Goal: Task Accomplishment & Management: Manage account settings

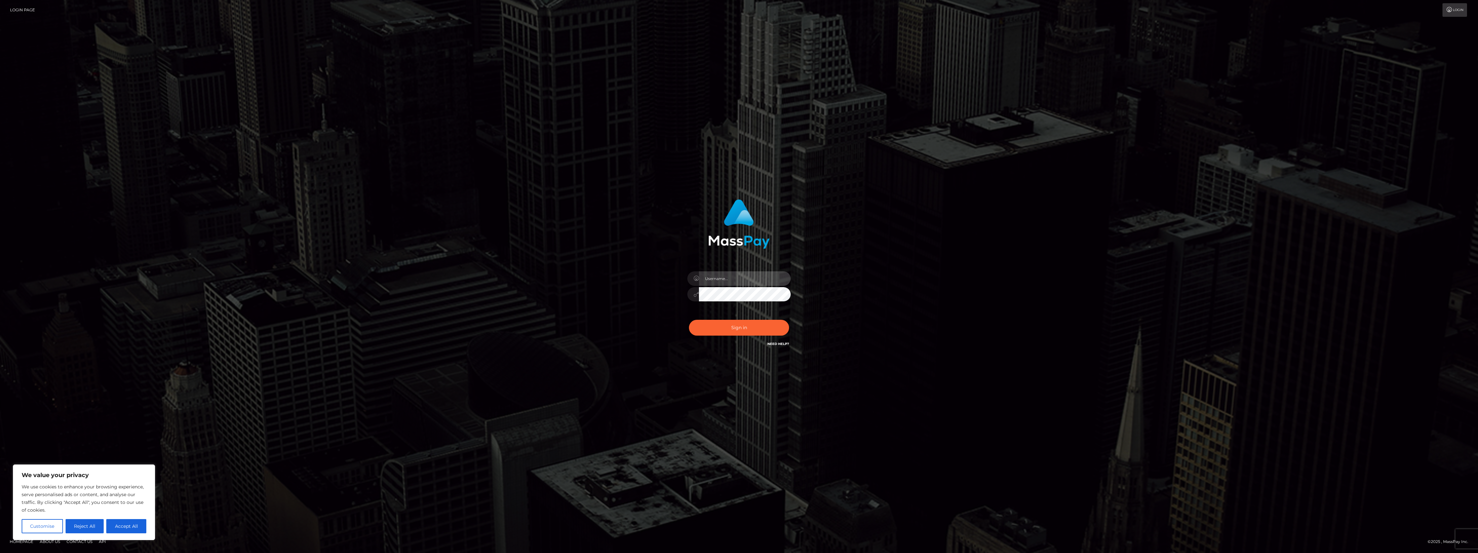
type input "bengreen"
click at [742, 332] on button "Sign in" at bounding box center [739, 328] width 100 height 16
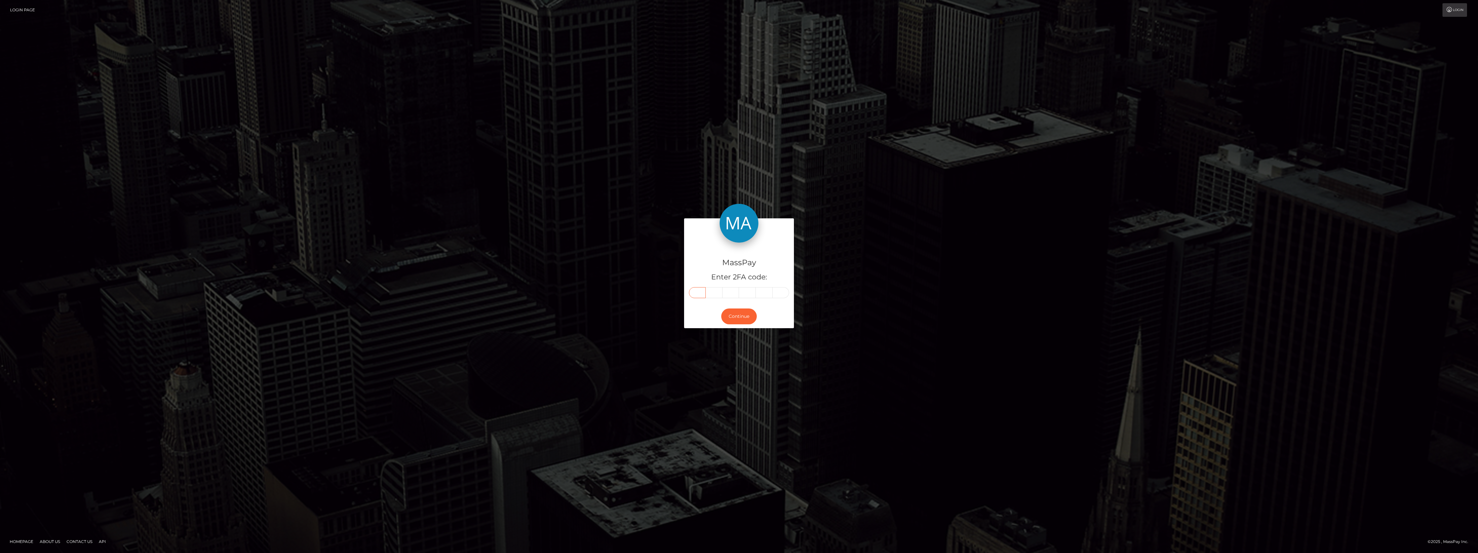
paste input "0"
type input "0"
type input "4"
type input "6"
type input "7"
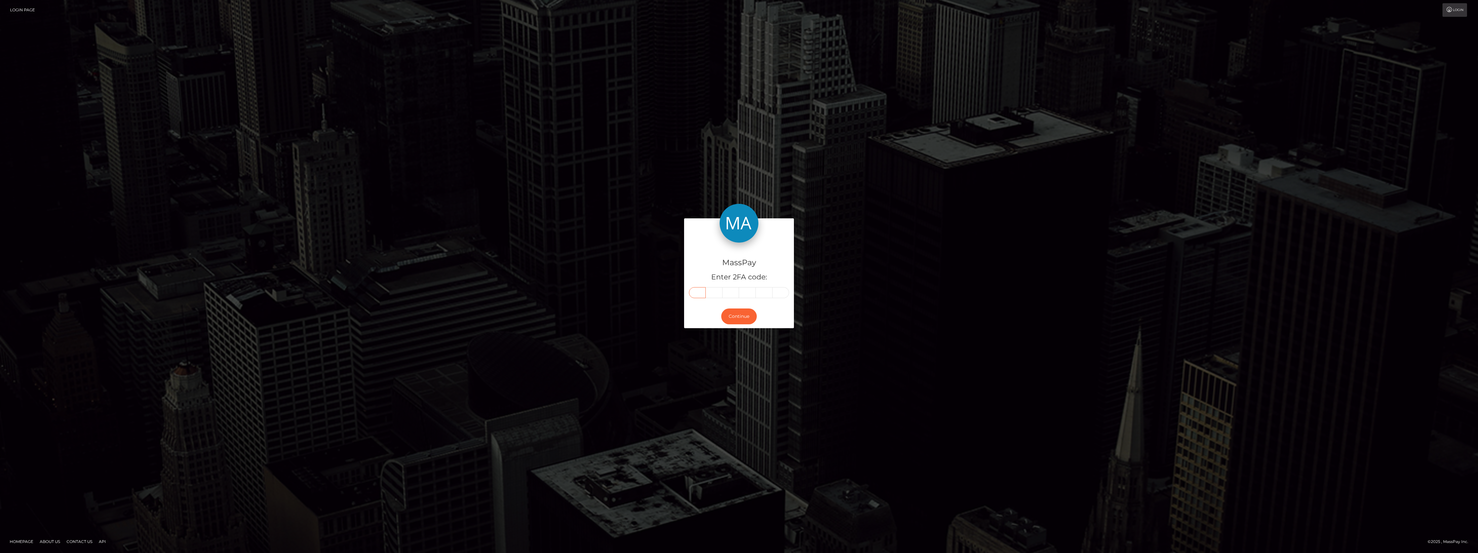
type input "1"
type input "3"
click at [736, 320] on button "Continue" at bounding box center [739, 316] width 36 height 16
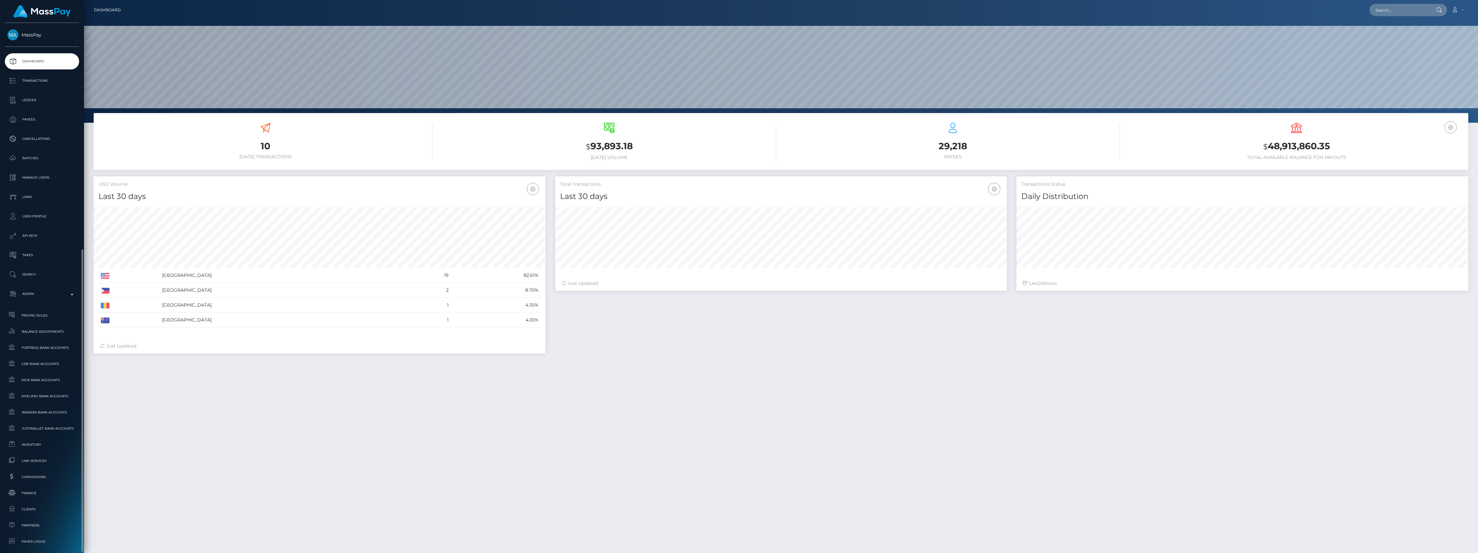
scroll to position [114, 452]
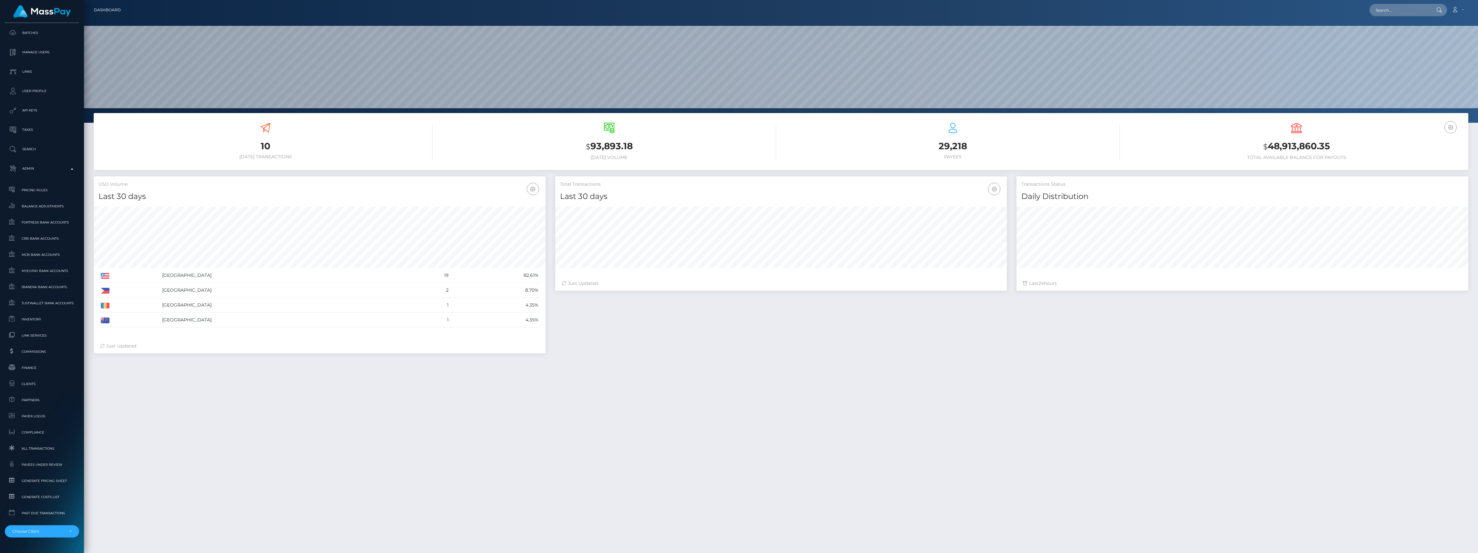
click at [35, 366] on span "Finance" at bounding box center [41, 367] width 69 height 7
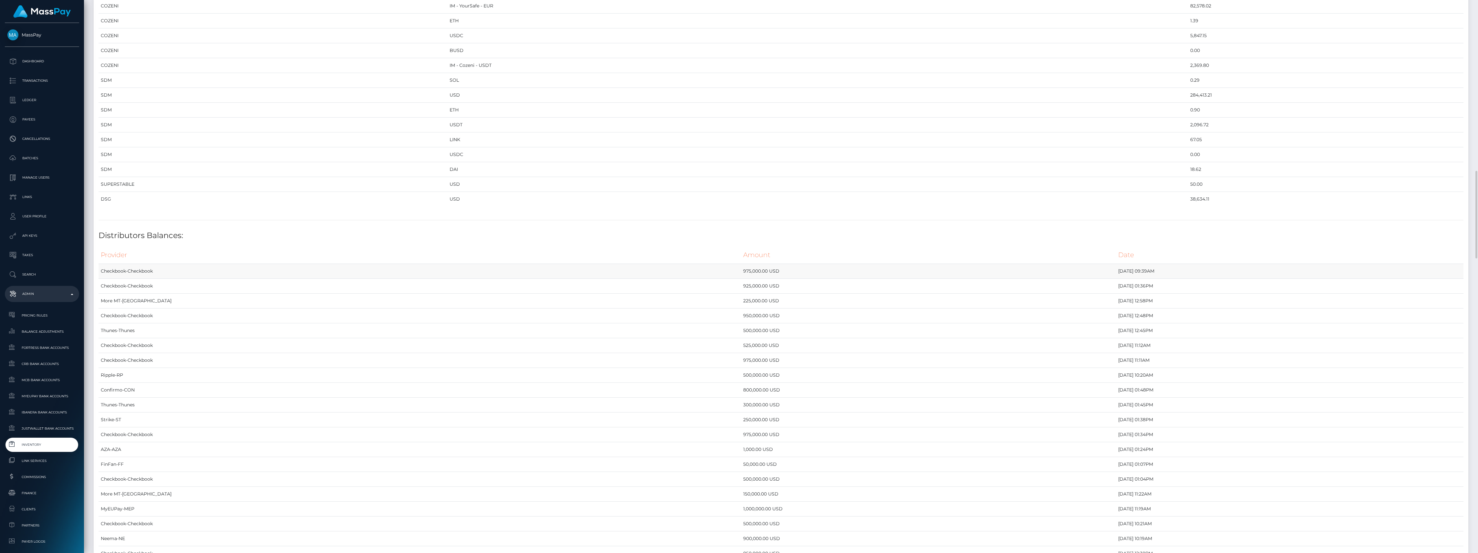
scroll to position [1034, 0]
drag, startPoint x: 101, startPoint y: 71, endPoint x: 1148, endPoint y: 253, distance: 1062.2
copy table "Provider Currency Balance MYEUPAY EUR 3,795,081.45 MYEUPAY GBP 0.00 MYEUPAY USD…"
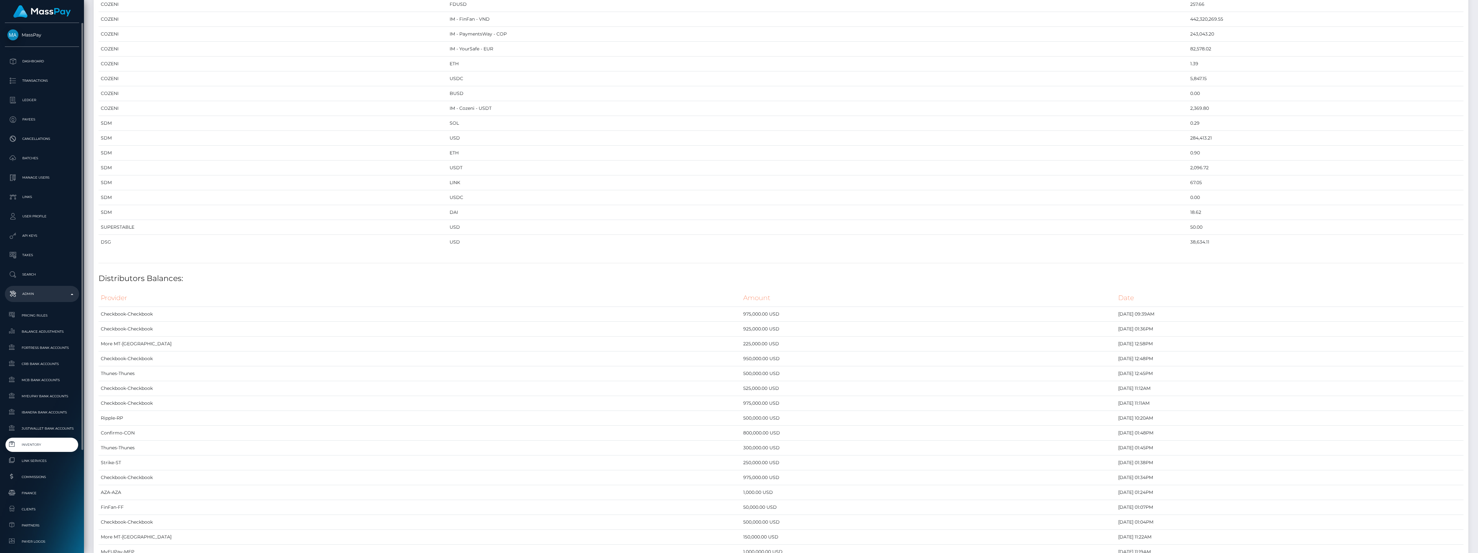
click at [48, 443] on span "Inventory" at bounding box center [41, 444] width 69 height 7
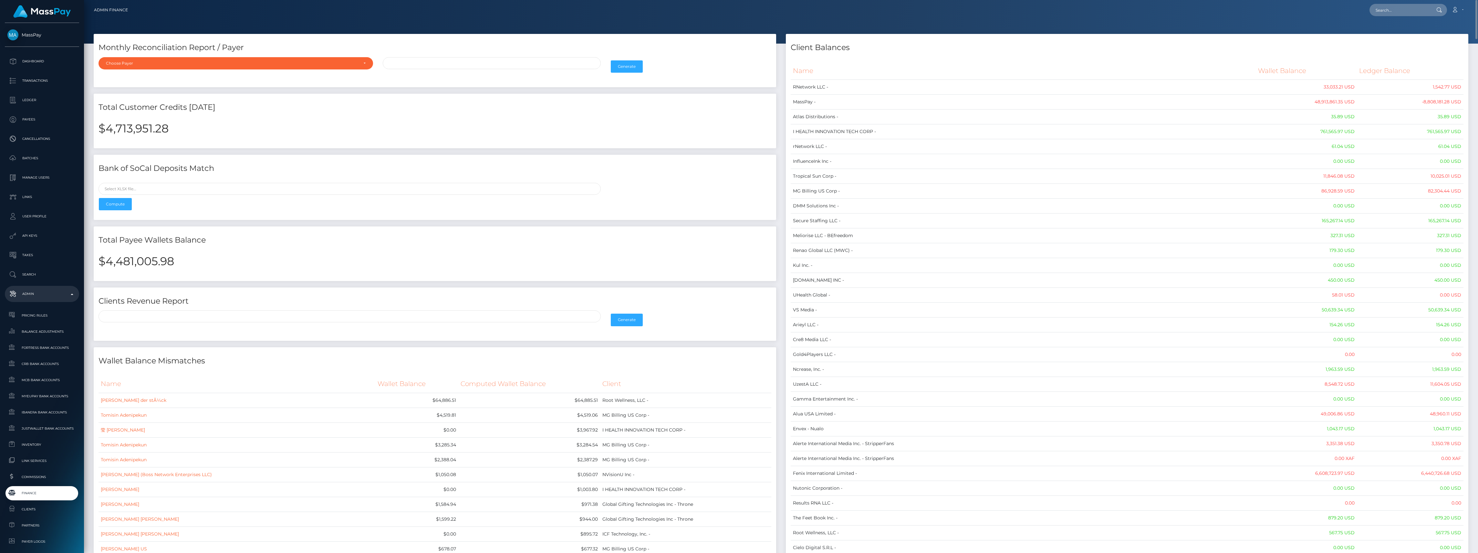
drag, startPoint x: 1459, startPoint y: 145, endPoint x: 795, endPoint y: 72, distance: 667.5
copy table "Name Wallet Balance Ledger Balance RNetwork LLC - 33,033.21 USD 1,542.77 USD Ma…"
click at [138, 250] on div "$4,481,005.98" at bounding box center [435, 265] width 683 height 31
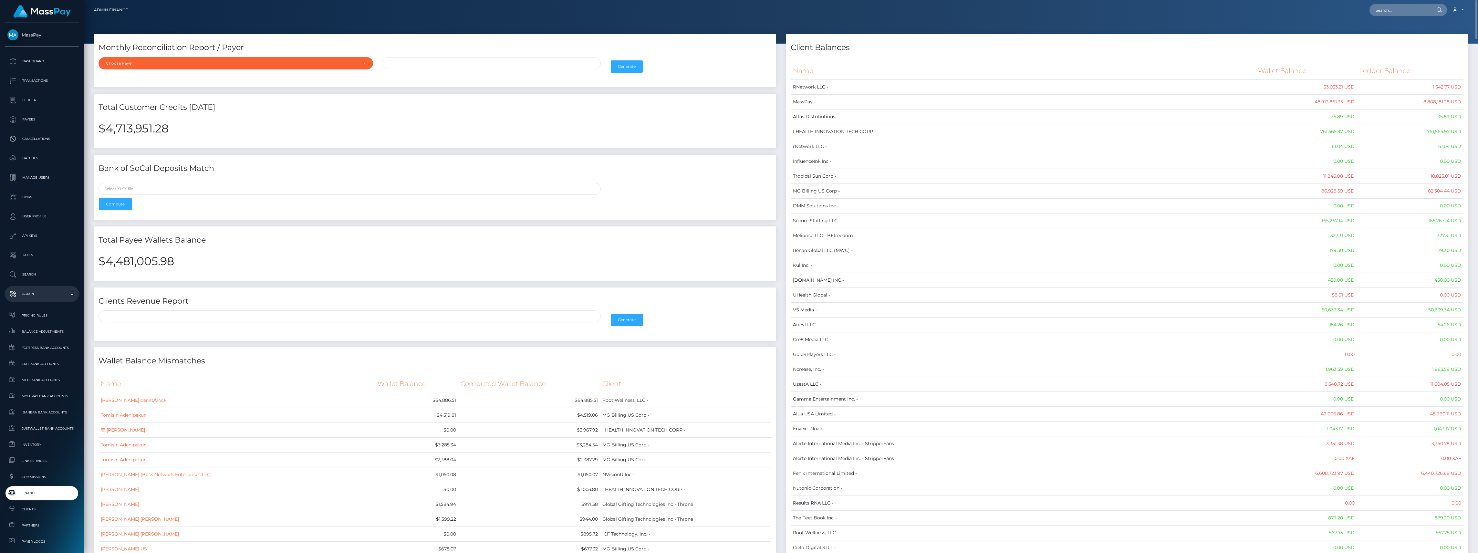
click at [137, 260] on h2 "$4,481,005.98" at bounding box center [435, 262] width 673 height 14
copy h2 "4,481,005.98"
click at [48, 496] on span "Finance" at bounding box center [41, 492] width 69 height 7
click at [51, 498] on link "Finance" at bounding box center [42, 493] width 74 height 14
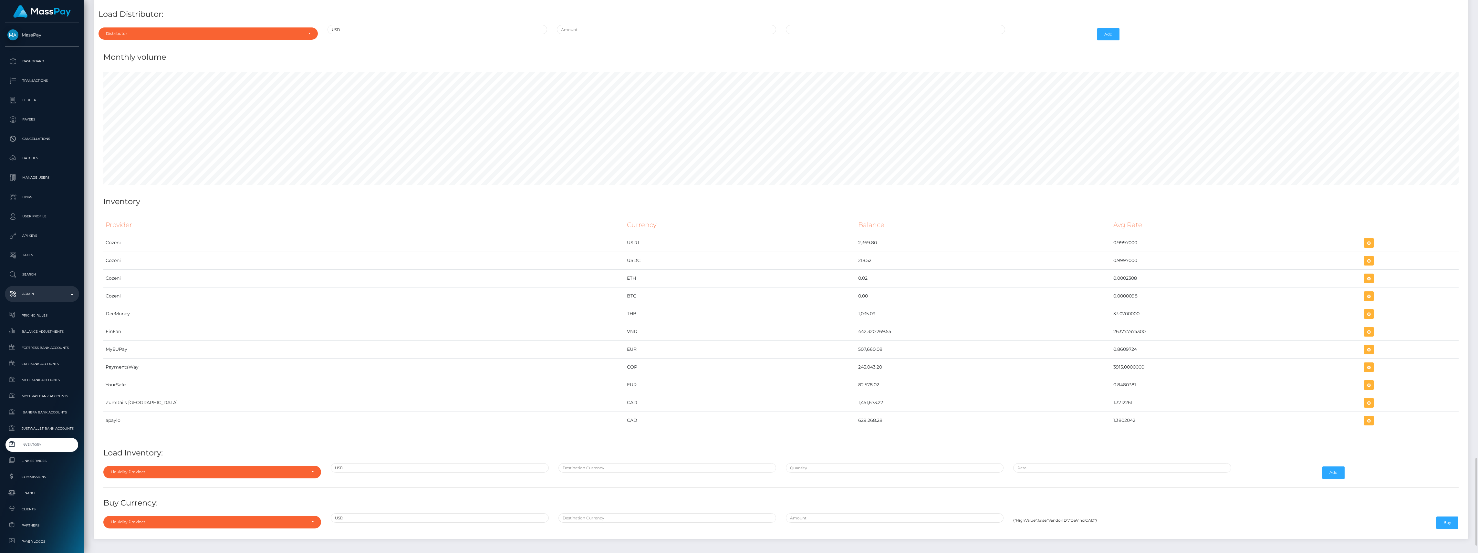
scroll to position [2627, 0]
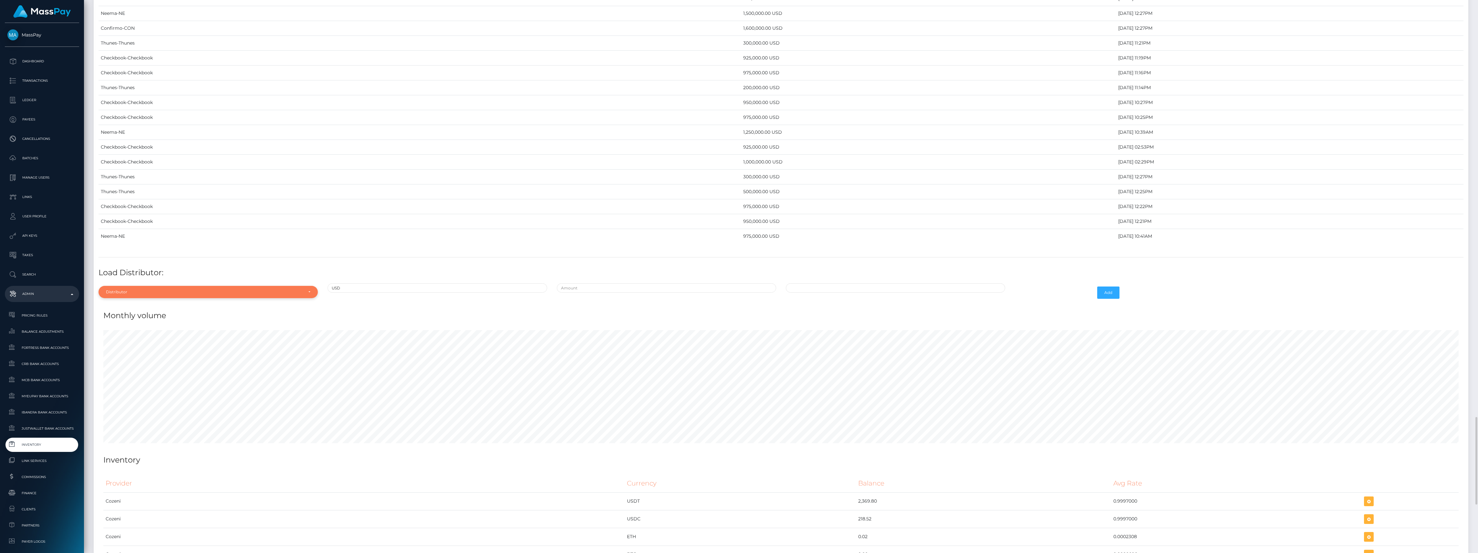
click at [178, 295] on div "Distributor" at bounding box center [204, 291] width 197 height 5
click at [142, 198] on input "Search" at bounding box center [208, 193] width 214 height 9
type input "chec"
click at [149, 283] on link "Checkbook" at bounding box center [208, 277] width 219 height 12
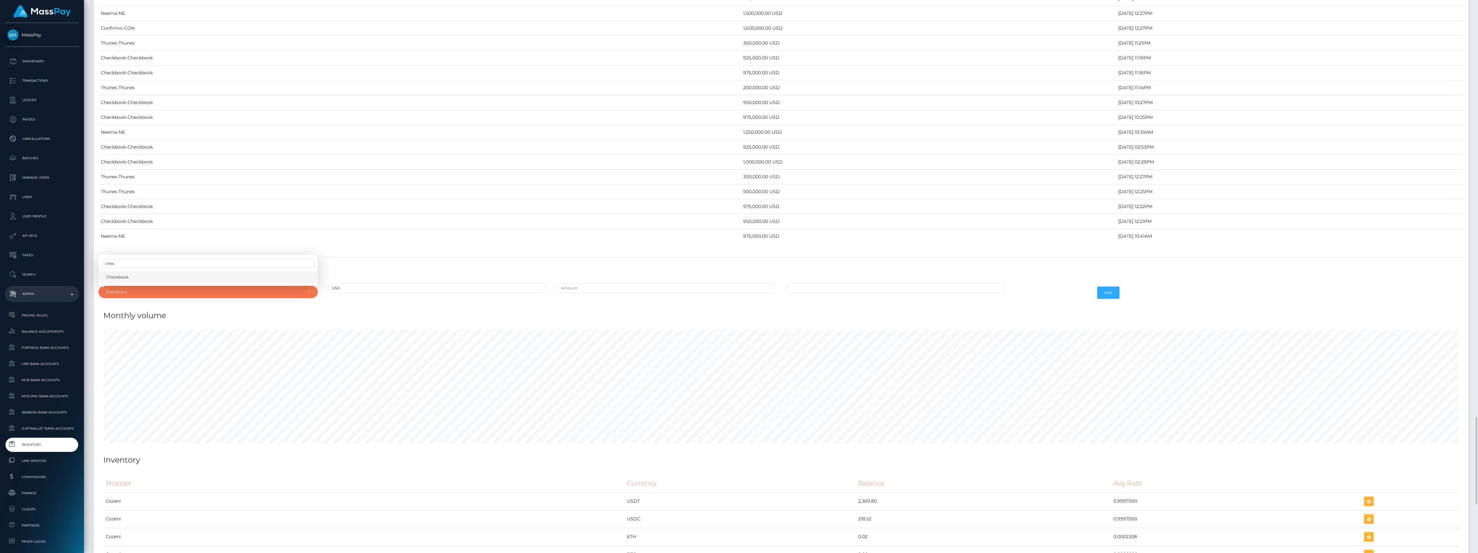
select select "7"
click at [592, 293] on input "text" at bounding box center [666, 287] width 219 height 9
type input "$1,000,000.0000000"
click at [814, 335] on td "30" at bounding box center [816, 330] width 11 height 10
type input "09/30/2025 9:01 AM"
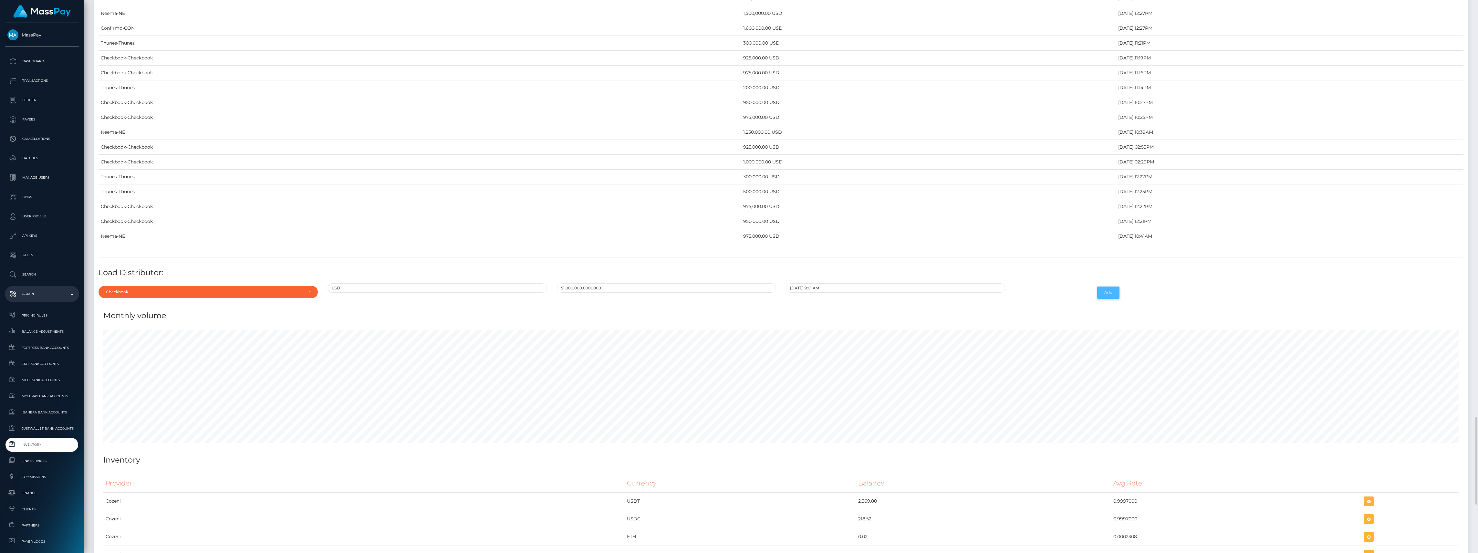
click at [1105, 299] on button "Add" at bounding box center [1108, 293] width 22 height 12
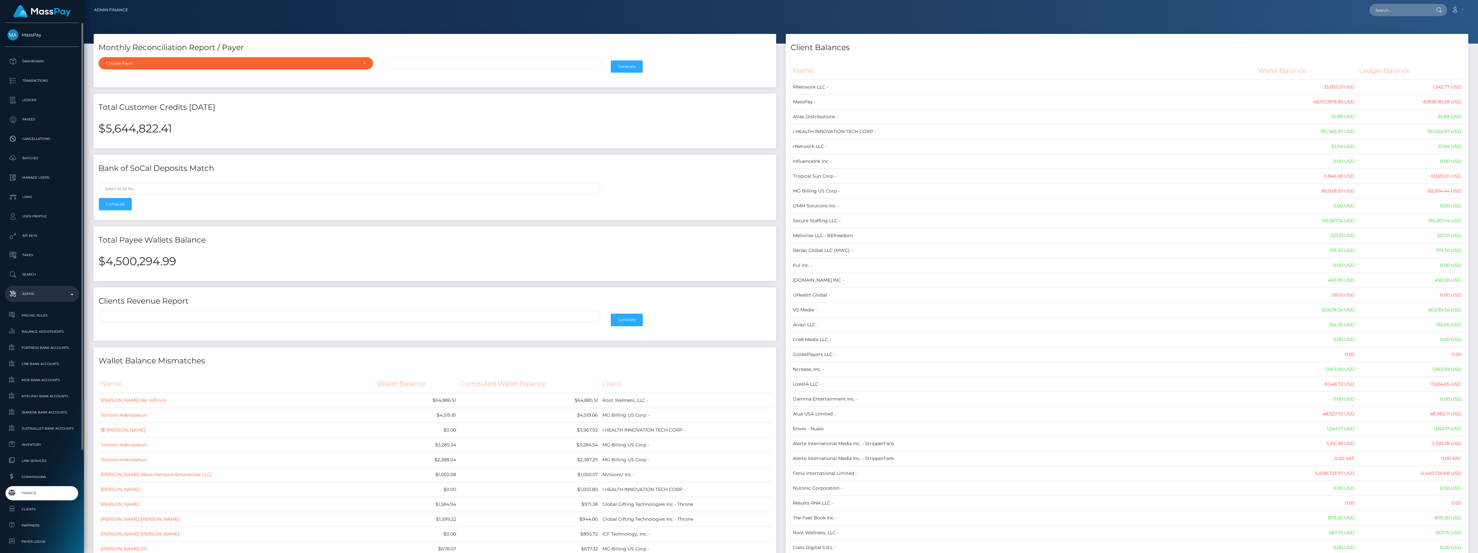
click at [45, 489] on link "Finance" at bounding box center [42, 493] width 74 height 14
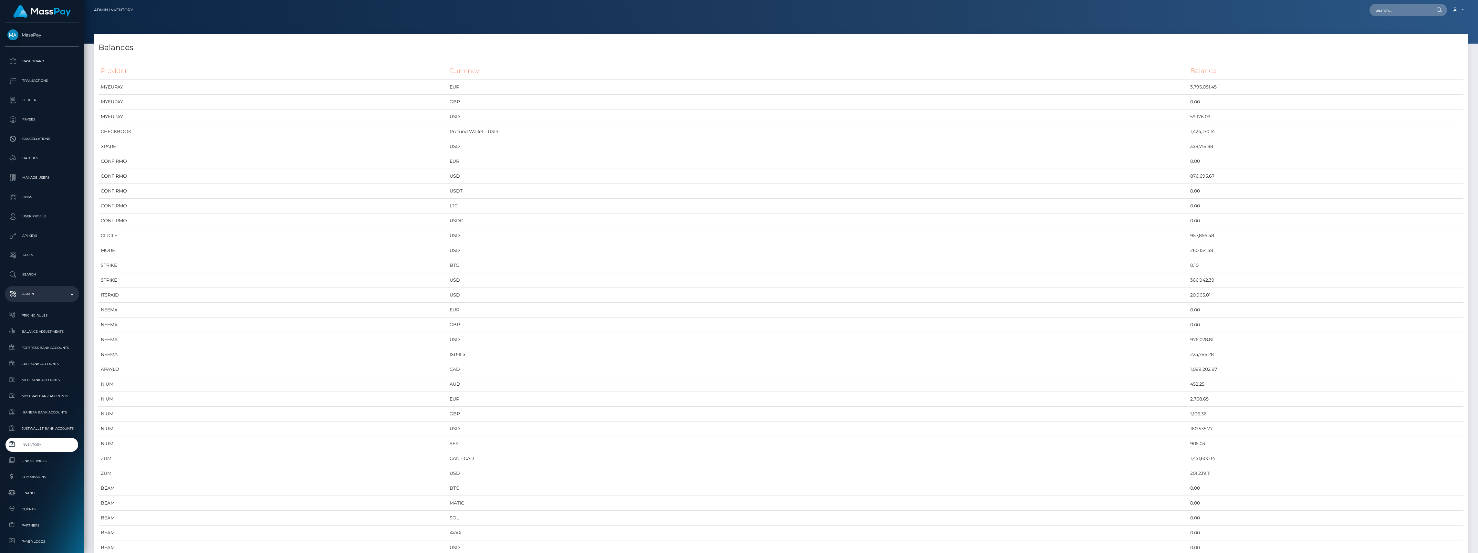
scroll to position [3427, 1375]
click at [23, 439] on link "Inventory" at bounding box center [42, 445] width 74 height 14
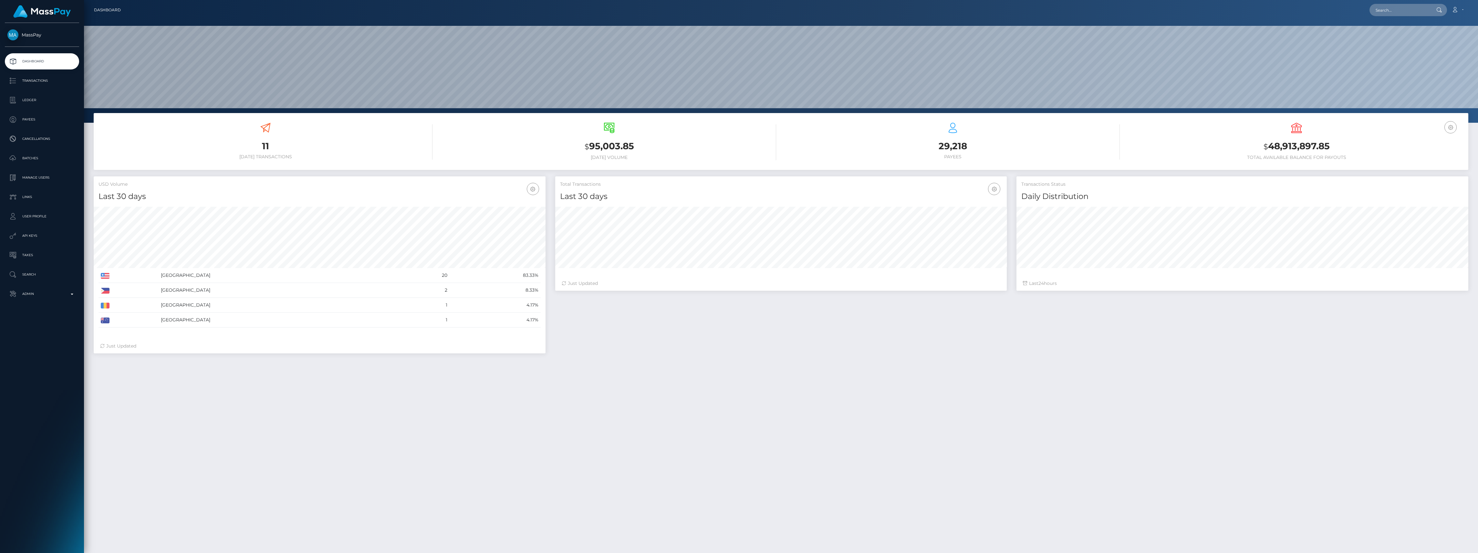
scroll to position [114, 452]
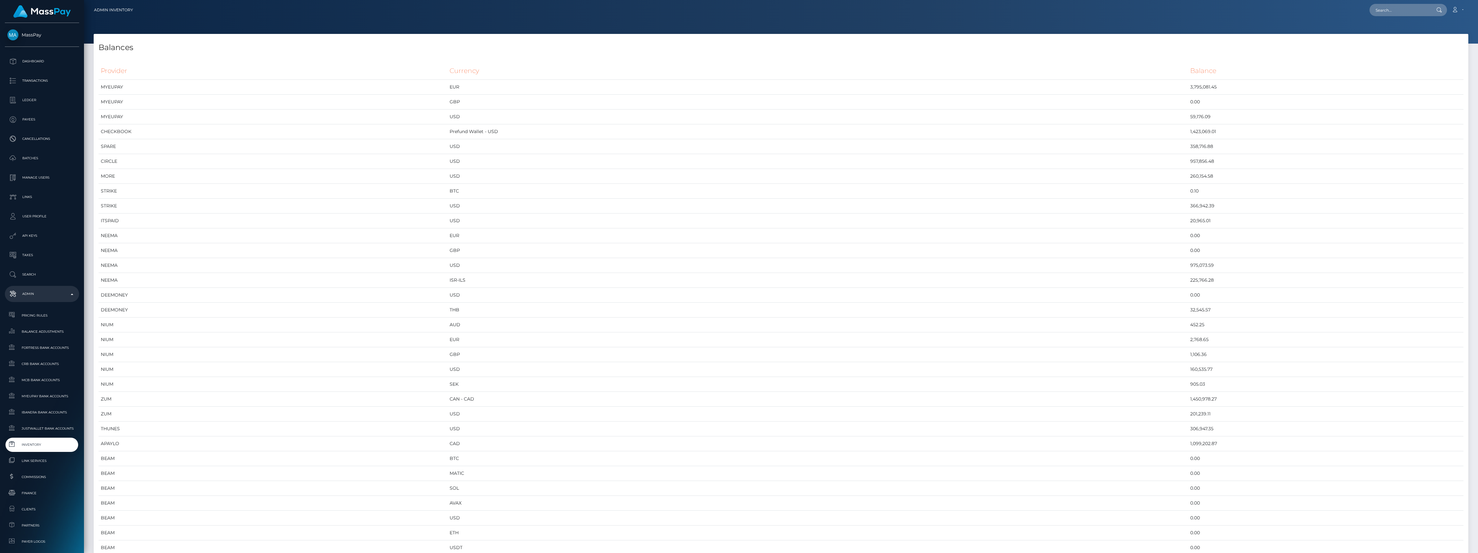
scroll to position [3427, 1375]
click at [46, 446] on span "Inventory" at bounding box center [41, 444] width 69 height 7
click at [17, 445] on span "Inventory" at bounding box center [41, 444] width 69 height 7
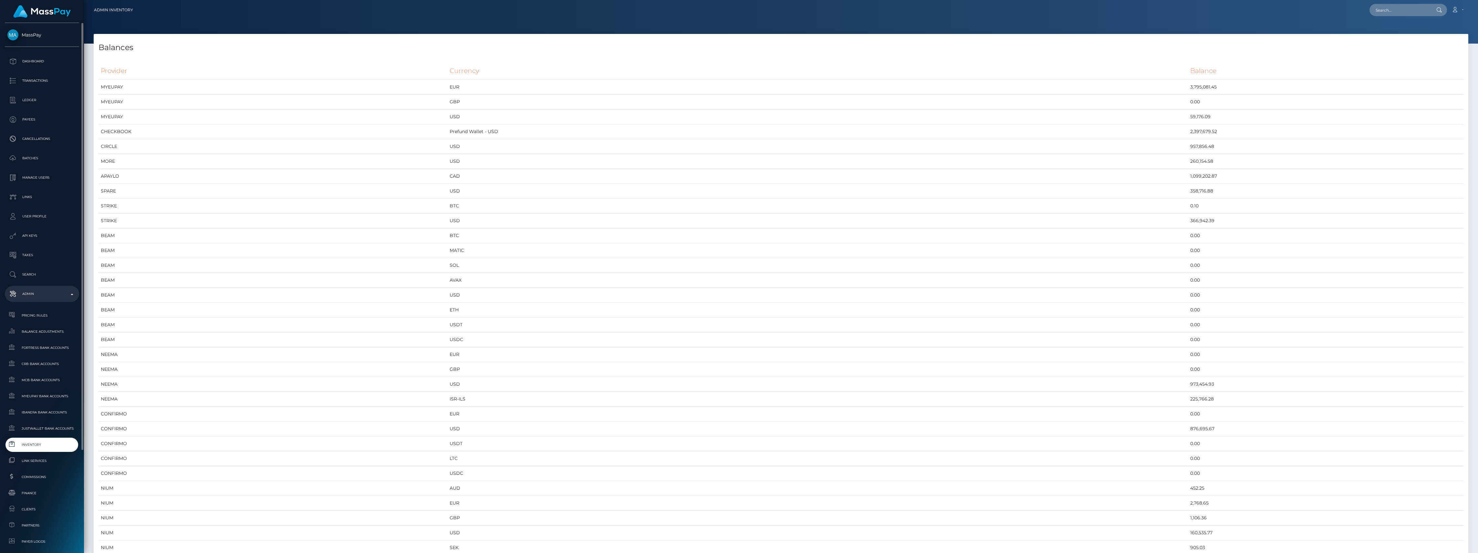
click at [19, 446] on span "Inventory" at bounding box center [41, 444] width 69 height 7
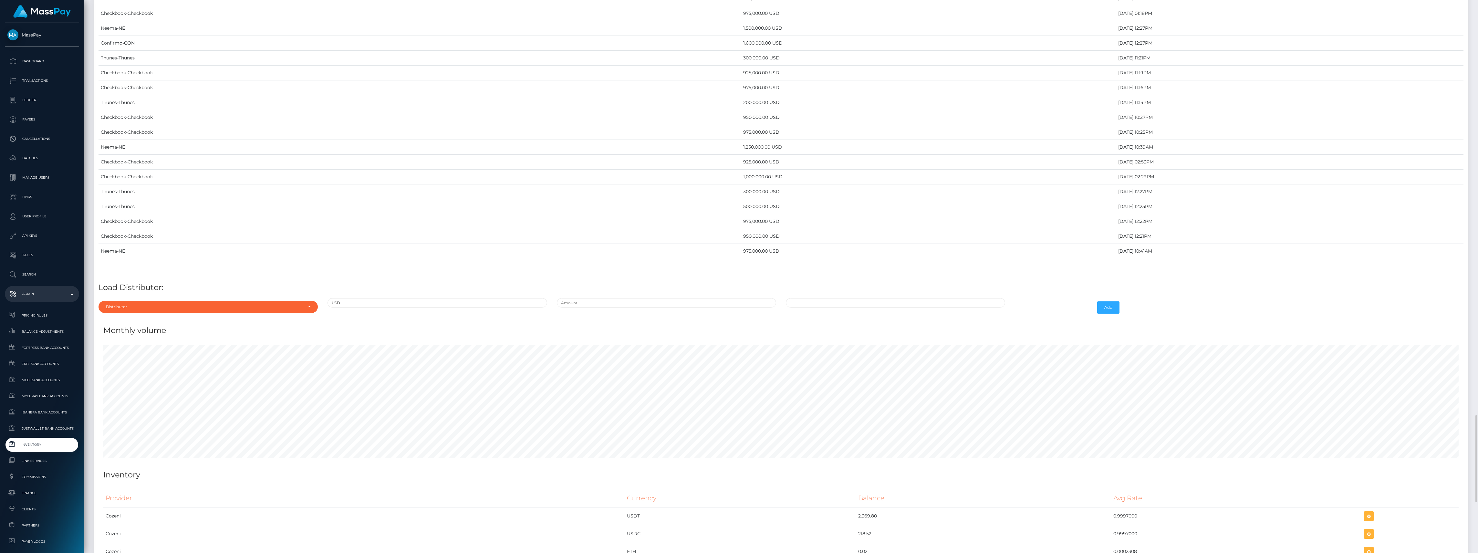
scroll to position [2670, 0]
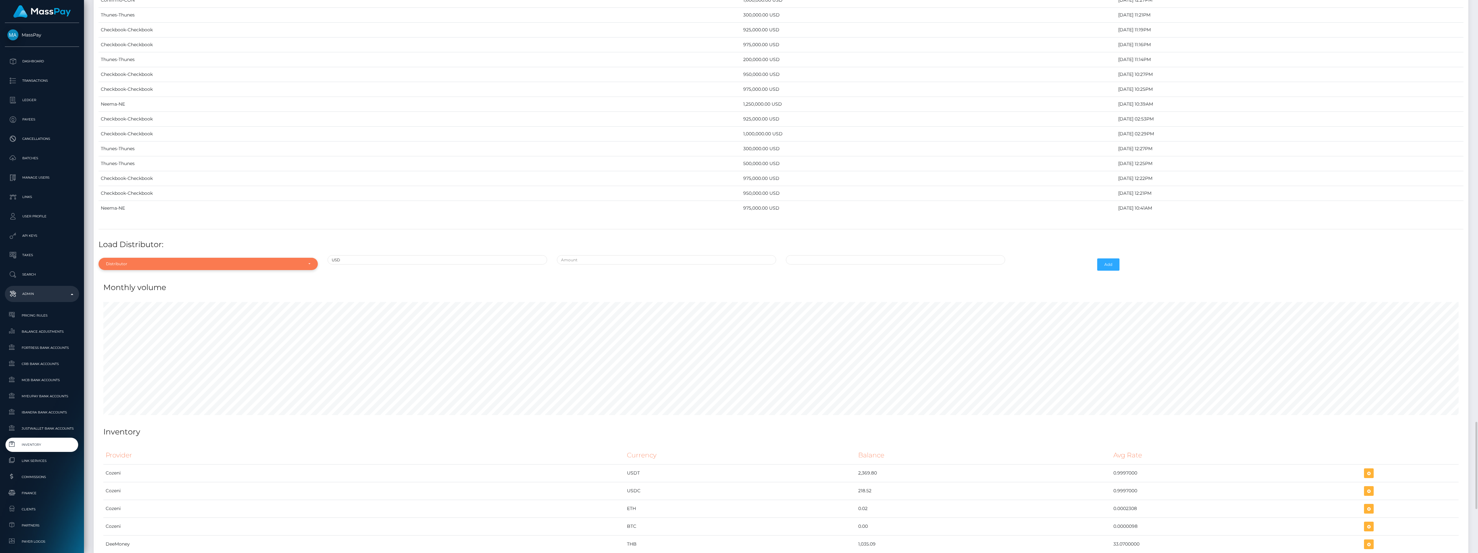
click at [152, 266] on div "Distributor" at bounding box center [204, 263] width 197 height 5
type input "chec"
click at [151, 255] on link "Checkbook" at bounding box center [208, 249] width 219 height 12
select select "7"
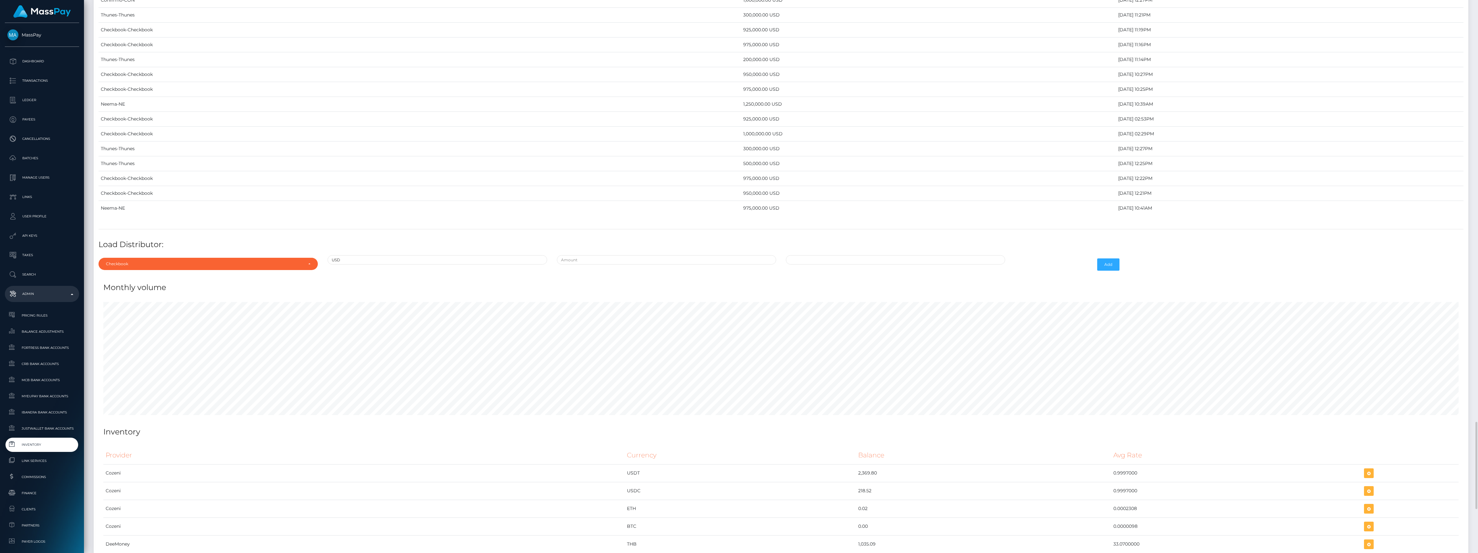
click at [559, 274] on div at bounding box center [666, 264] width 229 height 19
click at [574, 265] on input "text" at bounding box center [666, 259] width 219 height 9
type input "$975,000.0000000"
type input "10/01/2025 9:10 AM"
click at [1104, 271] on button "Add" at bounding box center [1108, 264] width 22 height 12
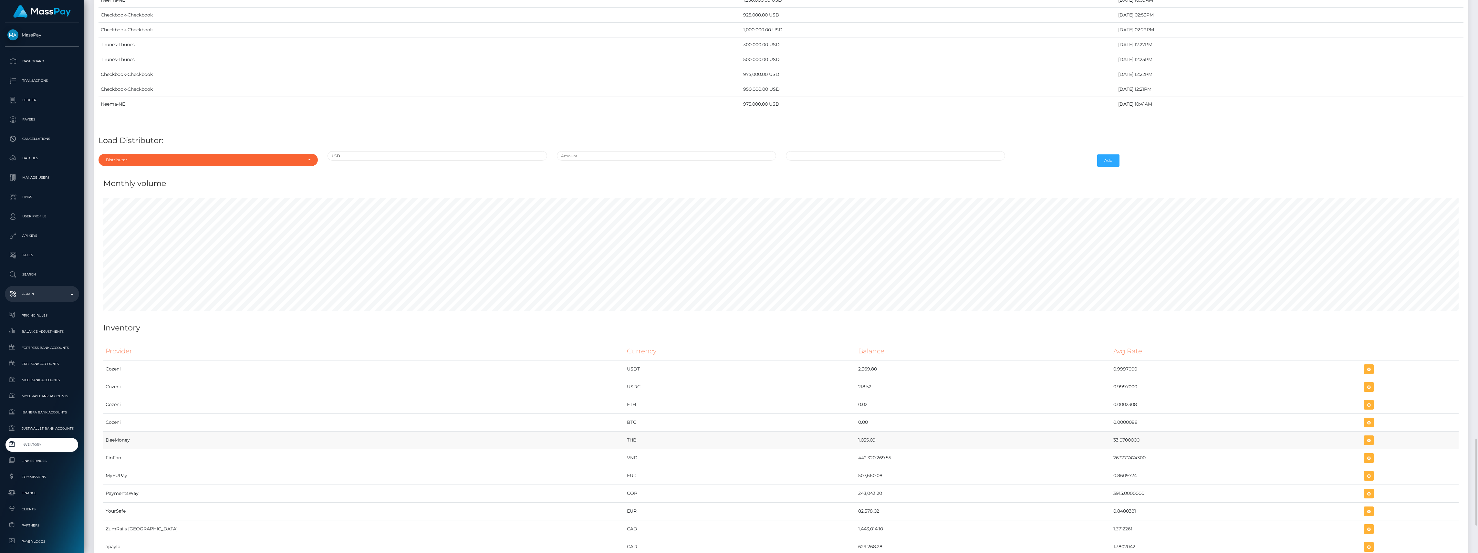
scroll to position [2660, 0]
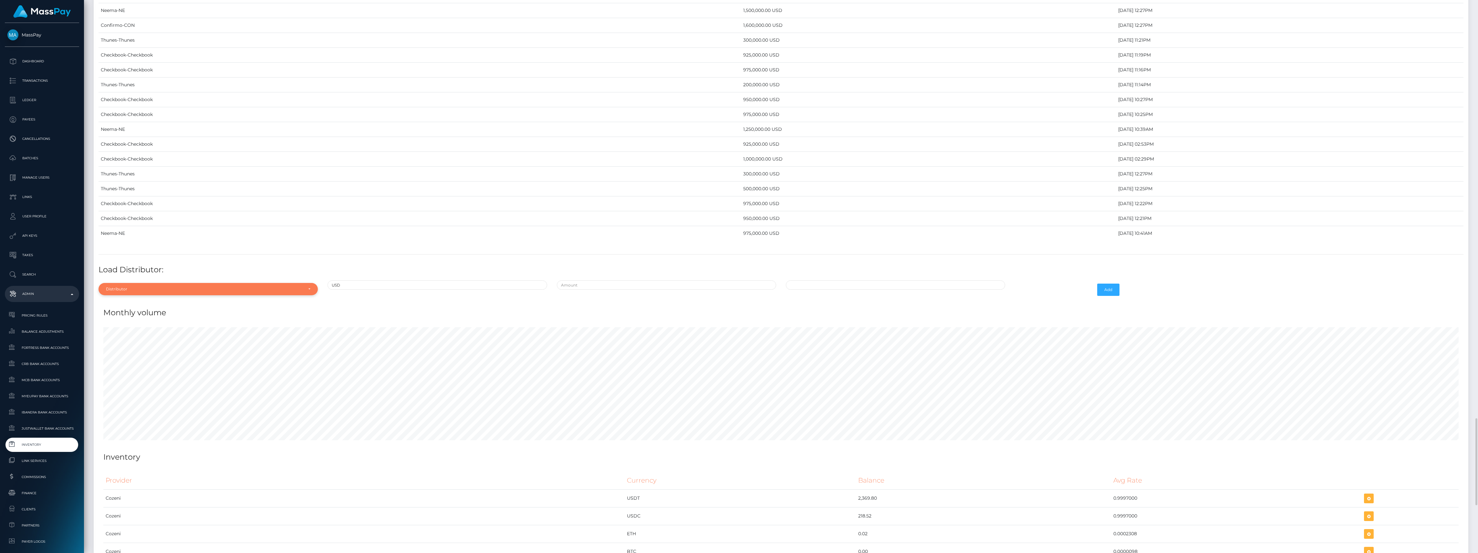
click at [193, 292] on div "Distributor" at bounding box center [204, 289] width 197 height 5
click at [134, 195] on input "Search" at bounding box center [208, 190] width 214 height 9
type input "conf"
click at [166, 283] on div "conf Confirmo" at bounding box center [208, 267] width 219 height 31
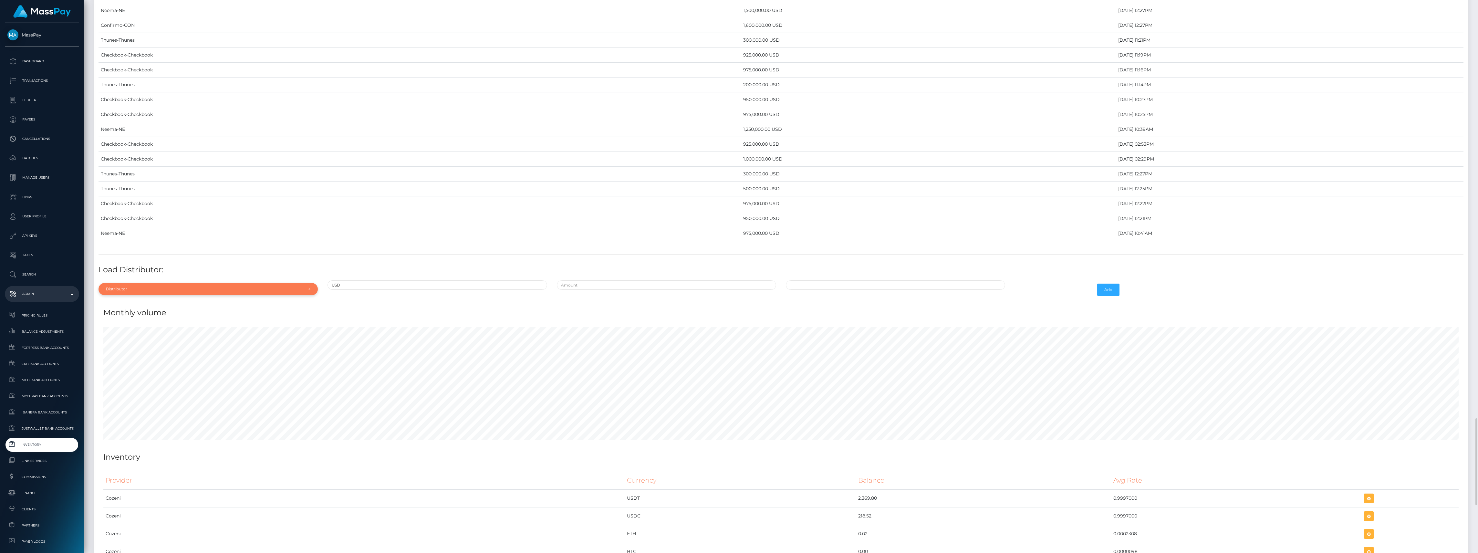
click at [195, 292] on div "Distributor" at bounding box center [204, 289] width 197 height 5
click at [173, 195] on input "Search" at bounding box center [208, 190] width 214 height 9
type input "conf"
click at [222, 280] on link "Confirmo" at bounding box center [208, 274] width 219 height 12
select select "48"
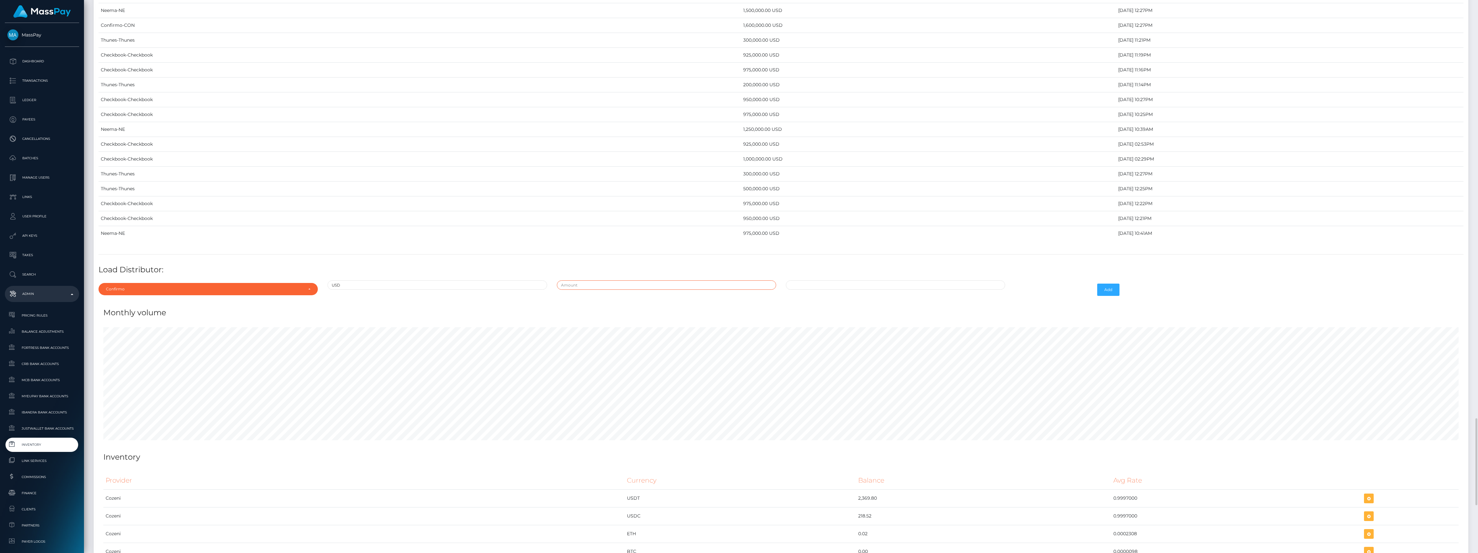
click at [634, 290] on input "text" at bounding box center [666, 284] width 219 height 9
type input "$500,000.0000000"
click at [861, 290] on input "10/01/2025 9:12 AM" at bounding box center [895, 284] width 219 height 9
click at [818, 332] on td "30" at bounding box center [816, 327] width 11 height 10
type input "09/30/2025 9:12 AM"
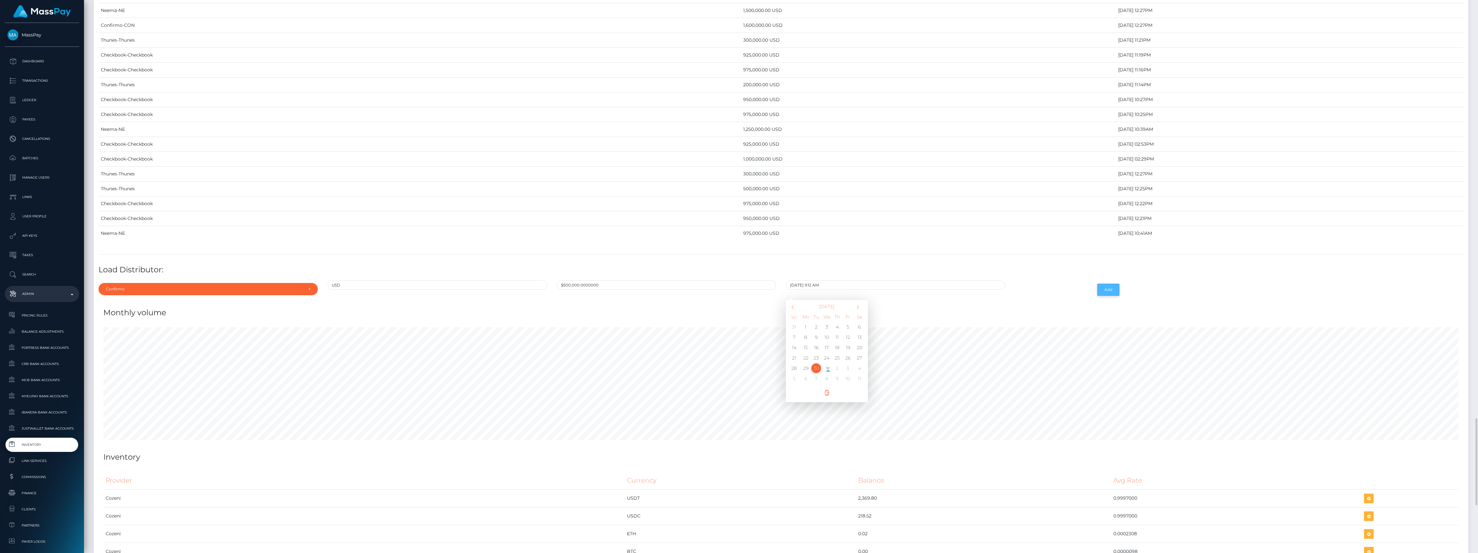
click at [1103, 296] on button "Add" at bounding box center [1108, 290] width 22 height 12
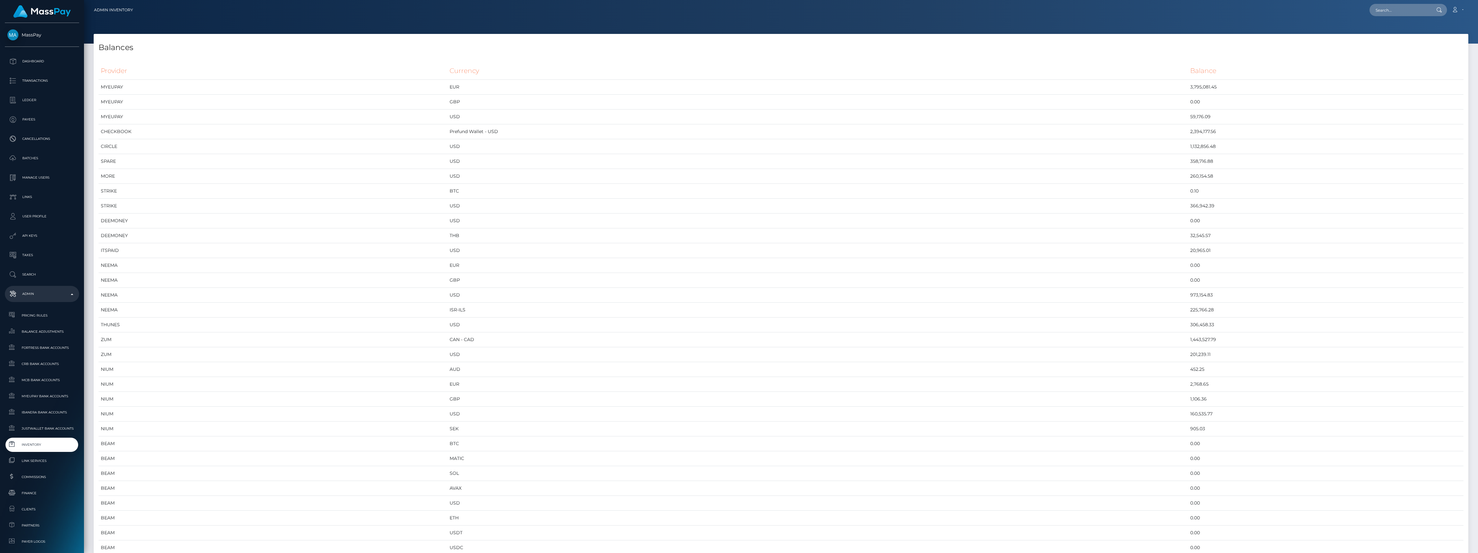
scroll to position [3457, 1375]
click at [44, 441] on span "Inventory" at bounding box center [41, 444] width 69 height 7
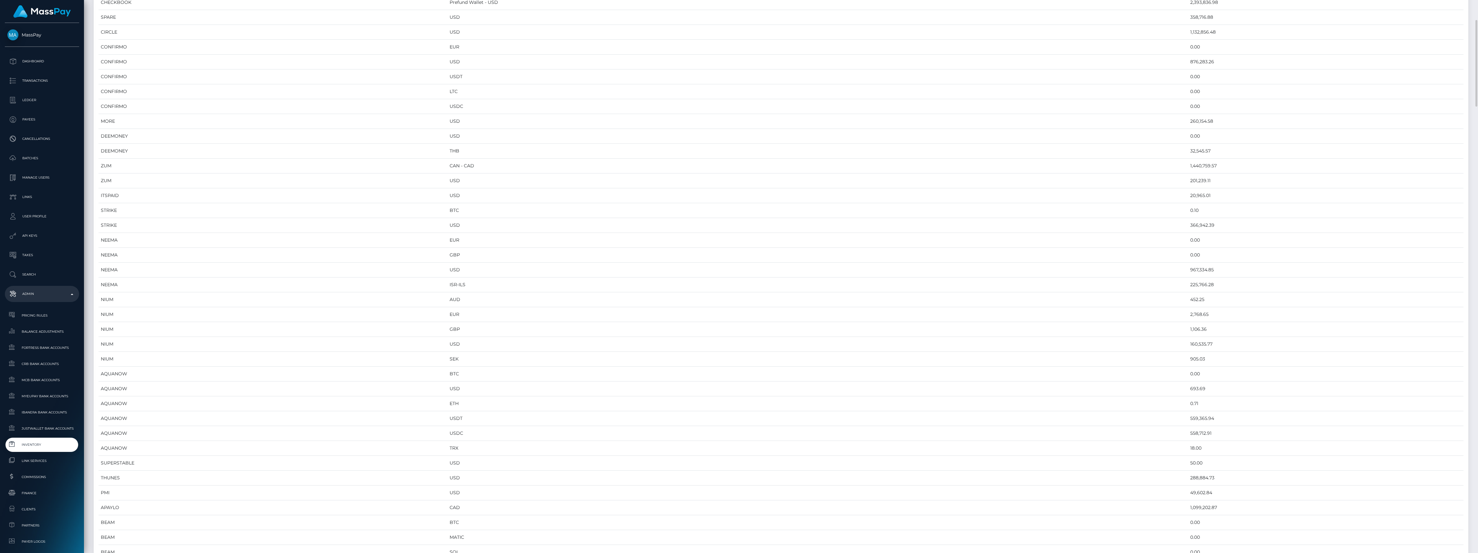
scroll to position [388, 0]
click at [39, 443] on span "Inventory" at bounding box center [41, 444] width 69 height 7
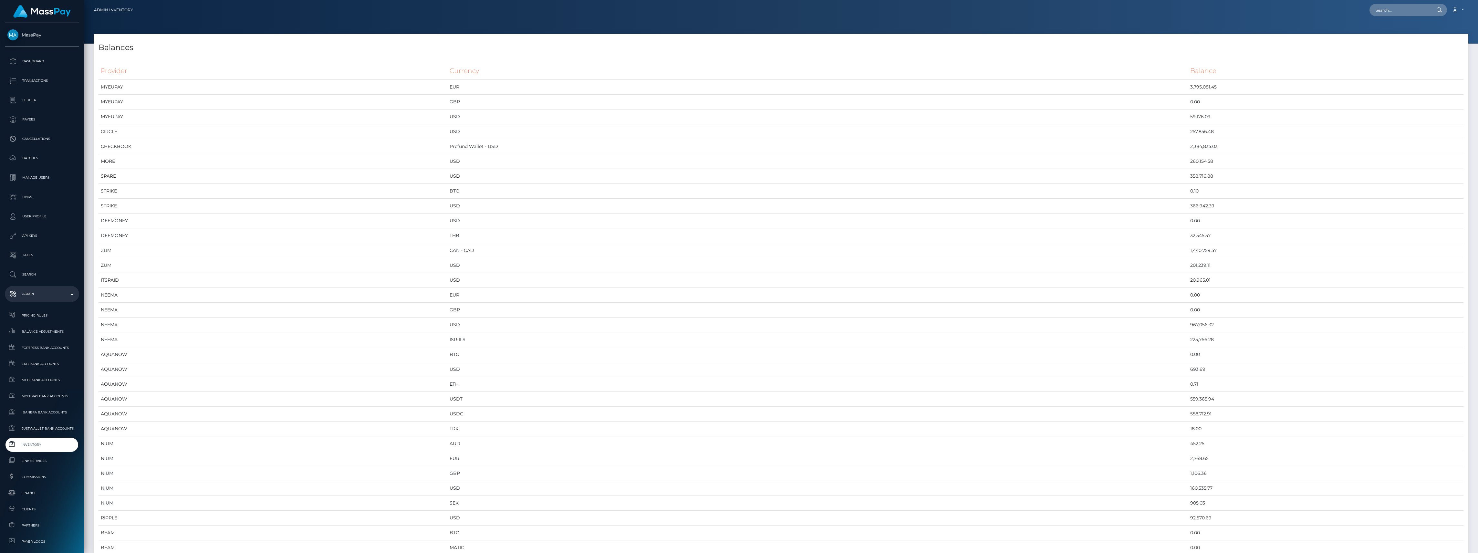
scroll to position [3457, 1375]
click at [49, 448] on span "Inventory" at bounding box center [41, 444] width 69 height 7
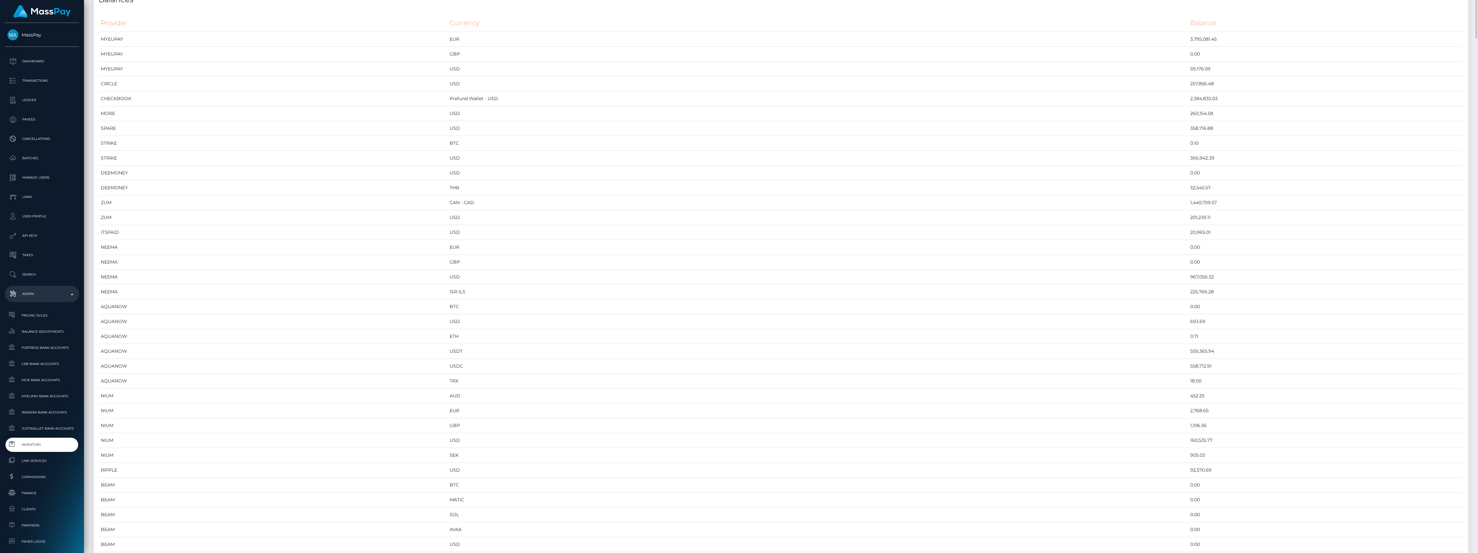
scroll to position [0, 0]
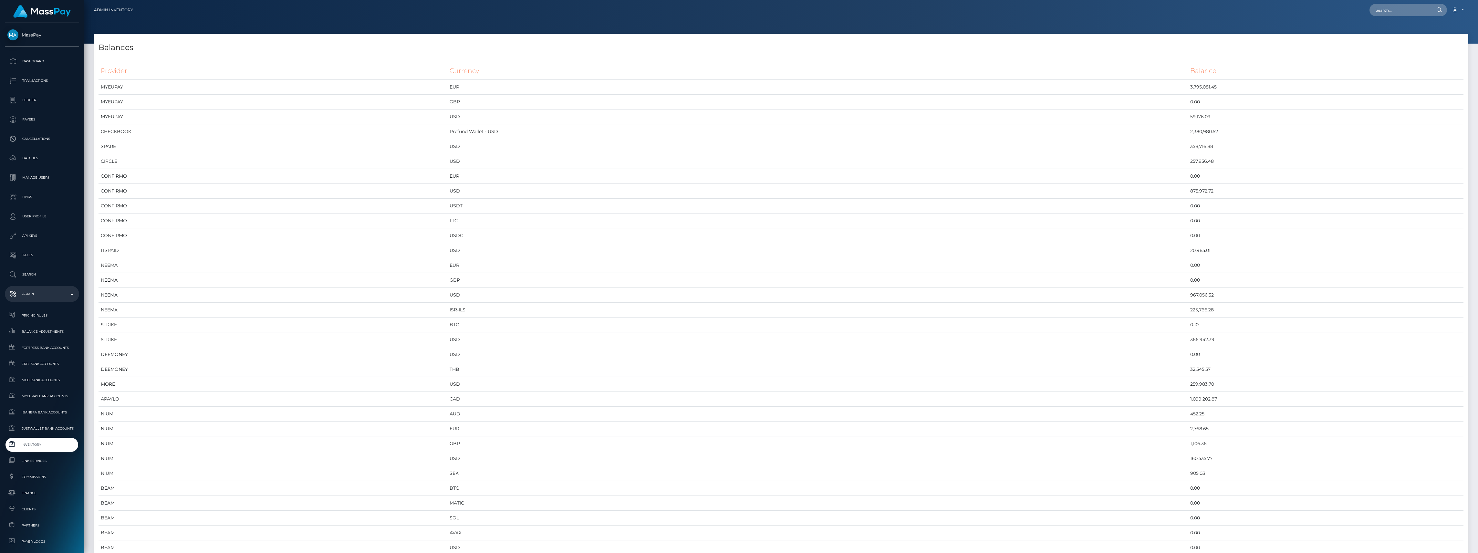
scroll to position [3457, 1375]
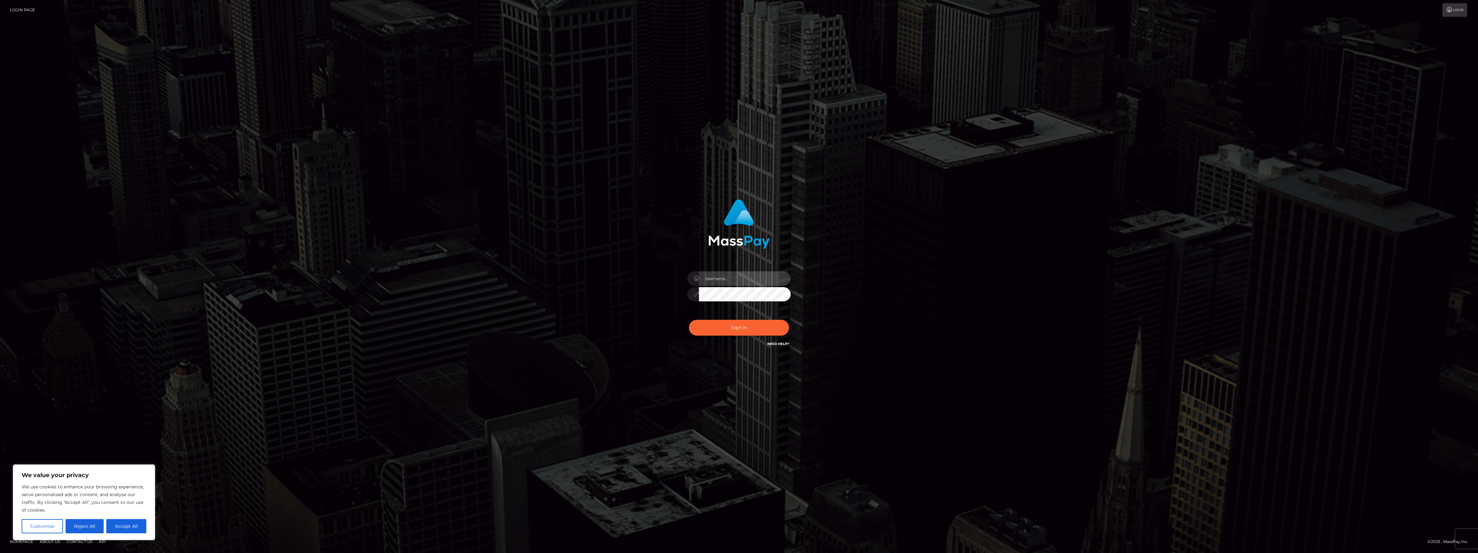
type input "bengreen"
click at [741, 340] on div "0cAFcWeA67Gp5f9ucR2wNoIQ04LUq9bZR6i2LlCmEBQyUq6KDFHC5xbvRDHLQg2U3Vmt1_EBUJmuMqf…" at bounding box center [739, 330] width 113 height 29
click at [742, 328] on button "Sign in" at bounding box center [739, 328] width 100 height 16
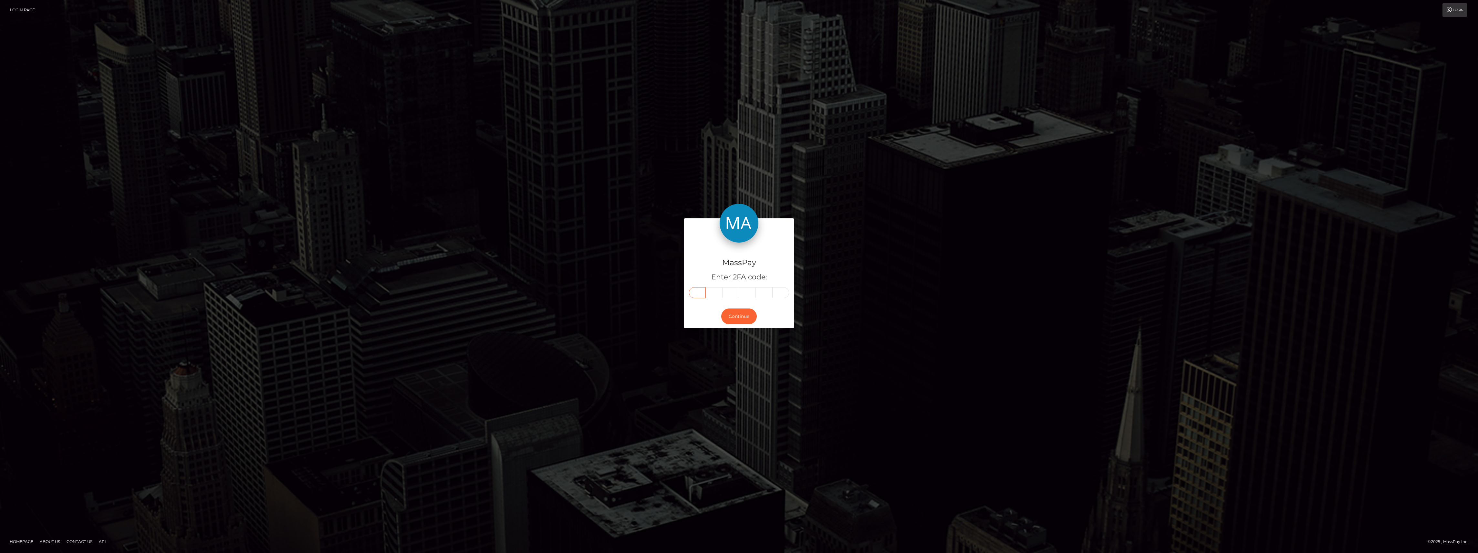
paste input "1"
type input "1"
type input "3"
type input "1"
type input "8"
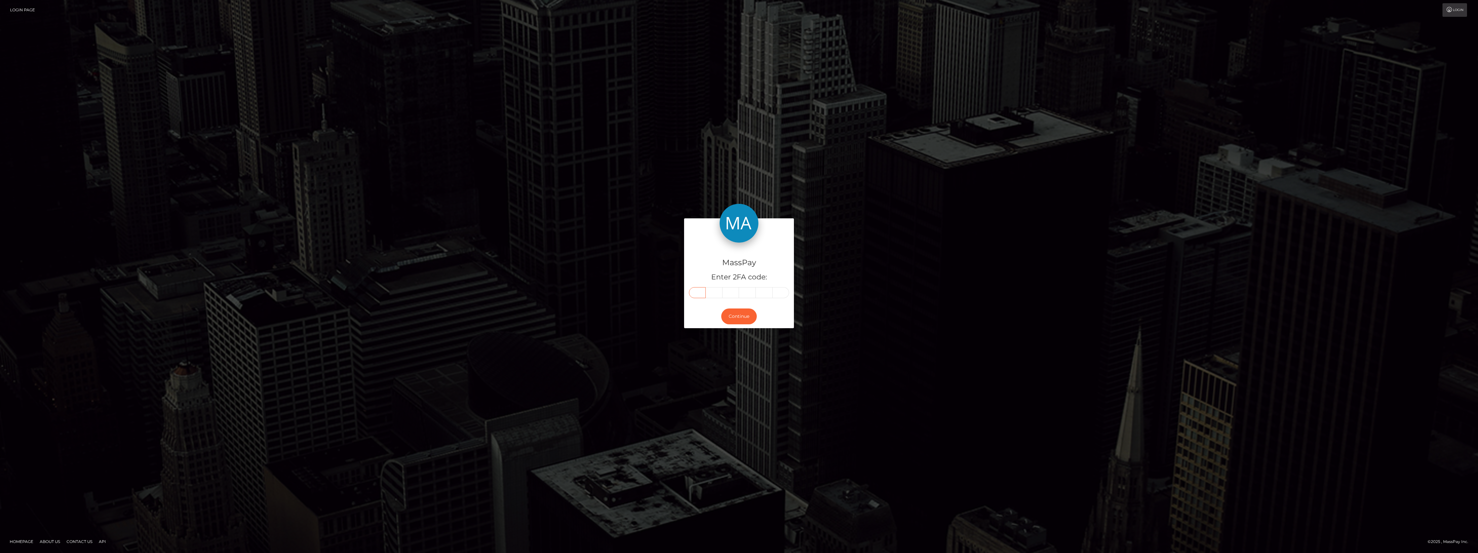
type input "8"
click at [737, 320] on button "Continue" at bounding box center [739, 316] width 36 height 16
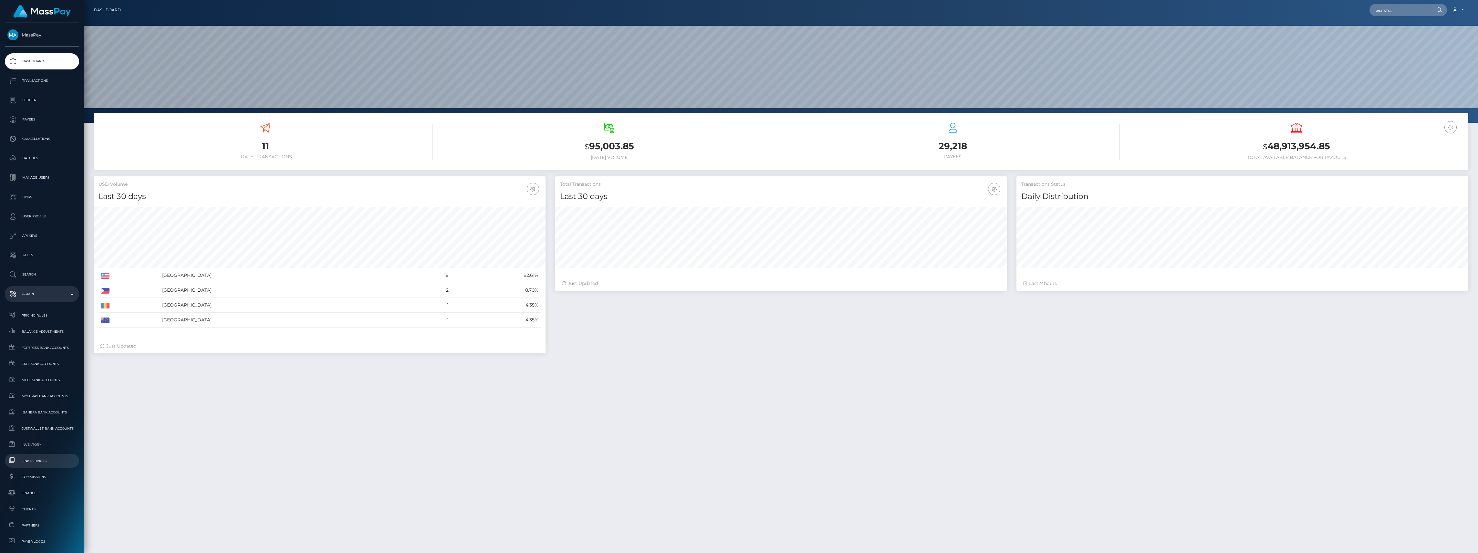
scroll to position [114, 452]
click at [33, 492] on span "Finance" at bounding box center [41, 492] width 69 height 7
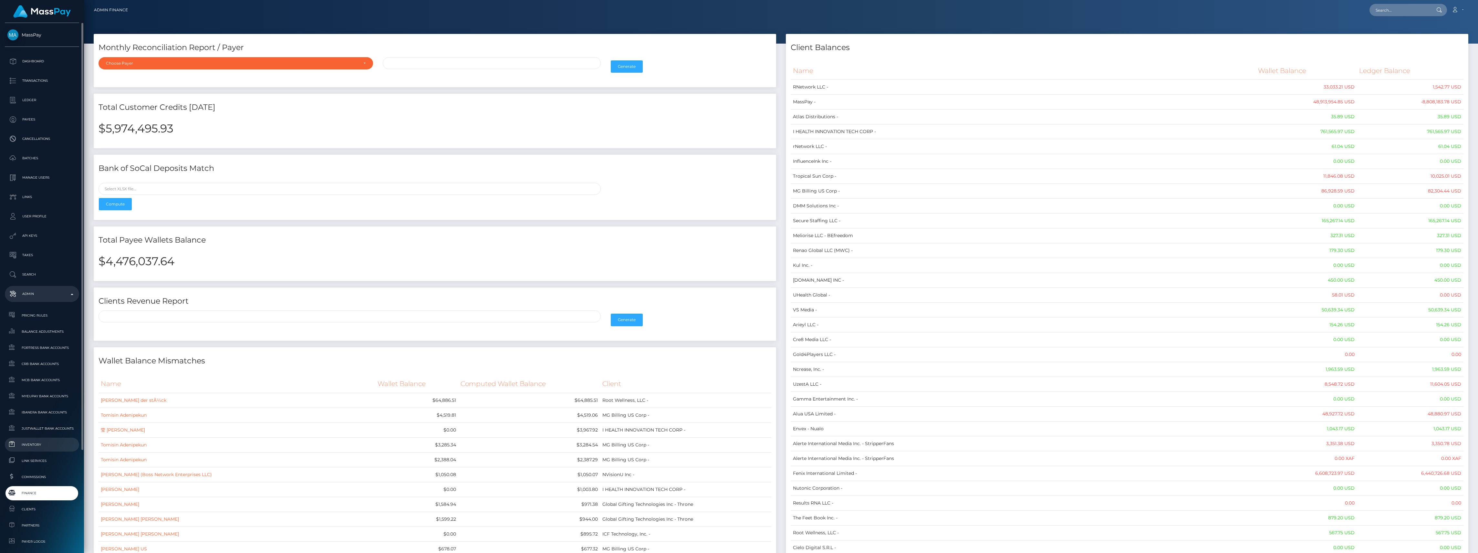
click at [44, 441] on span "Inventory" at bounding box center [41, 444] width 69 height 7
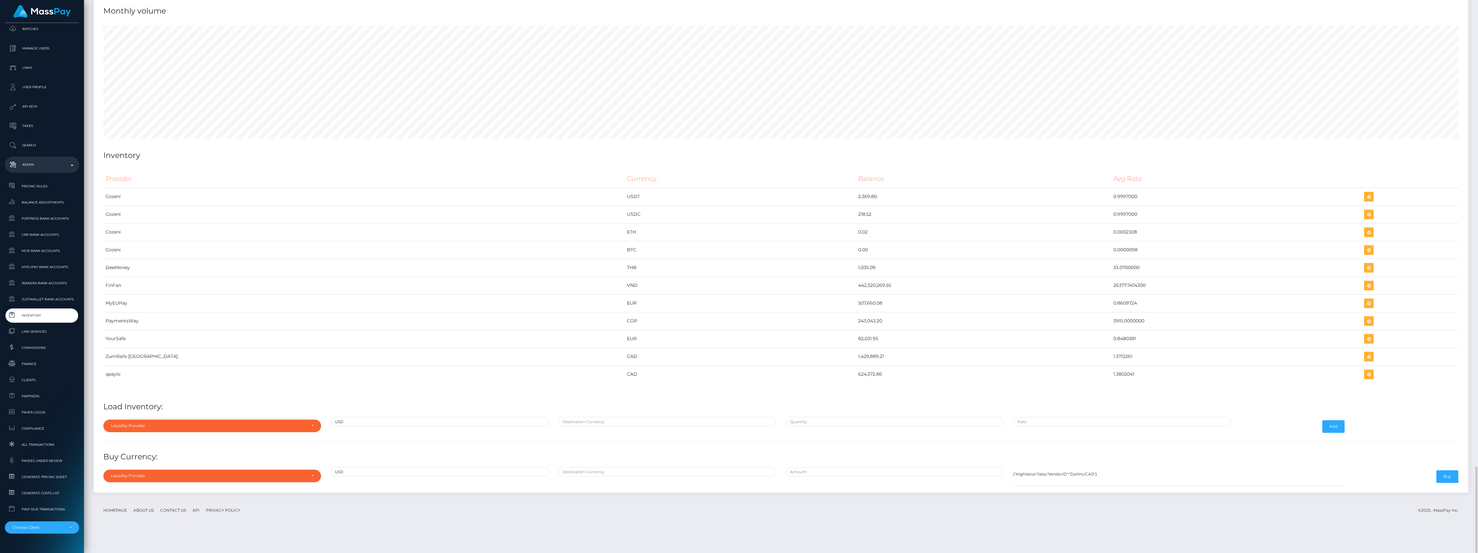
scroll to position [2933, 0]
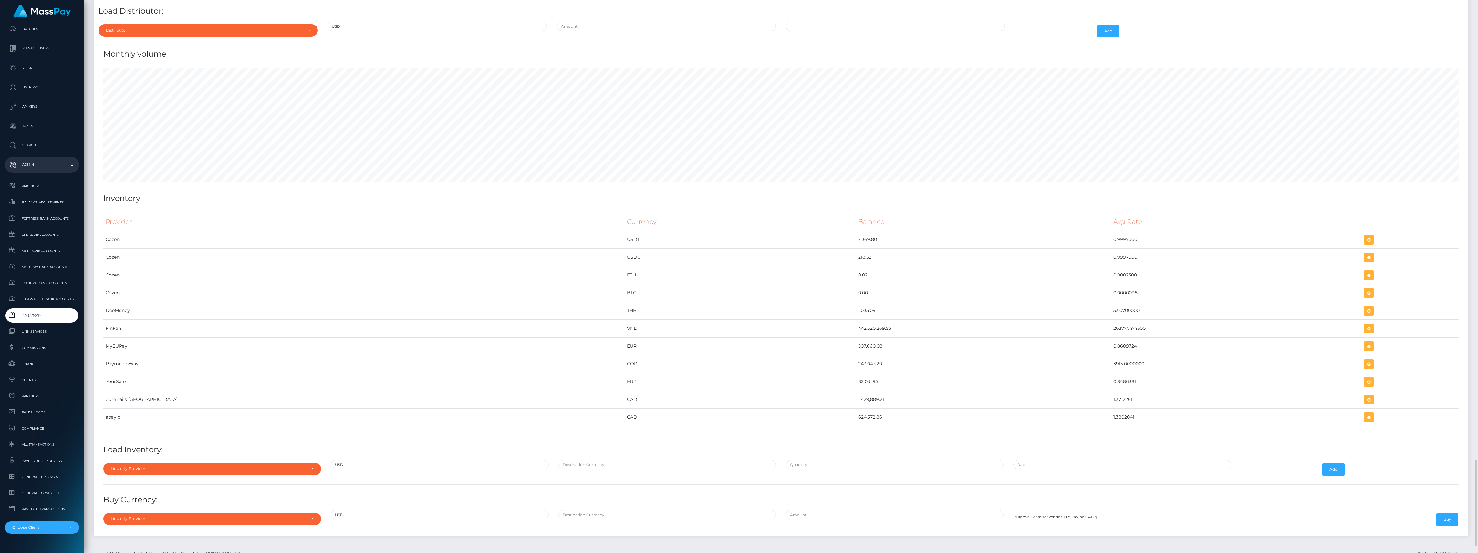
click at [202, 40] on div "Distributor Alpha Fortress Apaylo Aquanow AZA Beam Braid Checkbook Circle Confi…" at bounding box center [208, 31] width 229 height 19
click at [202, 37] on div "Distributor" at bounding box center [208, 30] width 219 height 12
drag, startPoint x: 145, startPoint y: 70, endPoint x: 145, endPoint y: 74, distance: 3.9
click at [145, 51] on input "Search" at bounding box center [208, 45] width 214 height 9
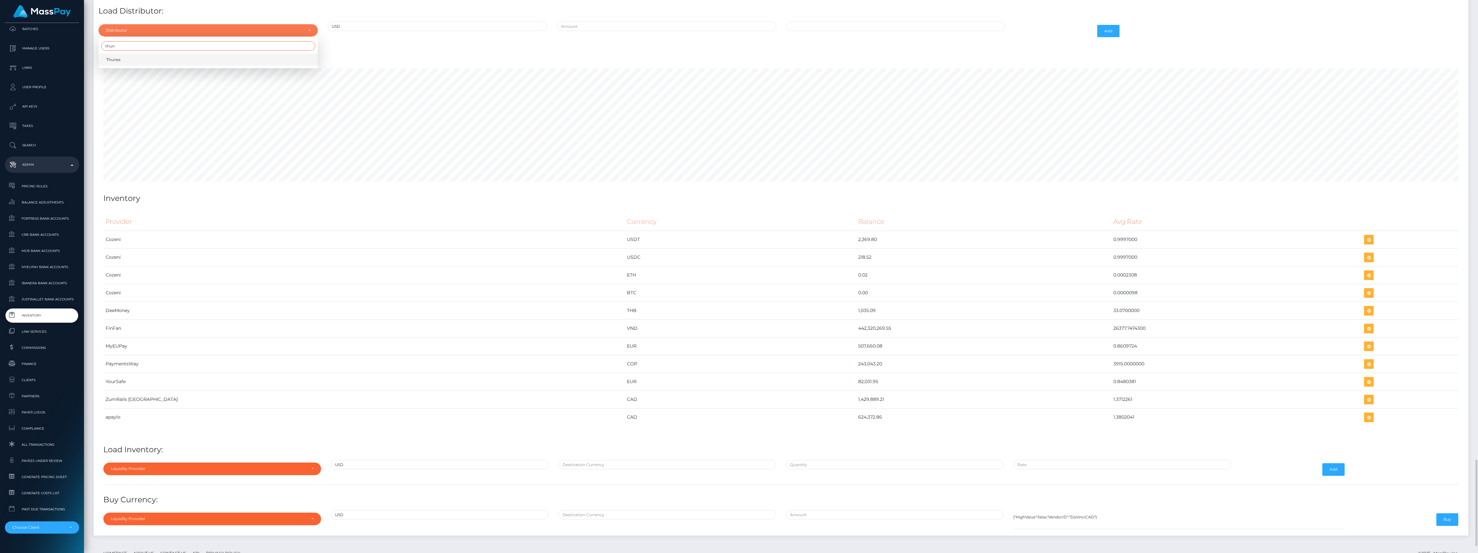
type input "thun"
click at [163, 66] on link "Thunes" at bounding box center [208, 60] width 219 height 12
select select "13"
click at [622, 31] on input "text" at bounding box center [666, 26] width 219 height 9
type input "$875,000.0000000"
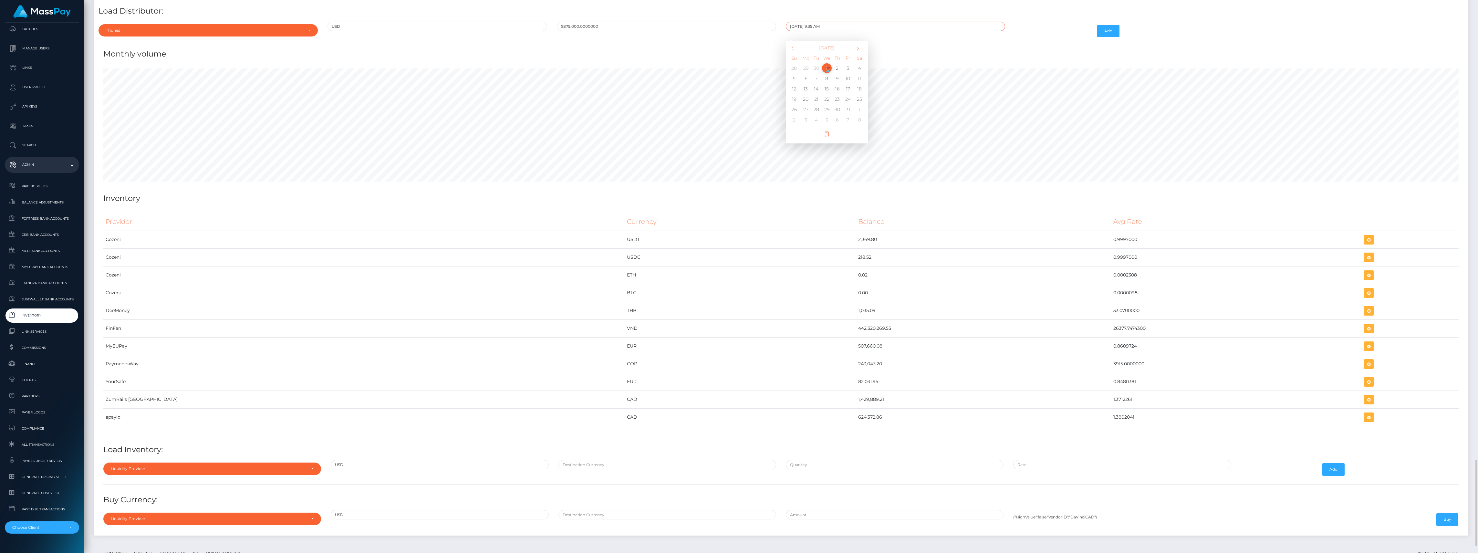
click at [817, 31] on input "10/01/2025 9:35 AM" at bounding box center [895, 26] width 219 height 9
type input "10/01/2025 9:05 AM"
click at [1113, 37] on button "Add" at bounding box center [1108, 31] width 22 height 12
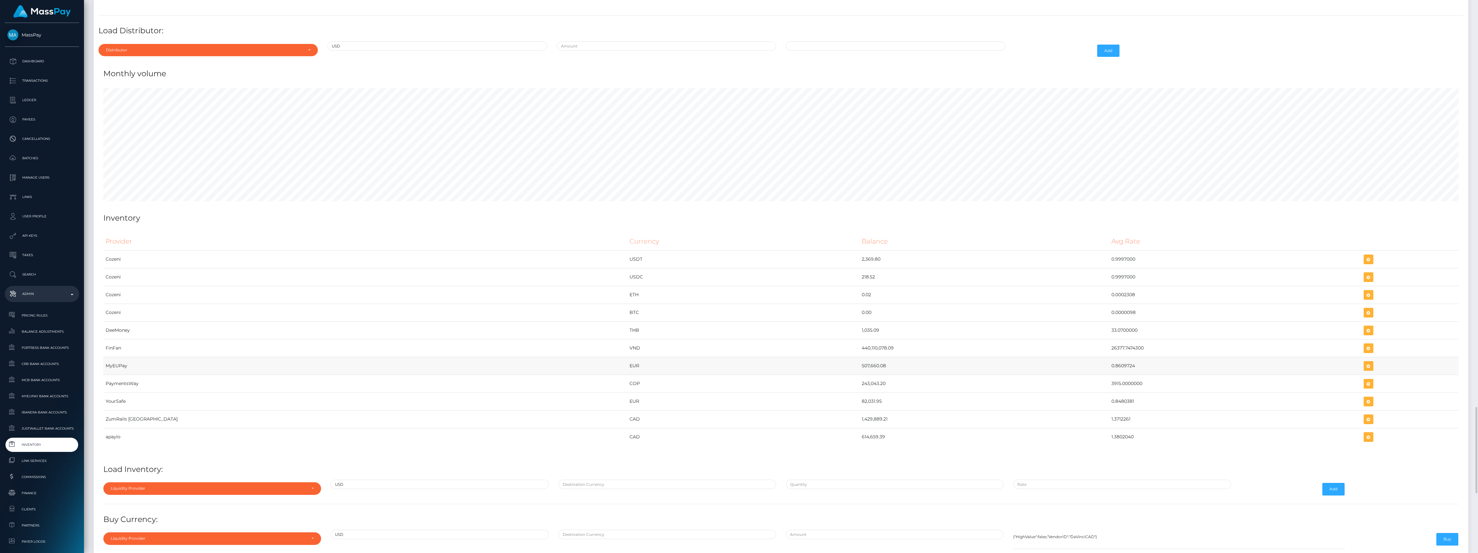
scroll to position [2843, 0]
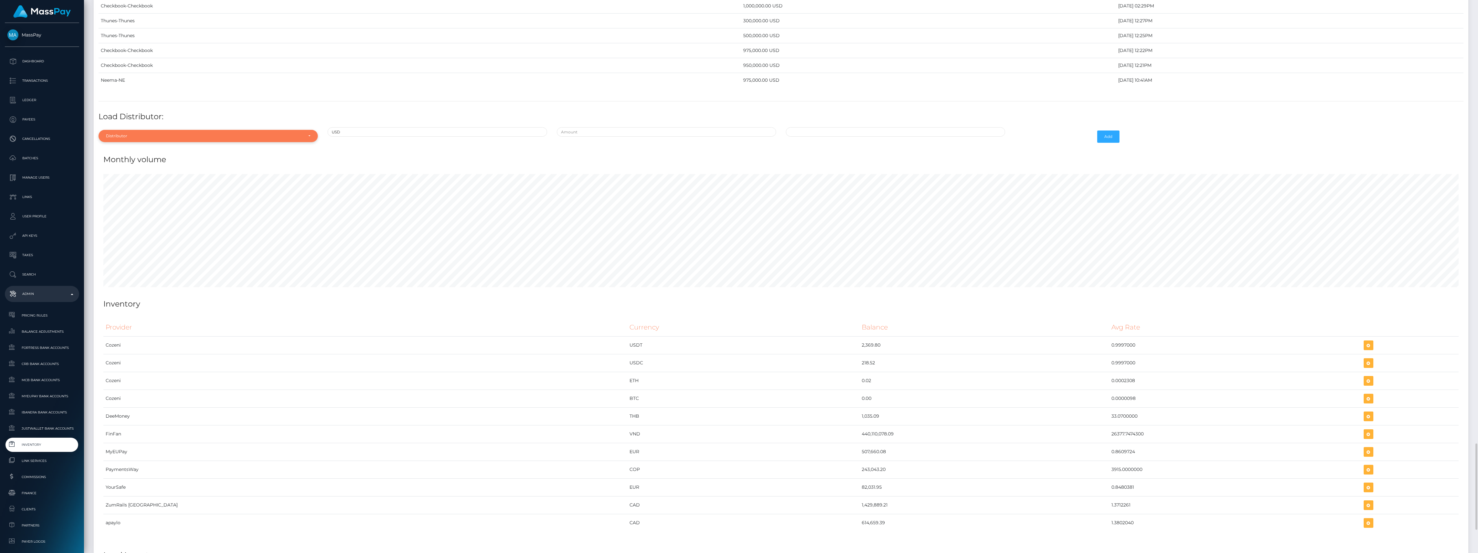
click at [212, 139] on div "Distributor" at bounding box center [204, 135] width 197 height 5
click at [180, 158] on div at bounding box center [208, 152] width 219 height 12
click at [183, 139] on div "Distributor" at bounding box center [204, 135] width 197 height 5
click at [183, 156] on input "Search" at bounding box center [208, 151] width 214 height 9
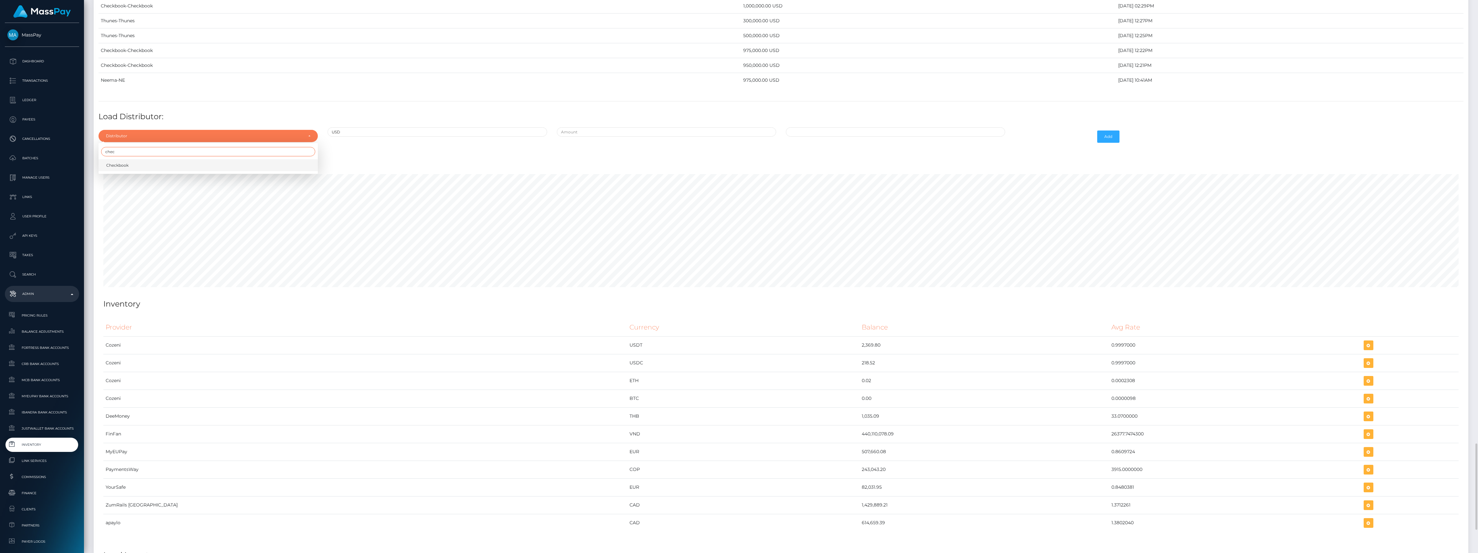
type input "chec"
click at [198, 171] on link "Checkbook" at bounding box center [208, 165] width 219 height 12
select select "7"
click at [640, 137] on input "text" at bounding box center [666, 131] width 219 height 9
type input "$950,000.0000000"
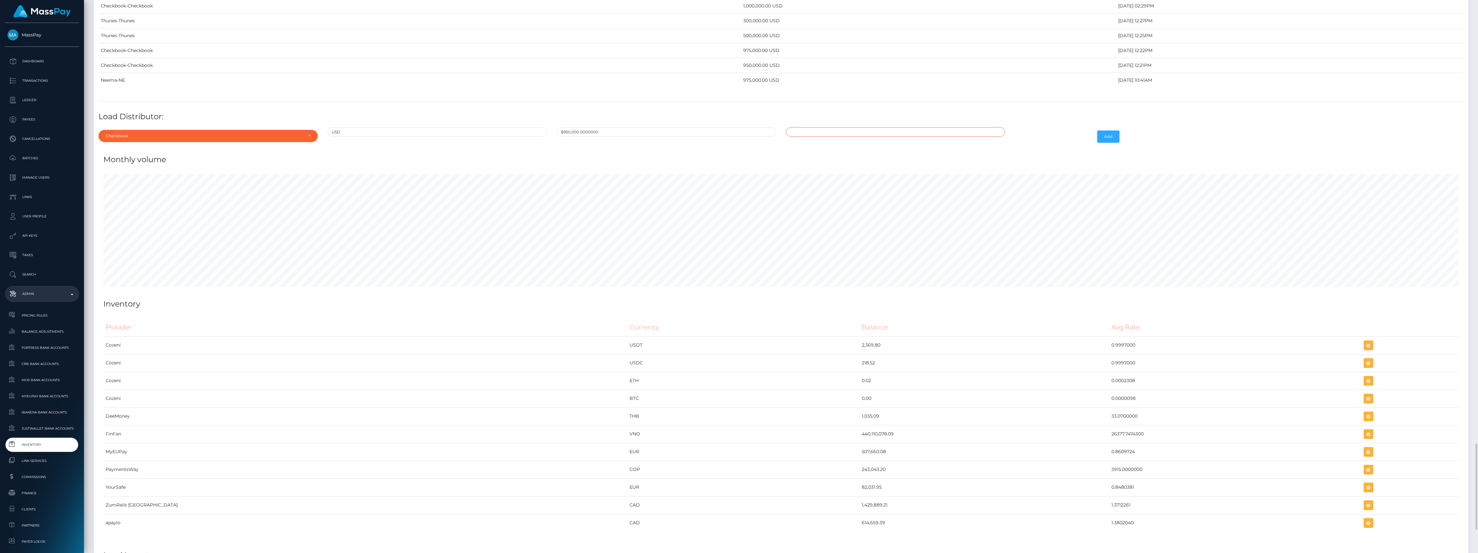
type input "10/01/2025 9:37 AM"
click at [1106, 143] on button "Add" at bounding box center [1108, 137] width 22 height 12
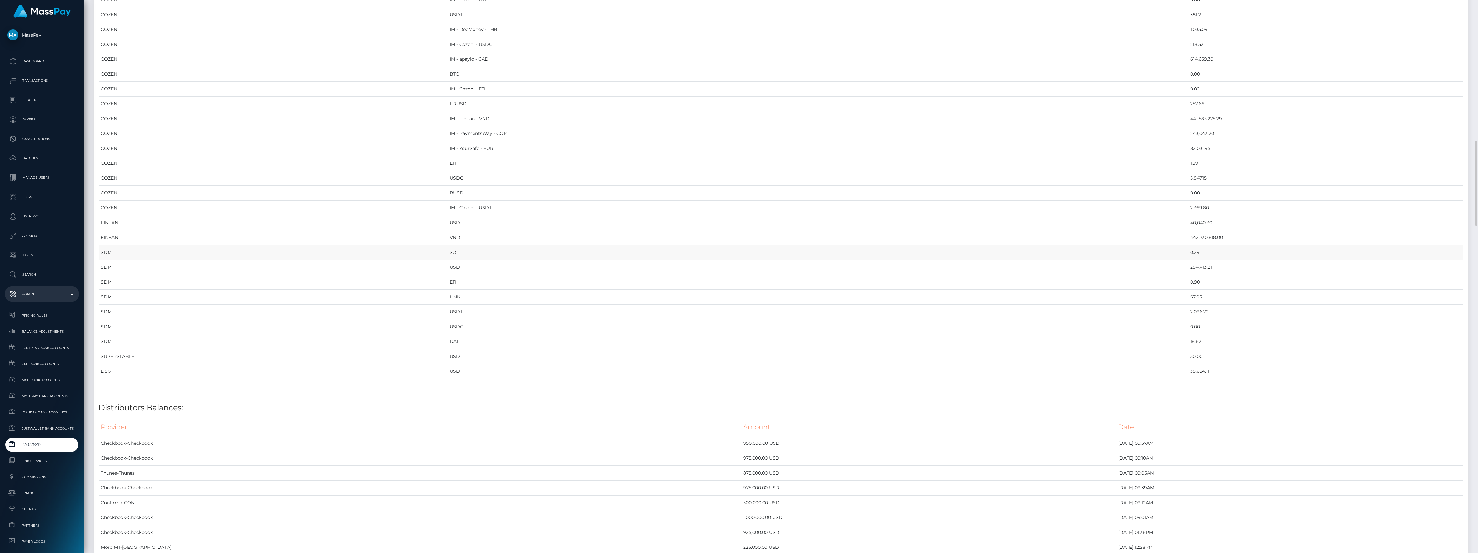
scroll to position [1077, 0]
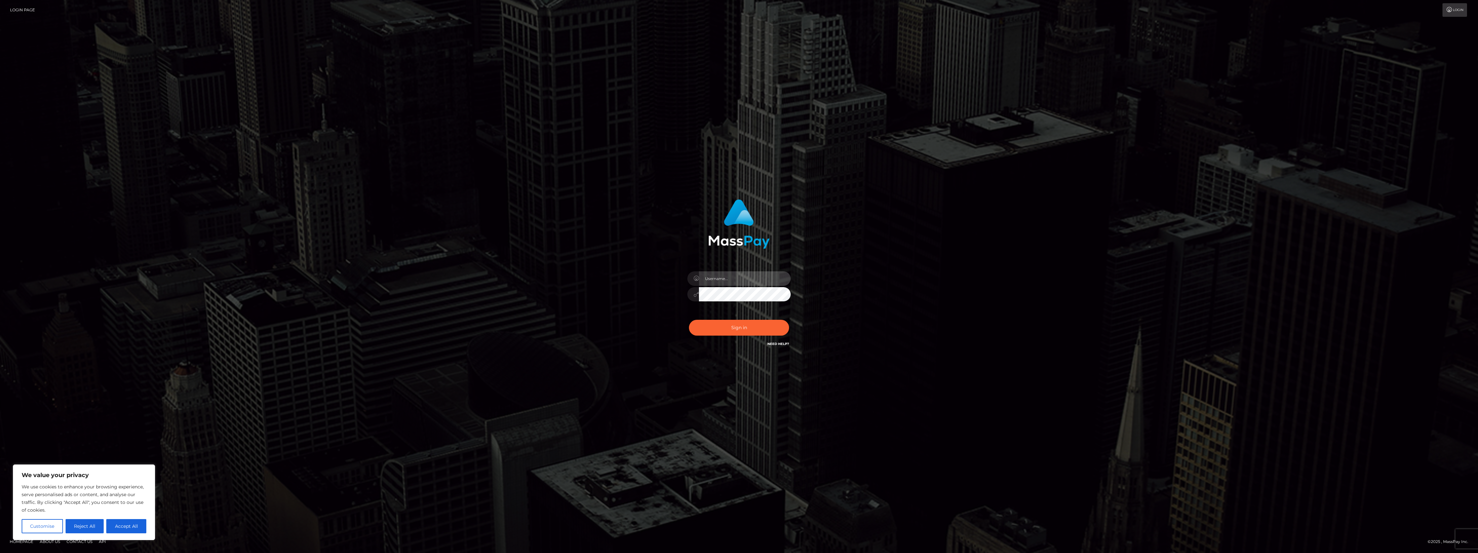
type input "bengreen"
click at [720, 323] on button "Sign in" at bounding box center [739, 328] width 100 height 16
type input "bengreen"
click at [719, 330] on button "Sign in" at bounding box center [739, 328] width 100 height 16
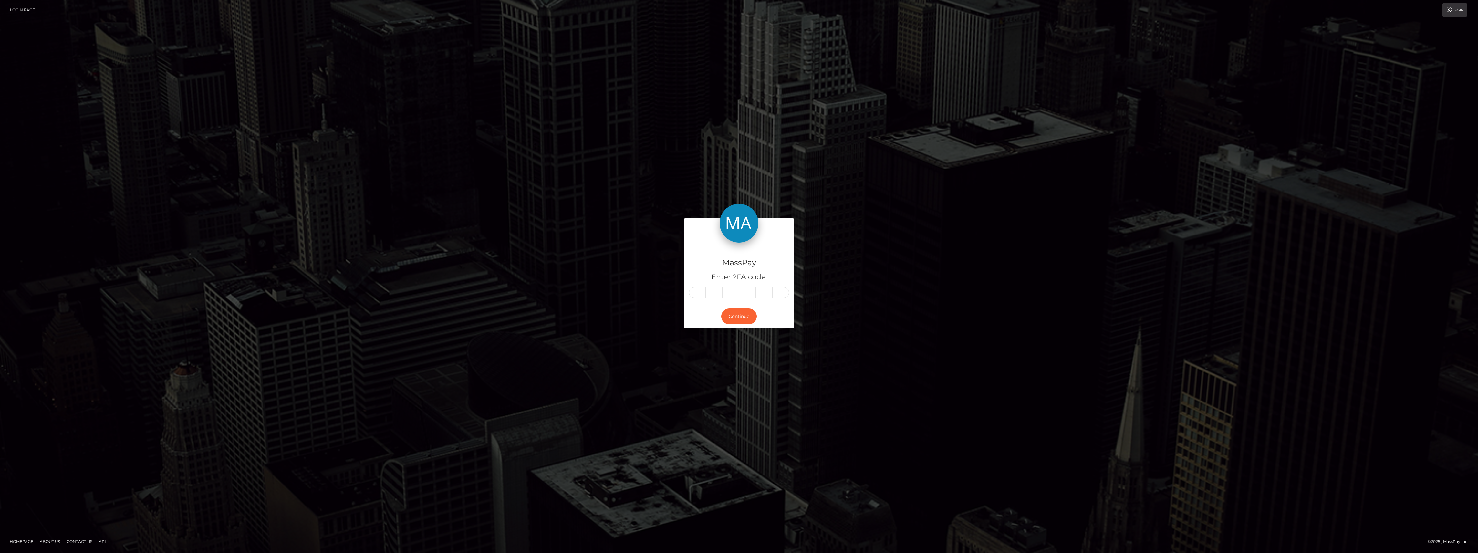
type input "2"
type input "5"
type input "7"
type input "9"
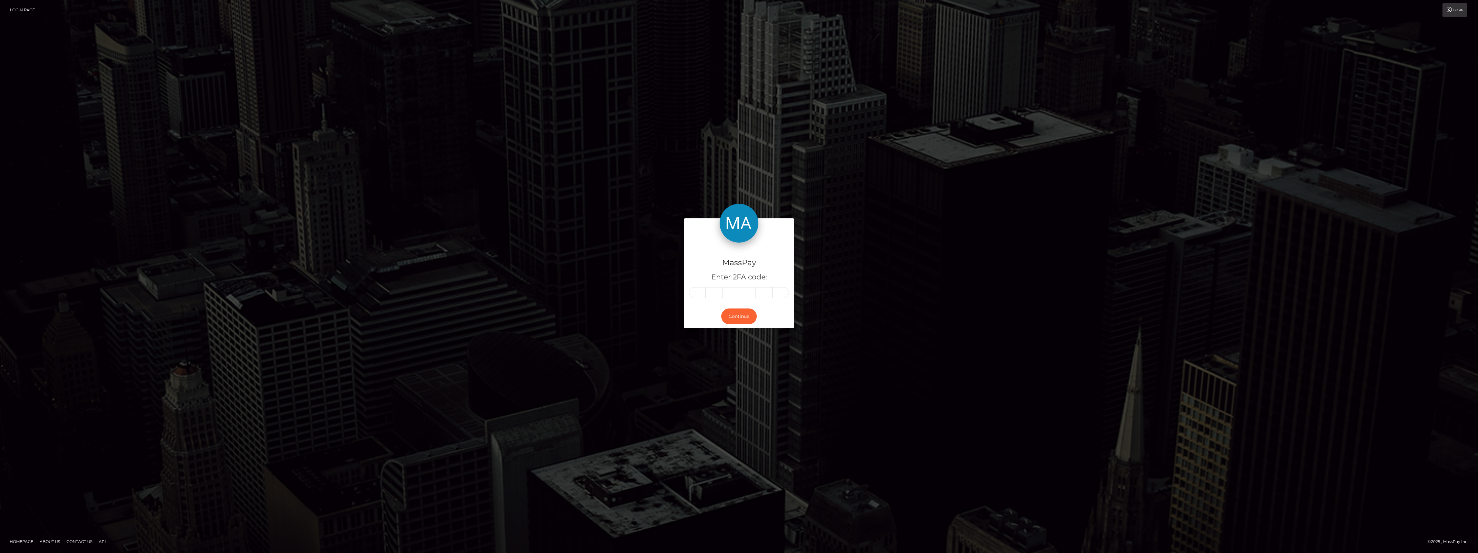
type input "9"
click at [734, 319] on button "Continue" at bounding box center [739, 316] width 36 height 16
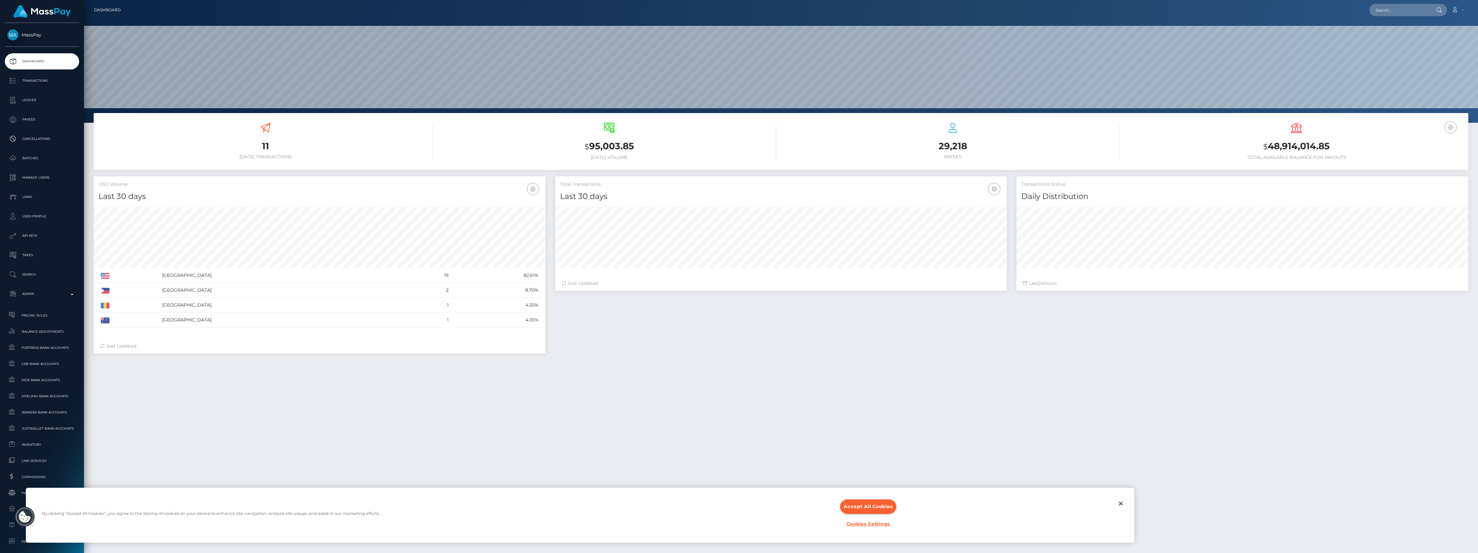
scroll to position [114, 452]
click at [46, 447] on span "Inventory" at bounding box center [41, 444] width 69 height 7
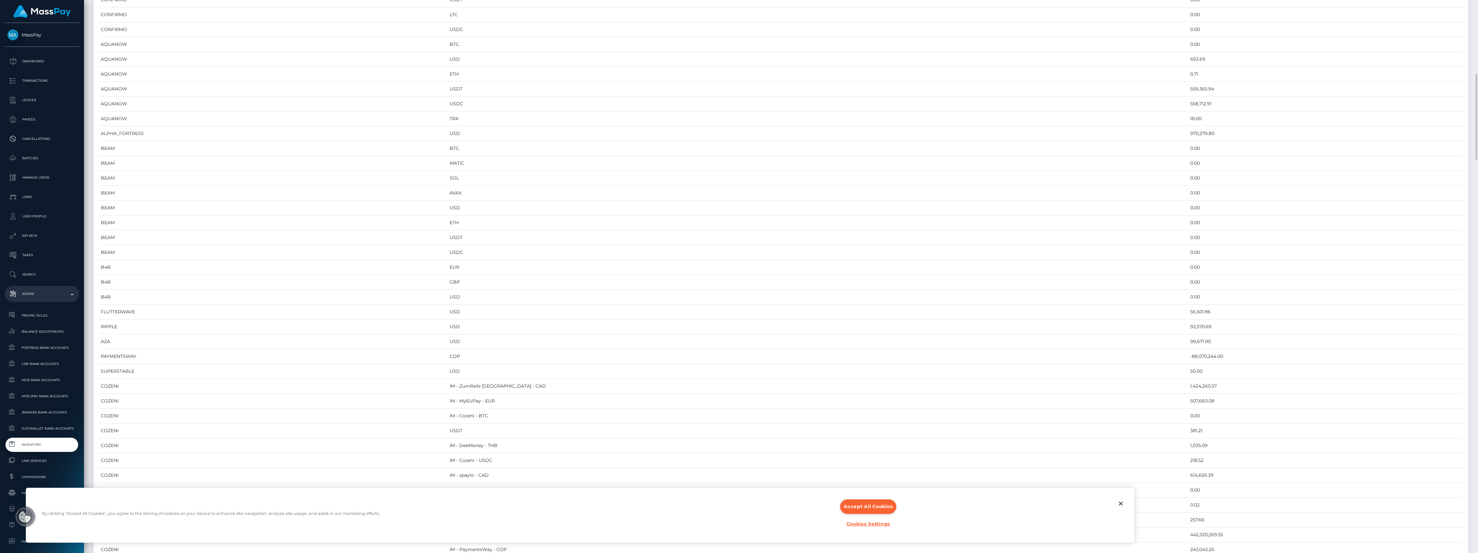
scroll to position [646, 0]
click at [885, 510] on button "Accept All Cookies" at bounding box center [868, 506] width 56 height 15
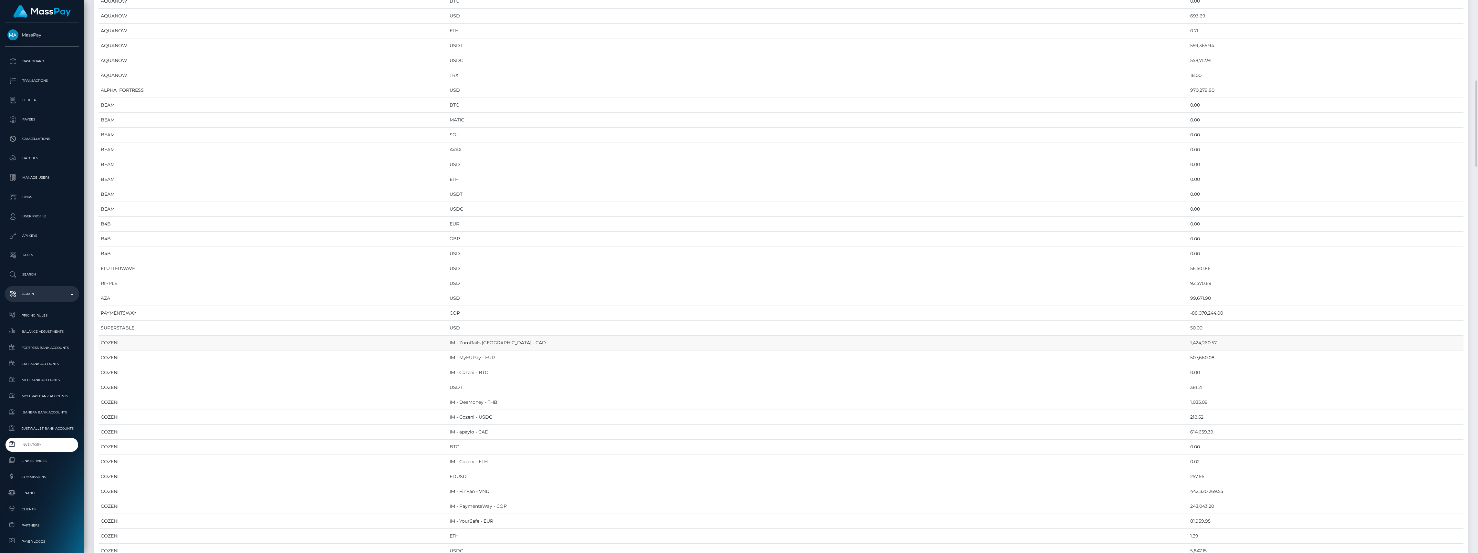
scroll to position [474, 0]
click at [1188, 334] on td "92,570.69" at bounding box center [1326, 326] width 276 height 15
copy td "92,570.69"
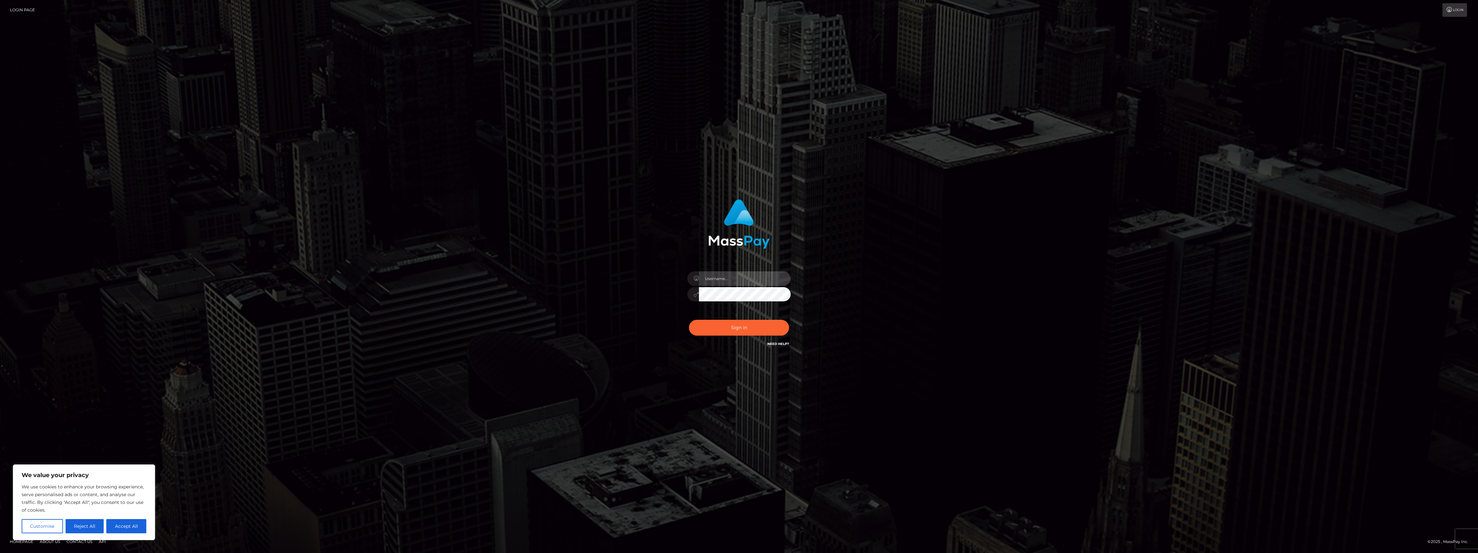
type input "bengreen"
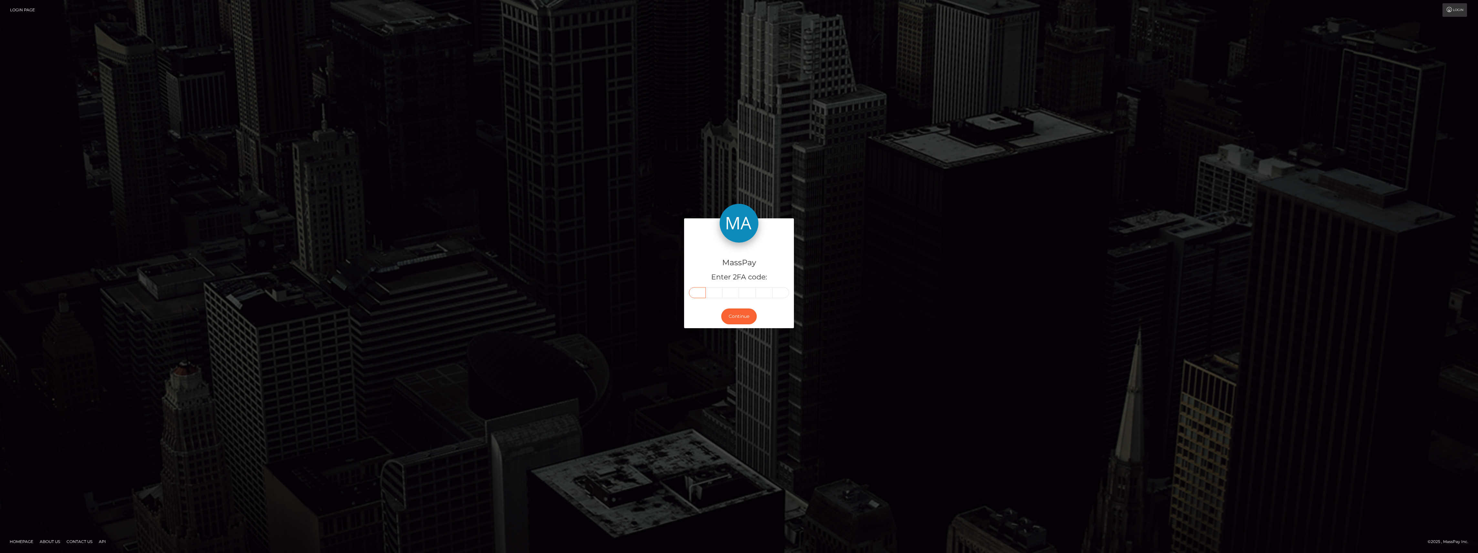
paste input "5"
type input "5"
type input "1"
type input "4"
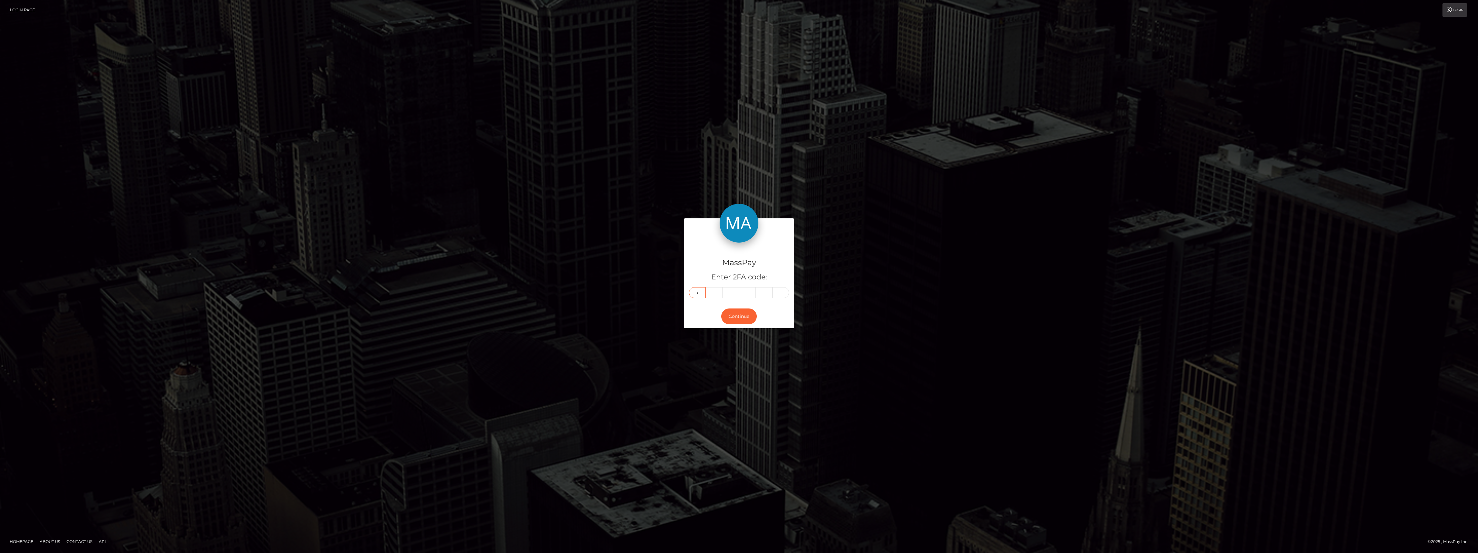
type input "1"
type input "0"
click at [732, 319] on button "Continue" at bounding box center [739, 316] width 36 height 16
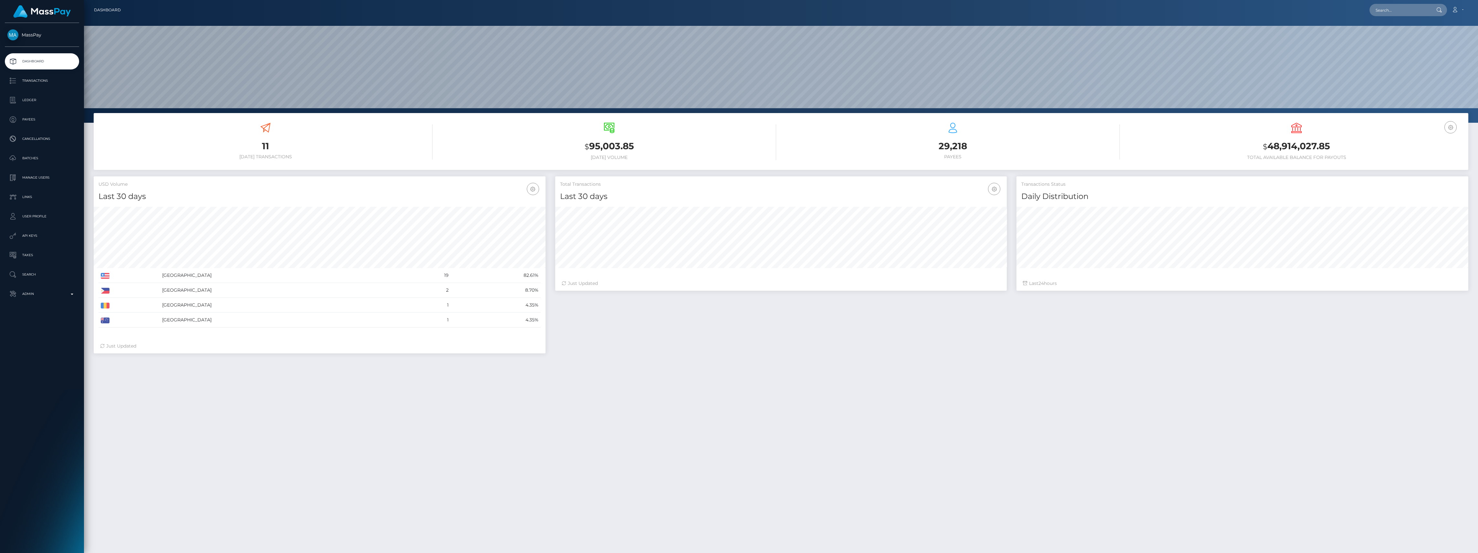
scroll to position [114, 452]
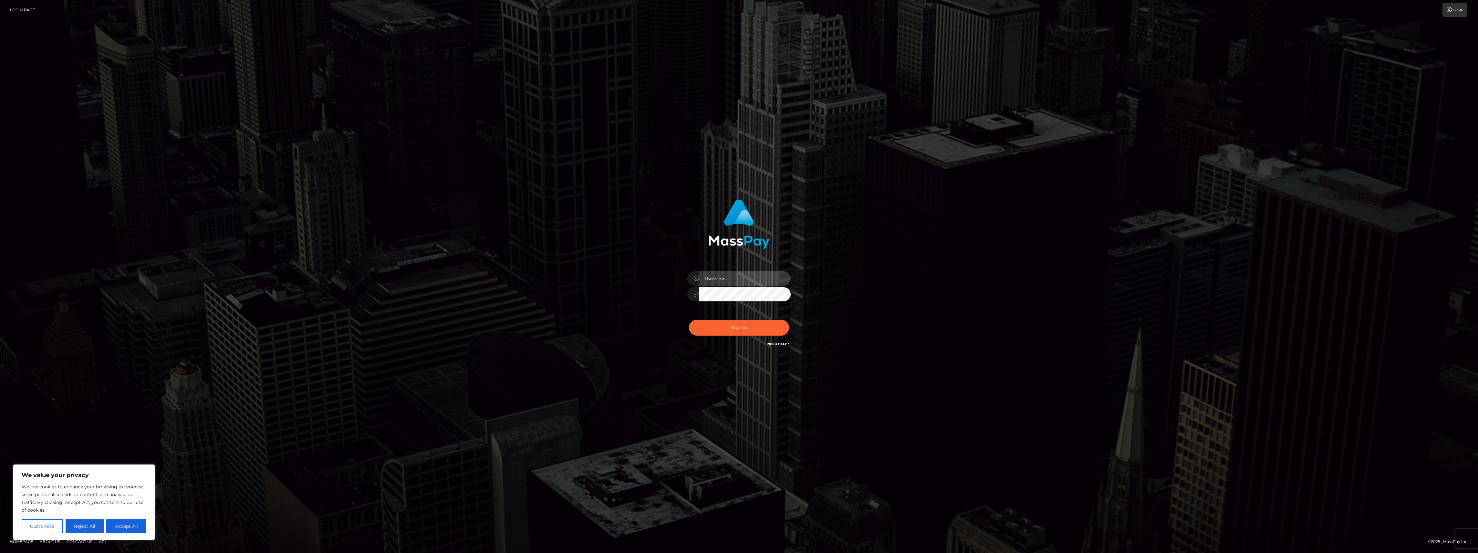
type input "bengreen"
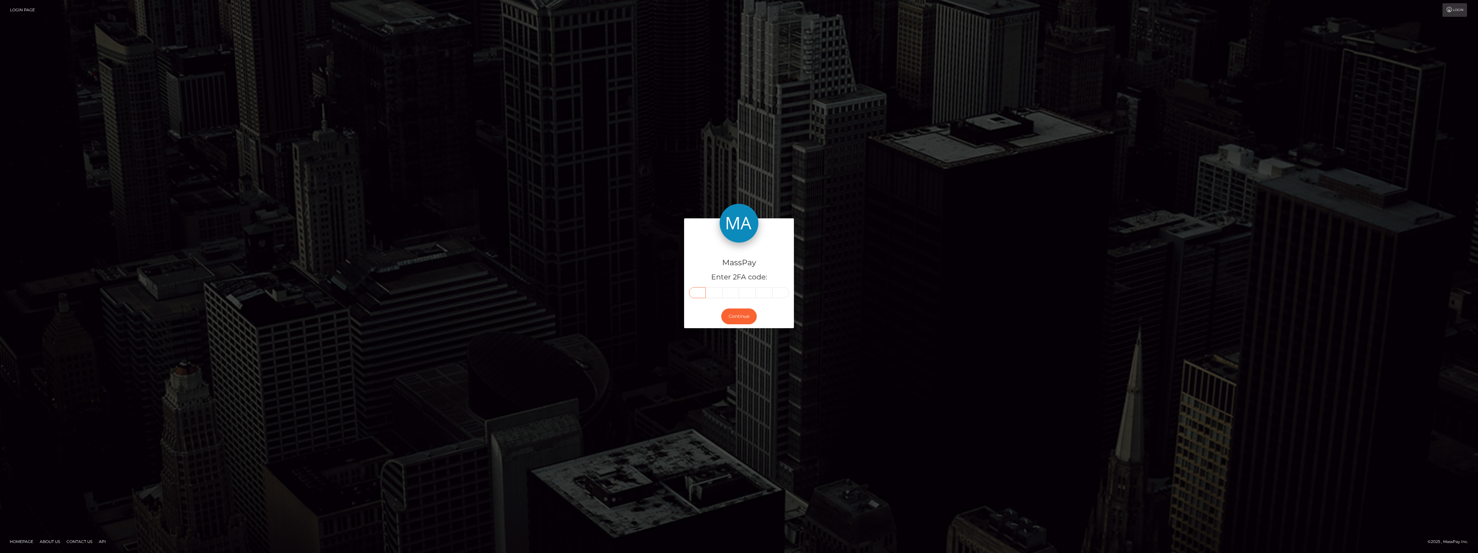
paste input "6"
type input "6"
type input "9"
type input "3"
type input "5"
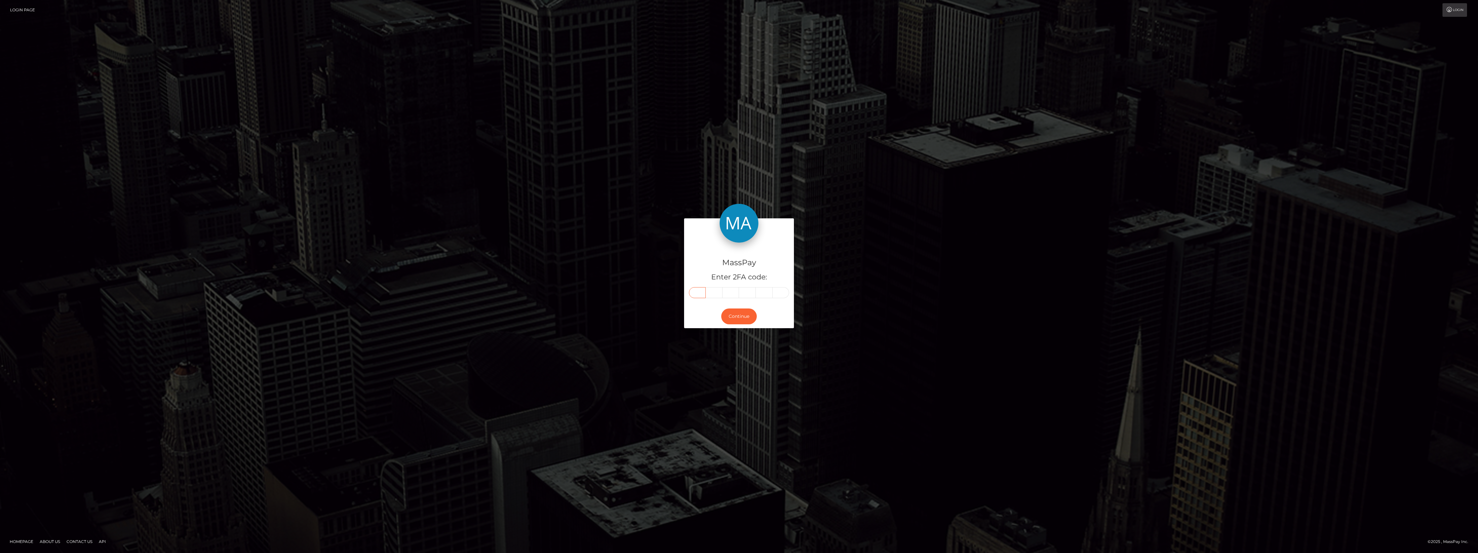
type input "2"
type input "5"
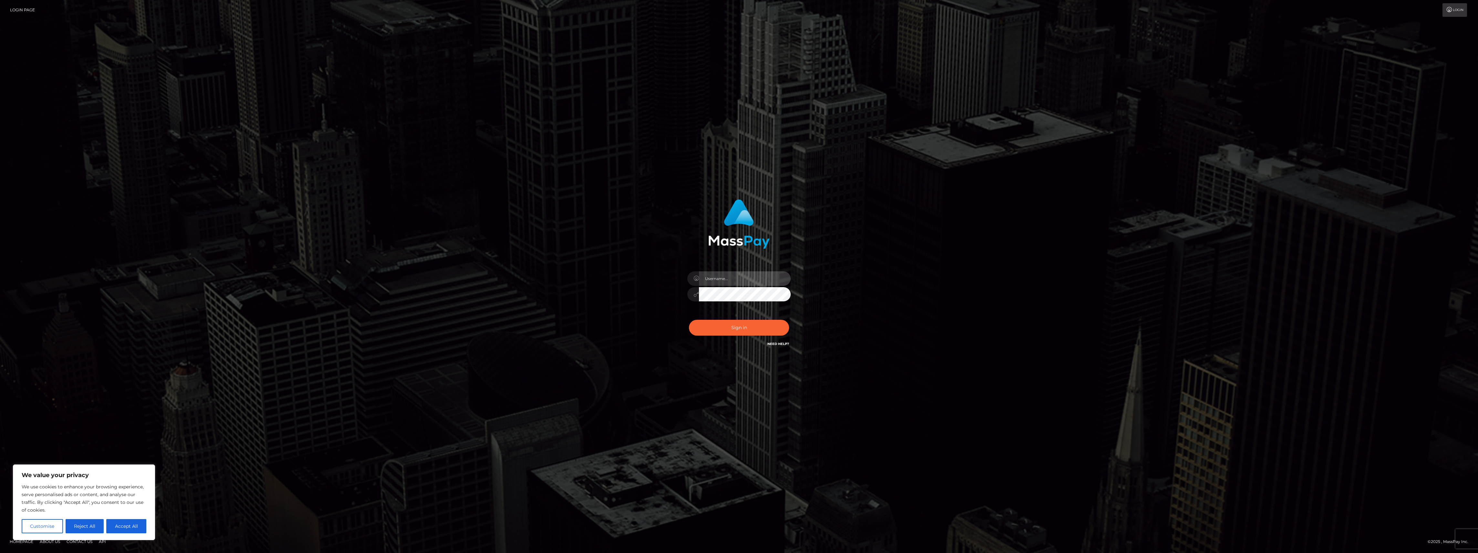
type input "bengreen"
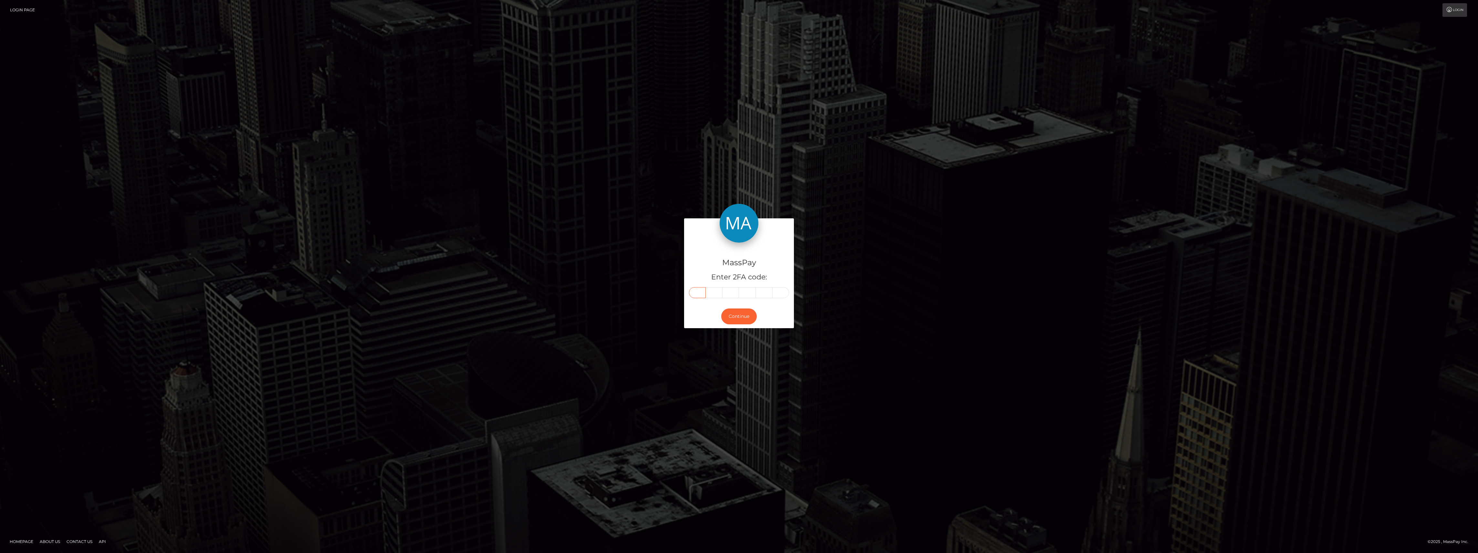
paste input "6"
type input "6"
type input "9"
type input "3"
type input "5"
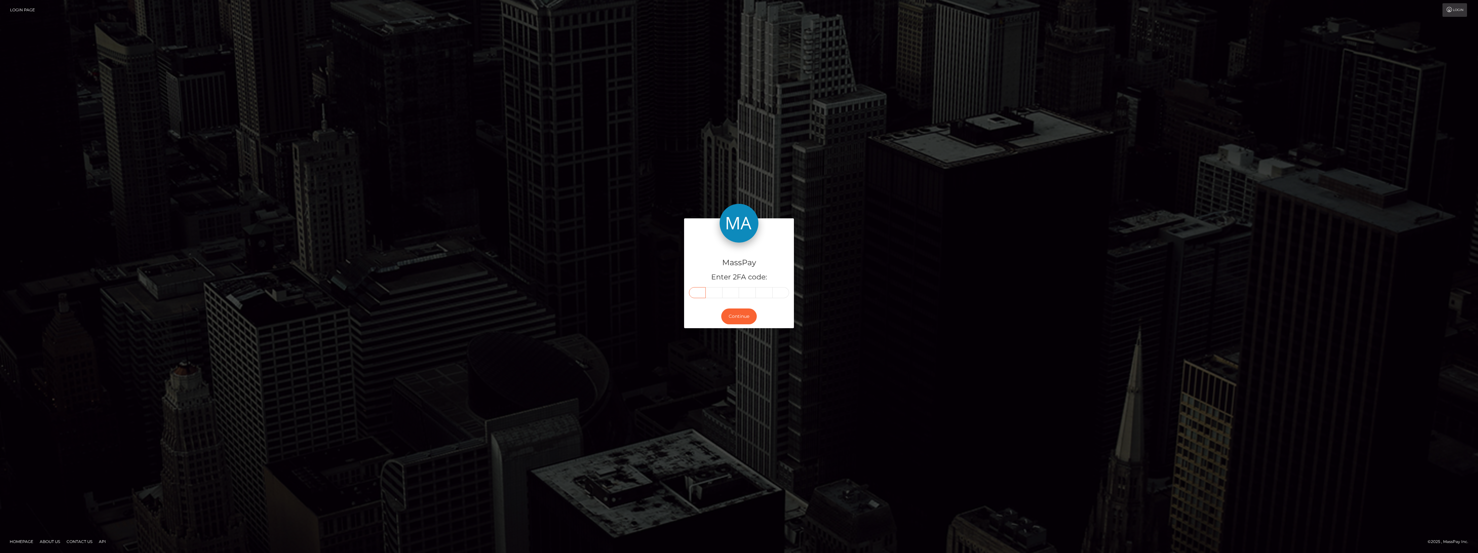
type input "2"
type input "5"
click at [729, 322] on button "Continue" at bounding box center [739, 316] width 36 height 16
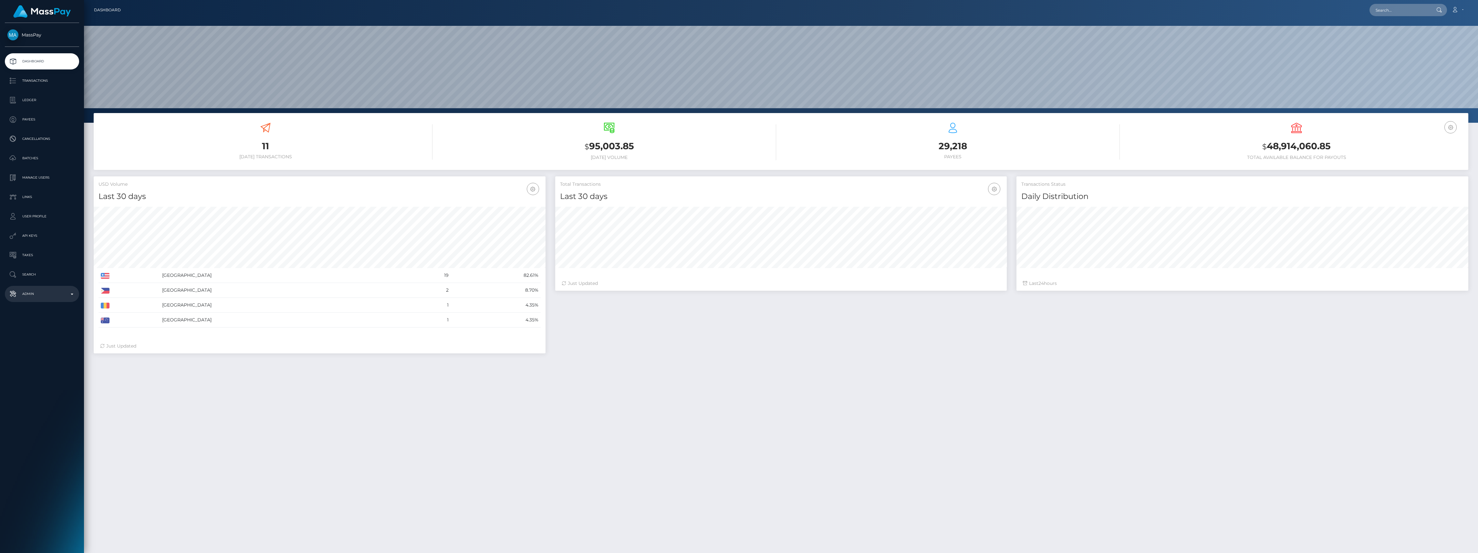
click at [25, 301] on link "Admin" at bounding box center [42, 294] width 74 height 16
click at [39, 446] on span "Inventory" at bounding box center [41, 444] width 69 height 7
click at [548, 465] on div "11 Today Transactions $ 95,003.85 Today Volume $" at bounding box center [781, 369] width 1394 height 513
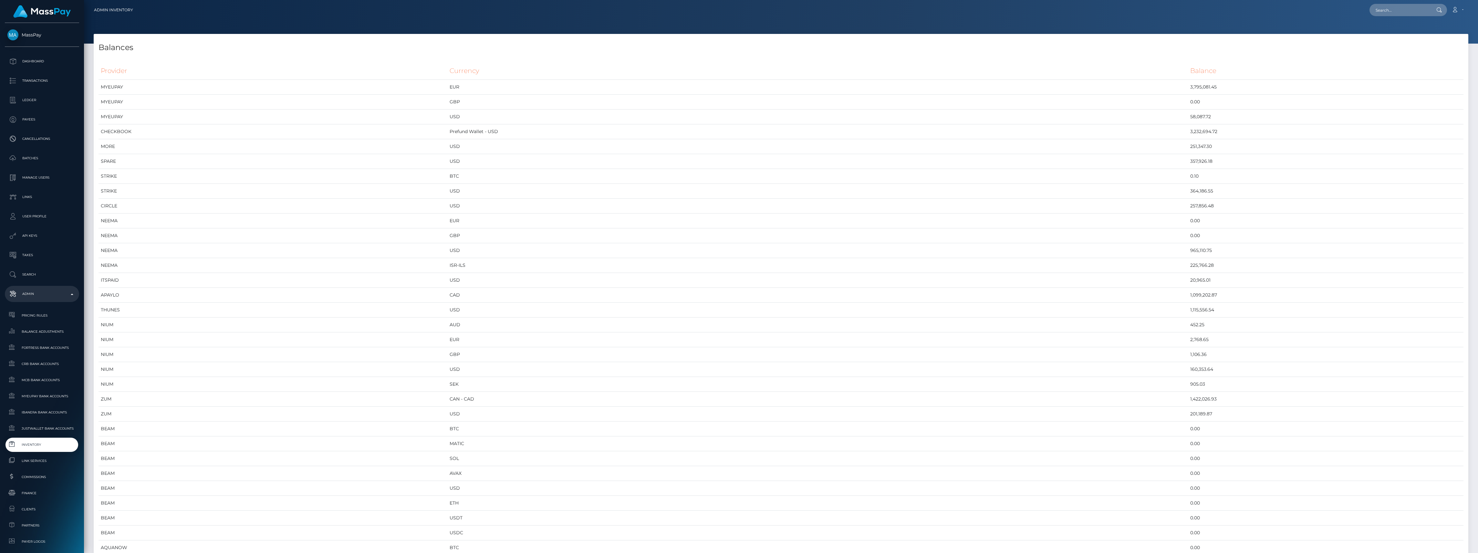
scroll to position [3486, 1375]
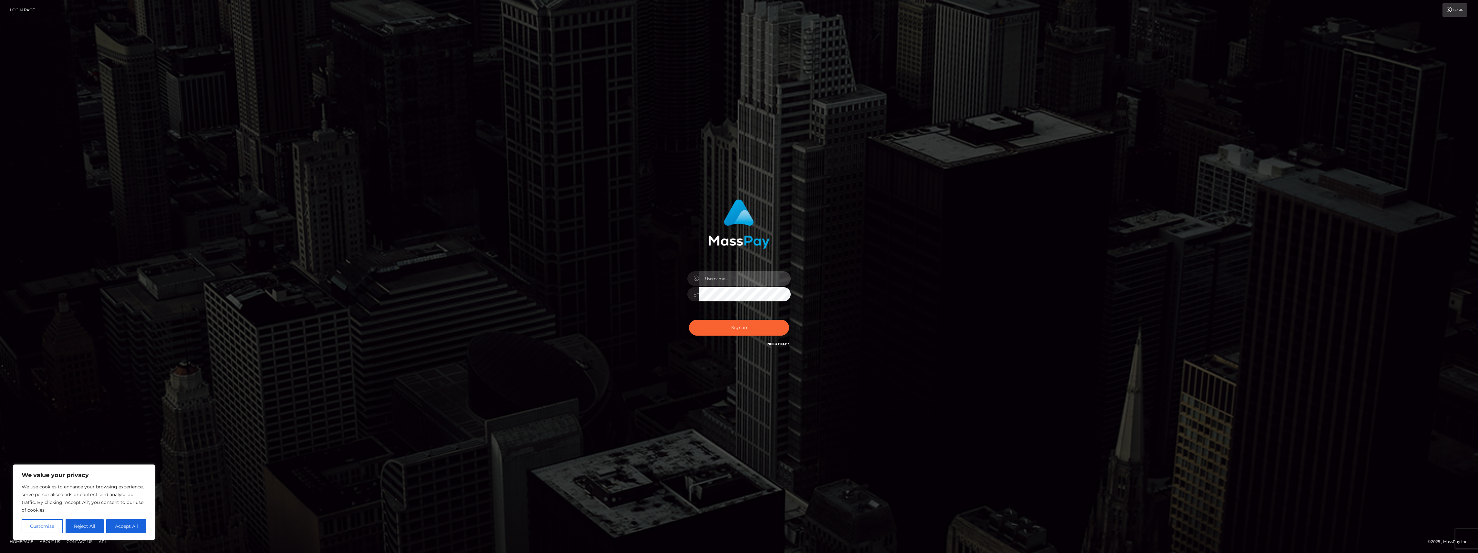
type input "bengreen"
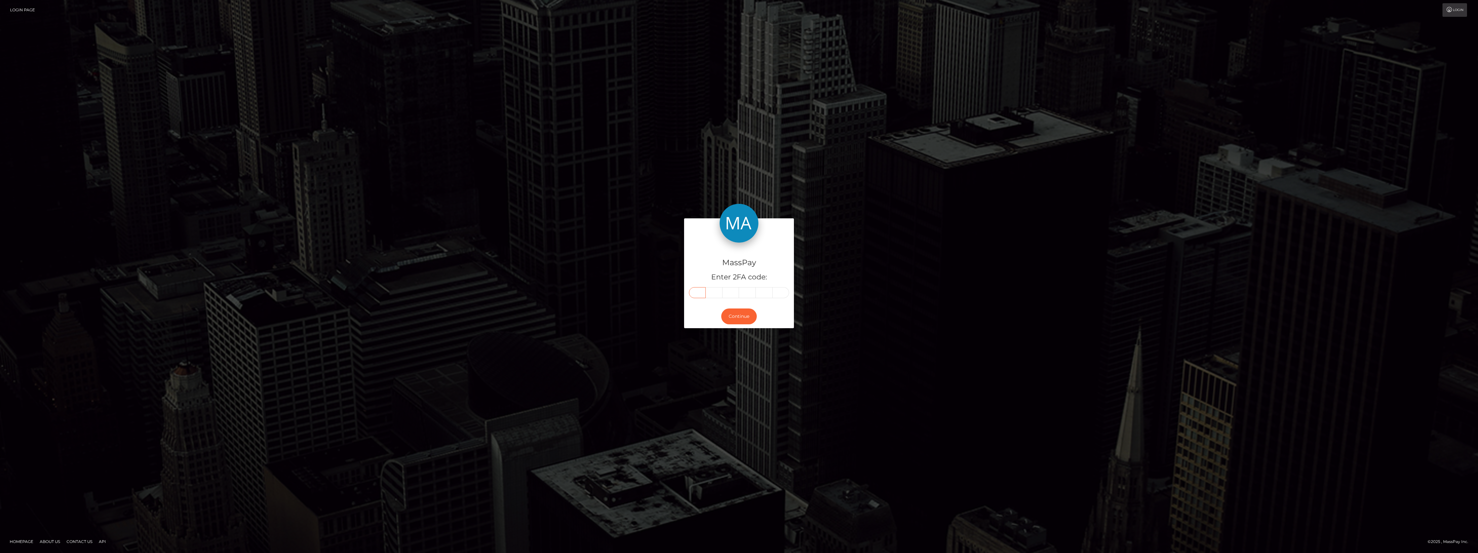
paste input "1"
type input "1"
type input "0"
type input "8"
type input "7"
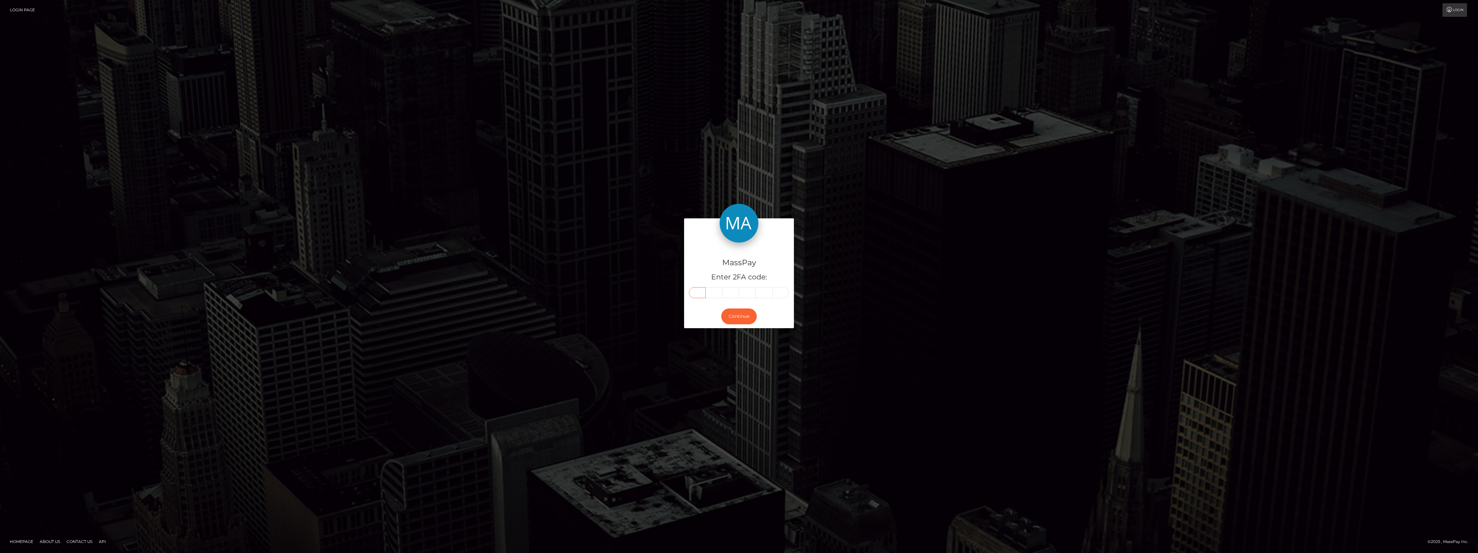
type input "5"
type input "0"
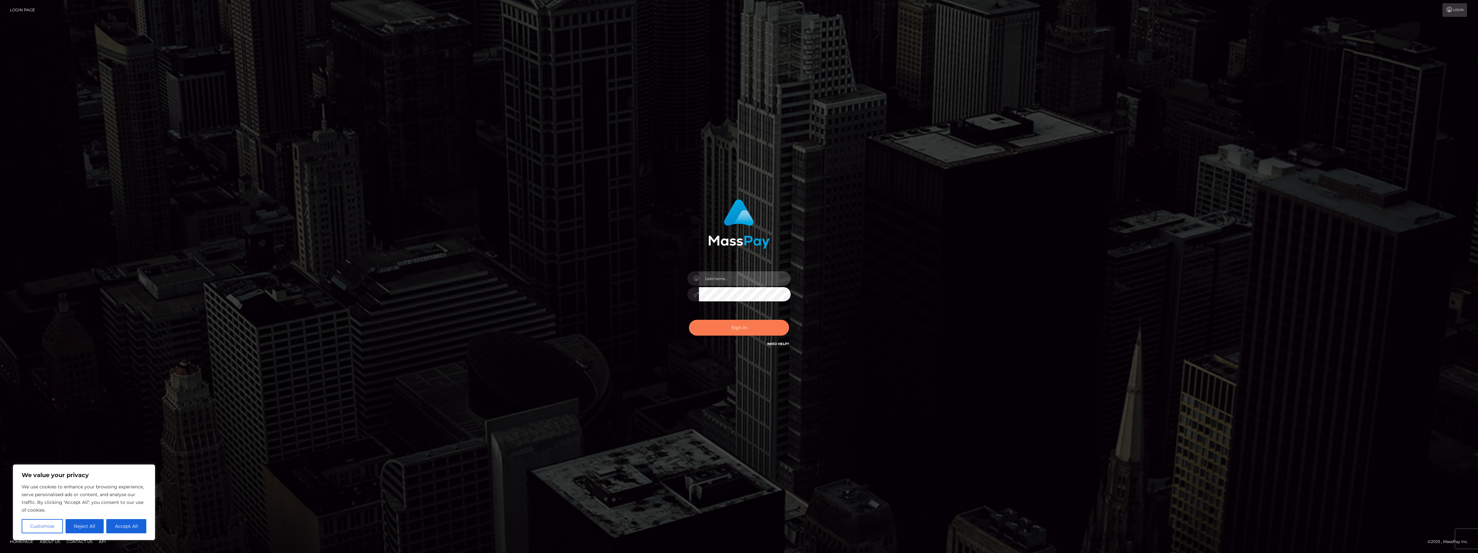
type input "bengreen"
click at [735, 328] on button "Sign in" at bounding box center [739, 328] width 100 height 16
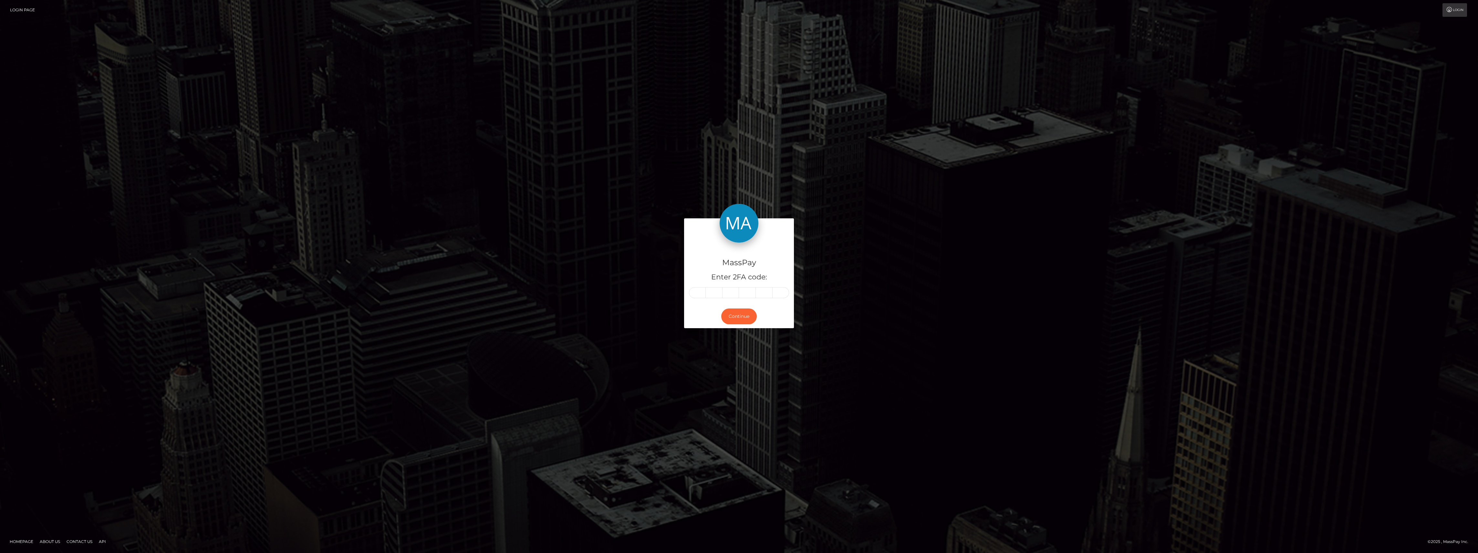
type input "1"
type input "0"
type input "8"
type input "7"
type input "5"
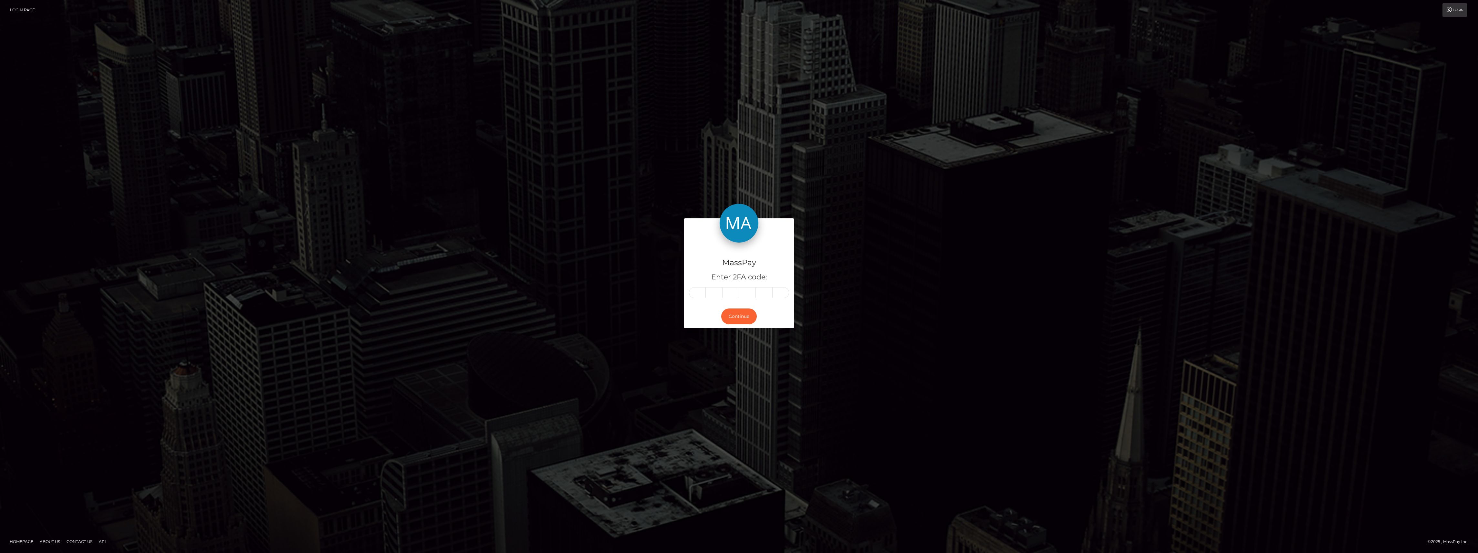
type input "0"
click at [740, 325] on div "Continue" at bounding box center [739, 317] width 110 height 24
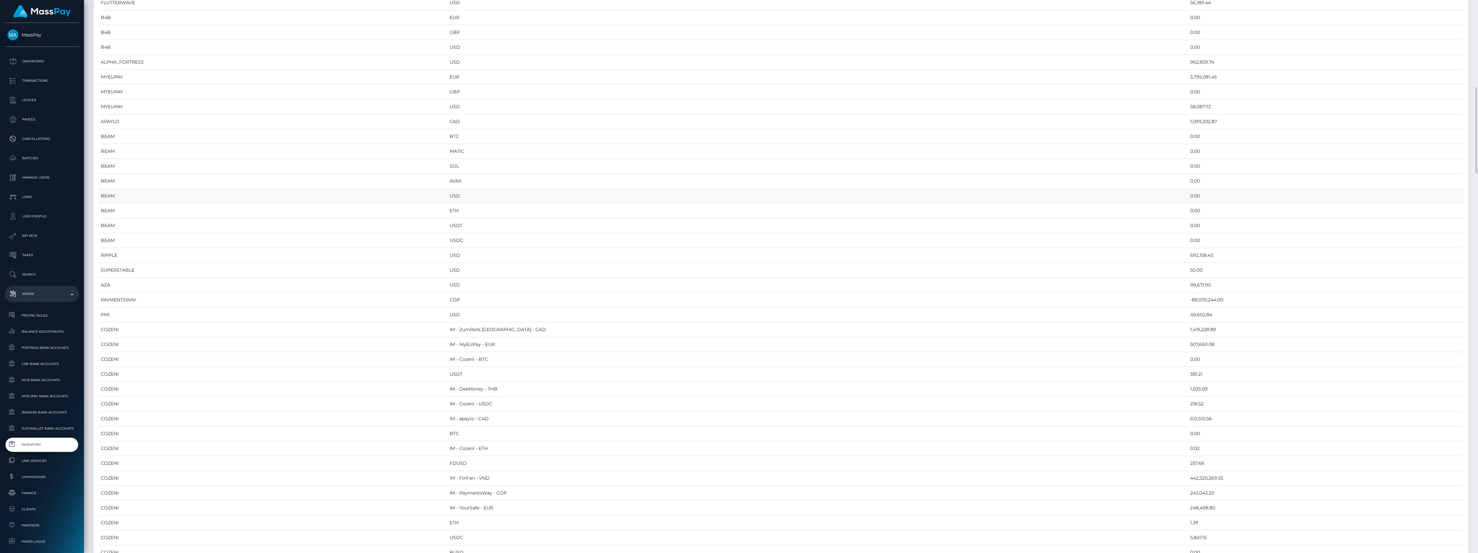
scroll to position [431, 0]
drag, startPoint x: 500, startPoint y: 387, endPoint x: 1148, endPoint y: 394, distance: 647.4
click at [1148, 392] on tr "RIPPLE USD 692,158.43" at bounding box center [781, 384] width 1365 height 15
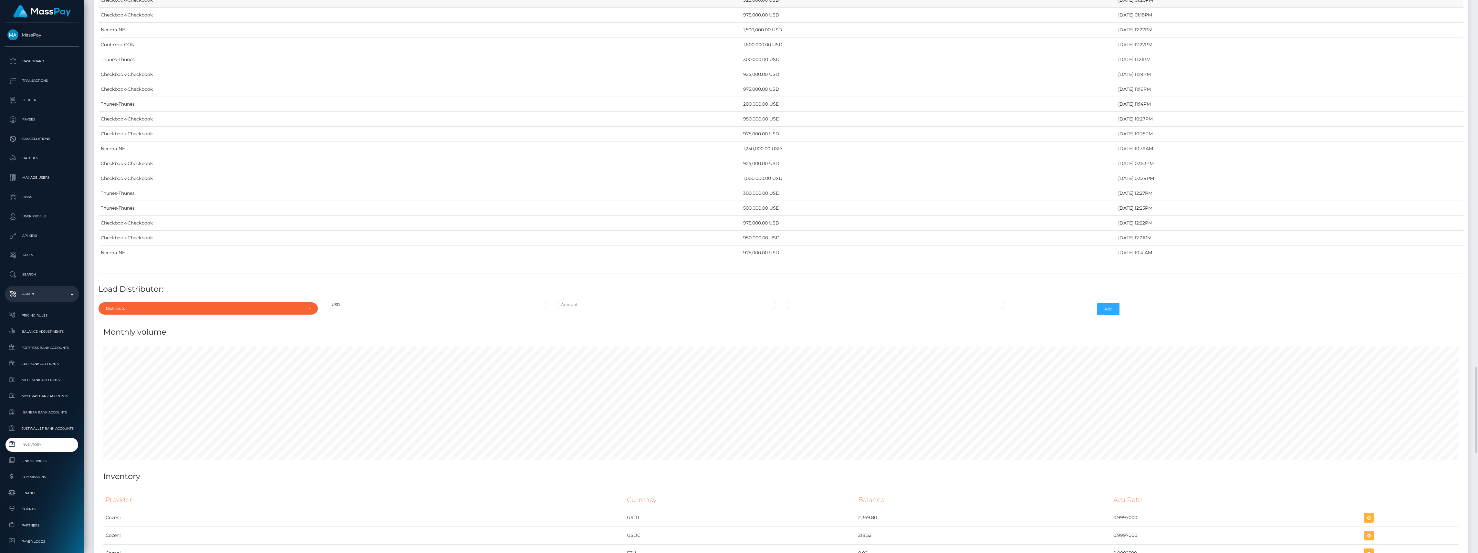
scroll to position [2627, 0]
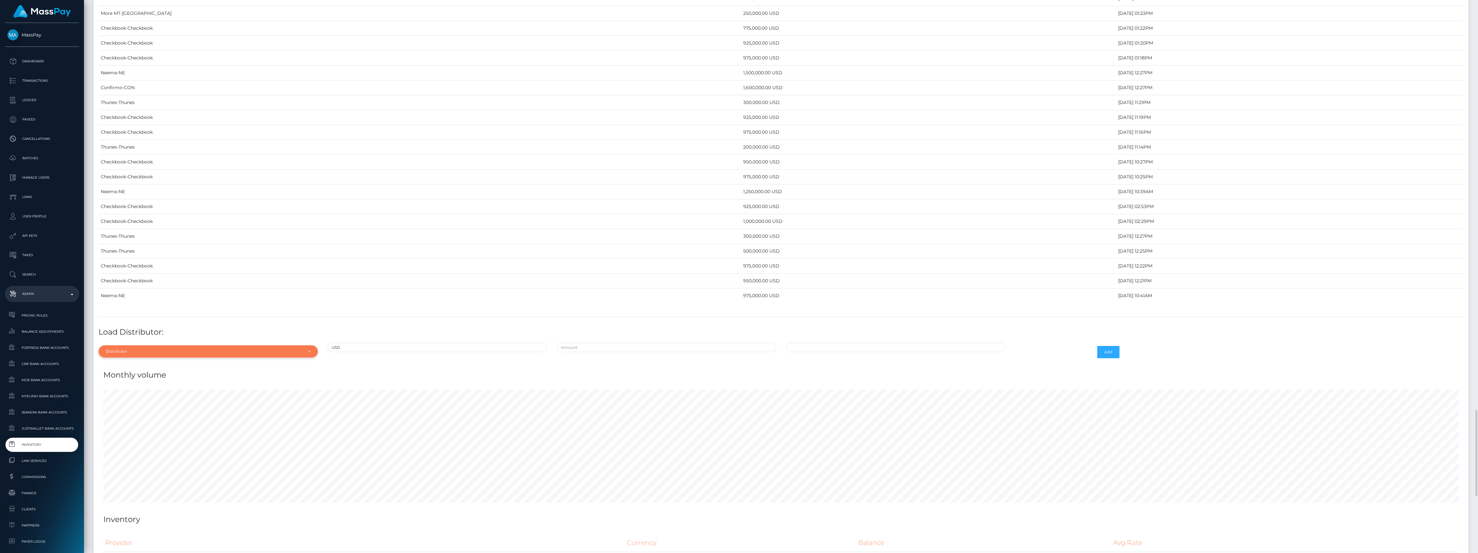
click at [138, 358] on div "Distributor" at bounding box center [208, 351] width 219 height 12
type input "rip"
click at [134, 342] on link "Ripple" at bounding box center [208, 336] width 219 height 12
select select "61"
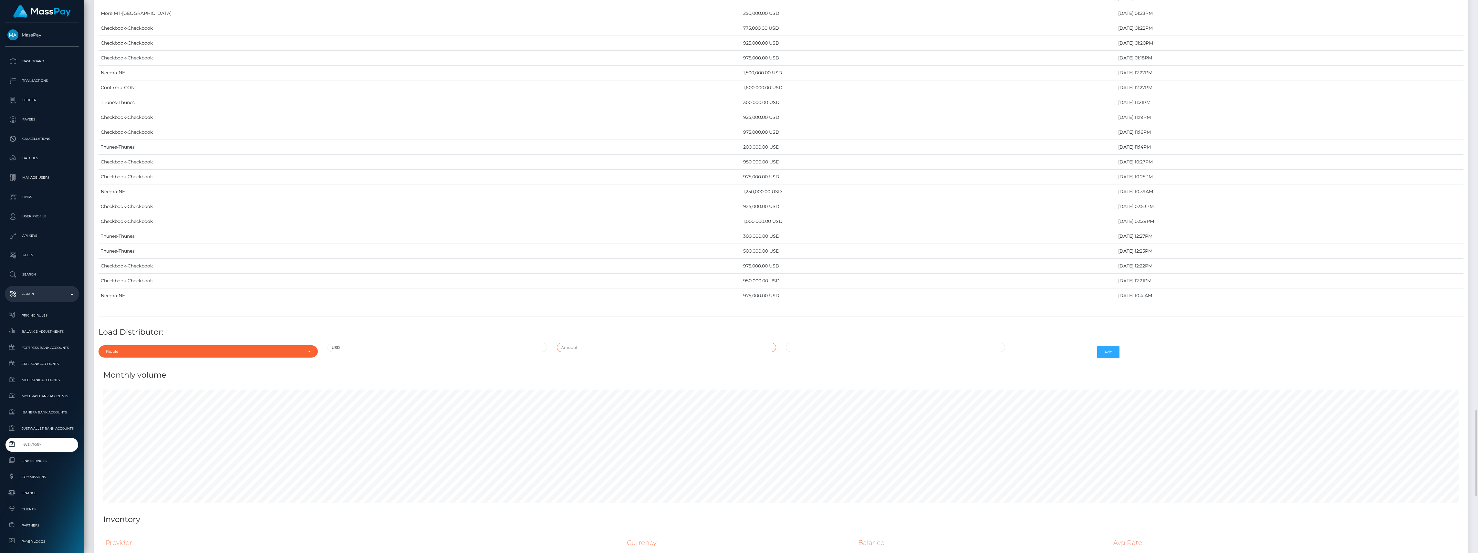
click at [633, 352] on input "text" at bounding box center [666, 347] width 219 height 9
type input "$600,000.0000000"
type input "10/01/2025 10:48 AM"
click at [1105, 358] on button "Add" at bounding box center [1108, 352] width 22 height 12
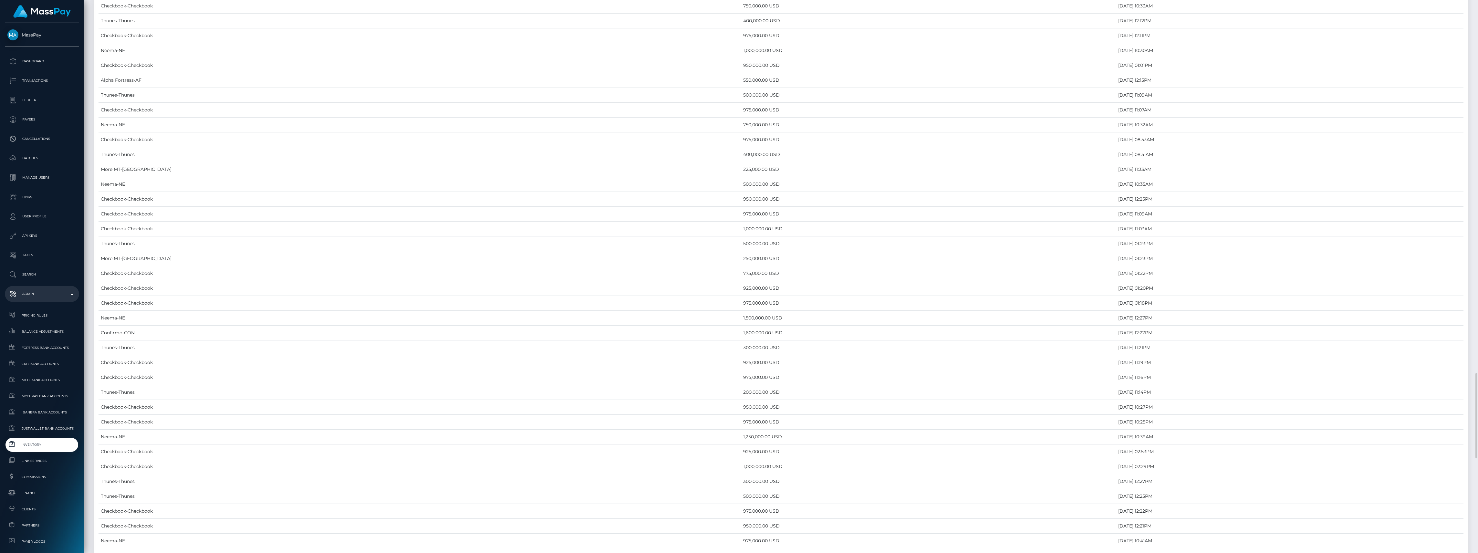
scroll to position [2627, 0]
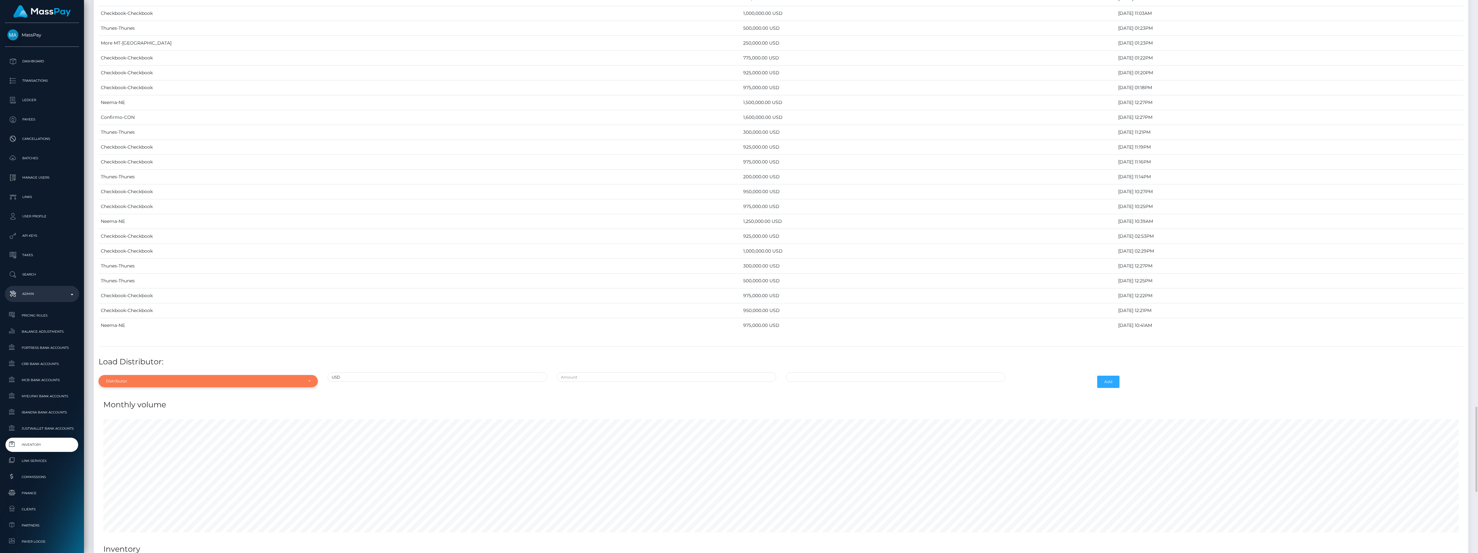
click at [165, 387] on div "Distributor" at bounding box center [208, 381] width 219 height 12
type input "che"
click at [185, 372] on link "Checkbook" at bounding box center [208, 366] width 219 height 12
select select "7"
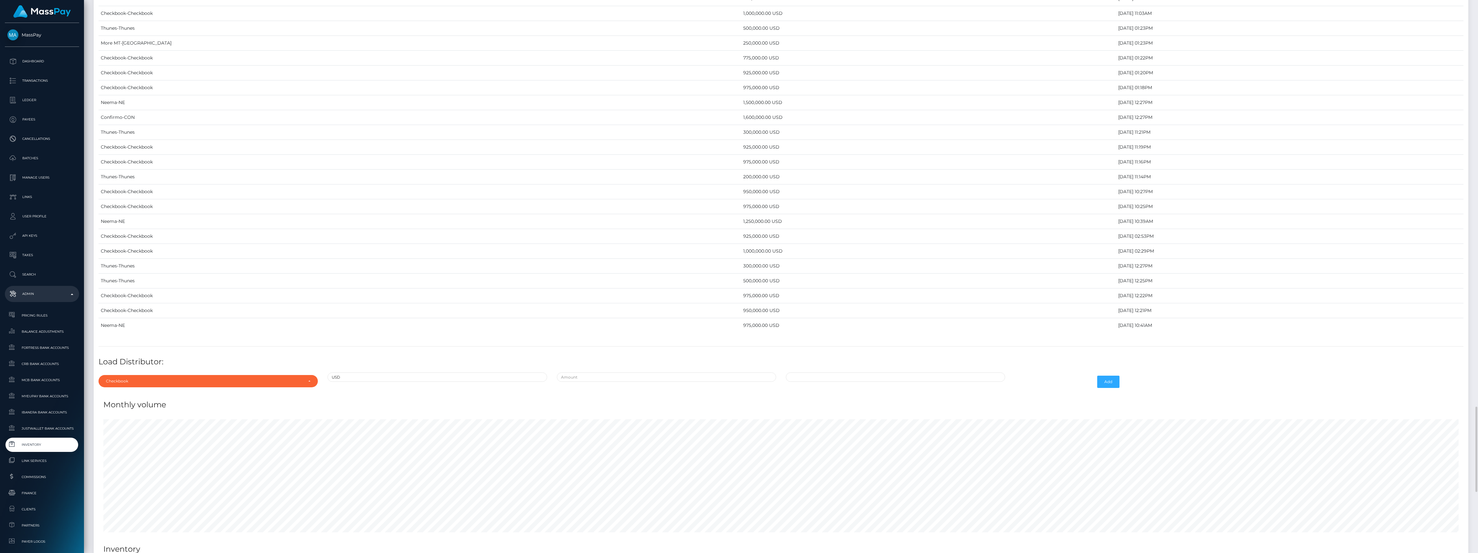
click at [555, 391] on div at bounding box center [666, 381] width 229 height 19
click at [564, 382] on input "text" at bounding box center [666, 376] width 219 height 9
type input "$900,000.0000000"
type input "10/01/2025 10:49 AM"
click at [1114, 388] on button "Add" at bounding box center [1108, 382] width 22 height 12
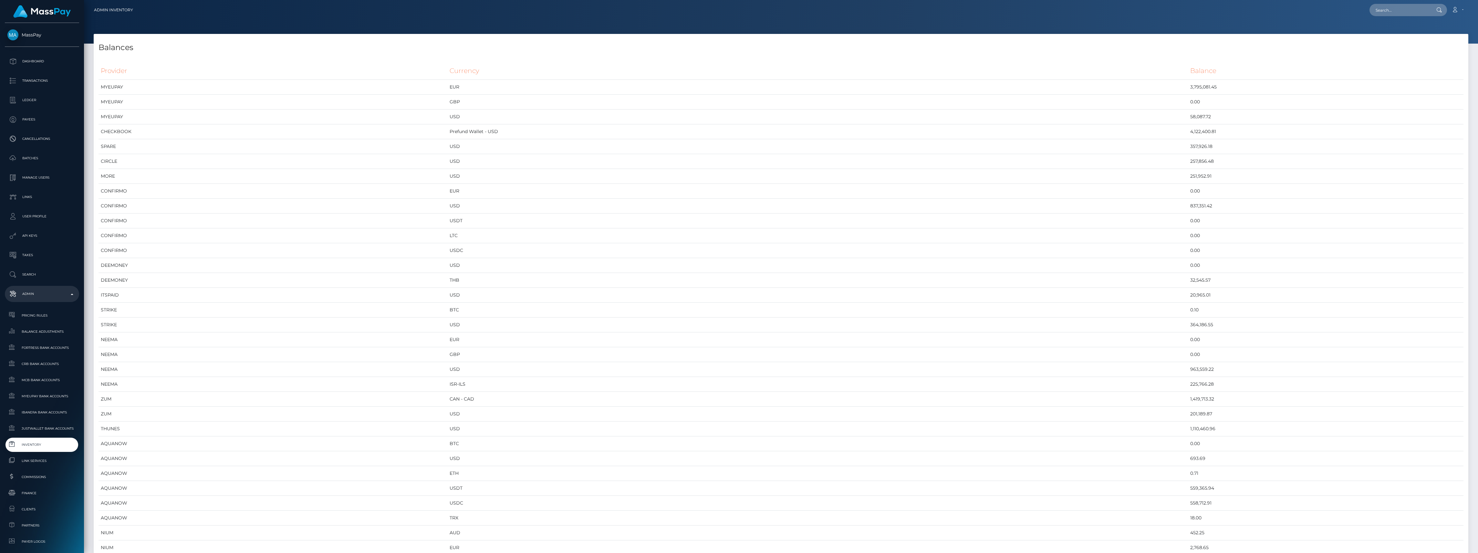
scroll to position [3502, 1375]
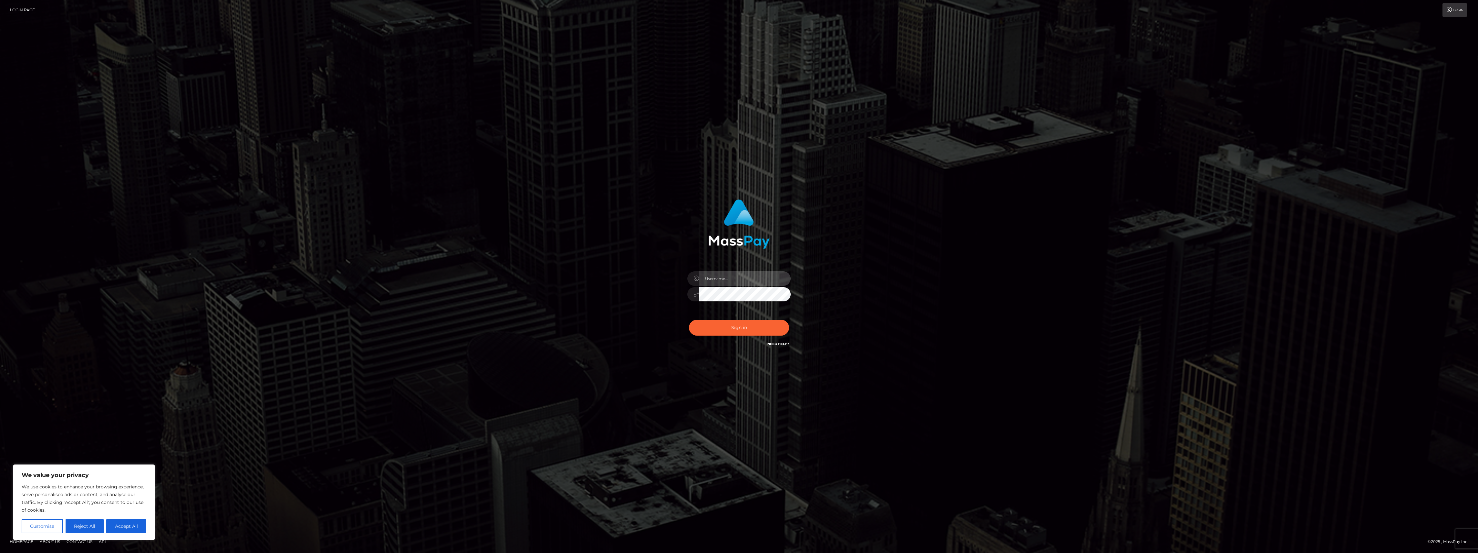
type input "bengreen"
click at [699, 326] on div "Sign in Need Help?" at bounding box center [739, 330] width 113 height 29
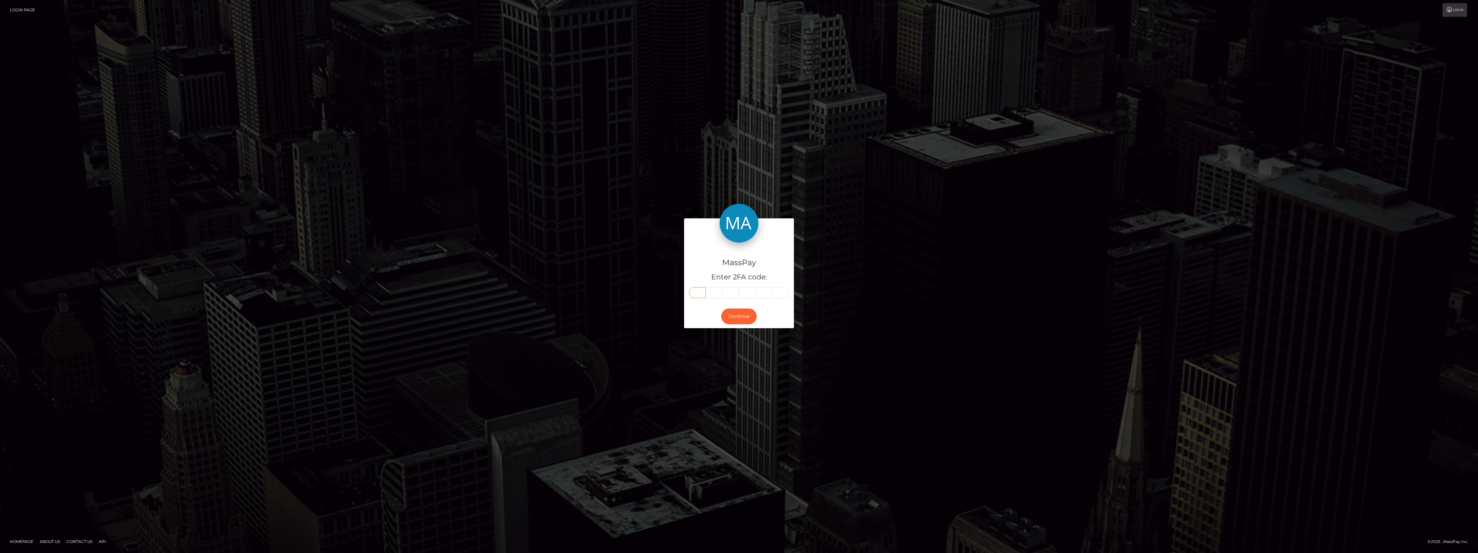
paste input "9"
type input "9"
type input "3"
type input "2"
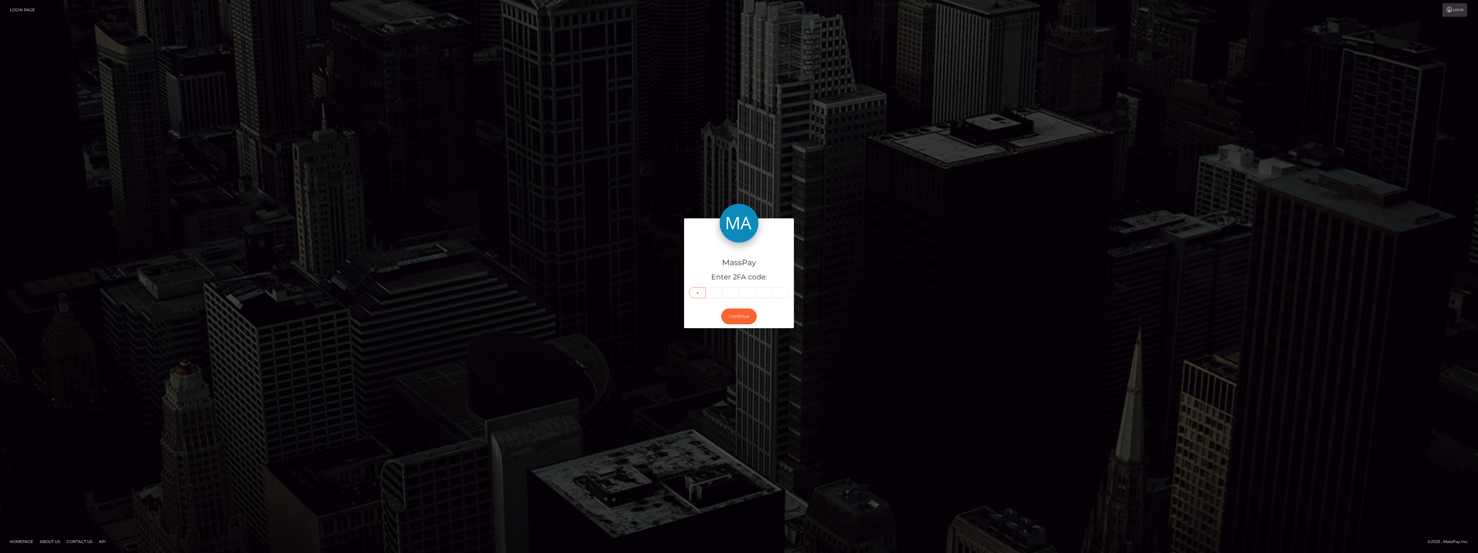
type input "1"
type input "7"
click at [736, 316] on button "Continue" at bounding box center [739, 316] width 36 height 16
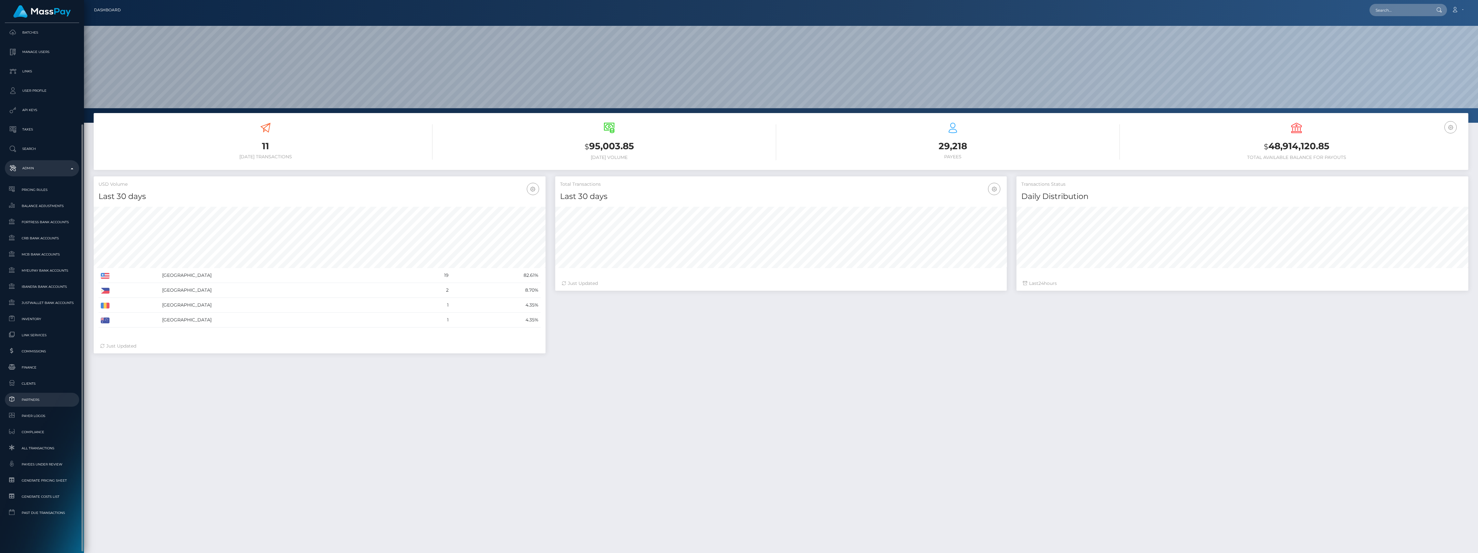
scroll to position [114, 452]
click at [47, 205] on span "Balance Adjustments" at bounding box center [41, 205] width 69 height 7
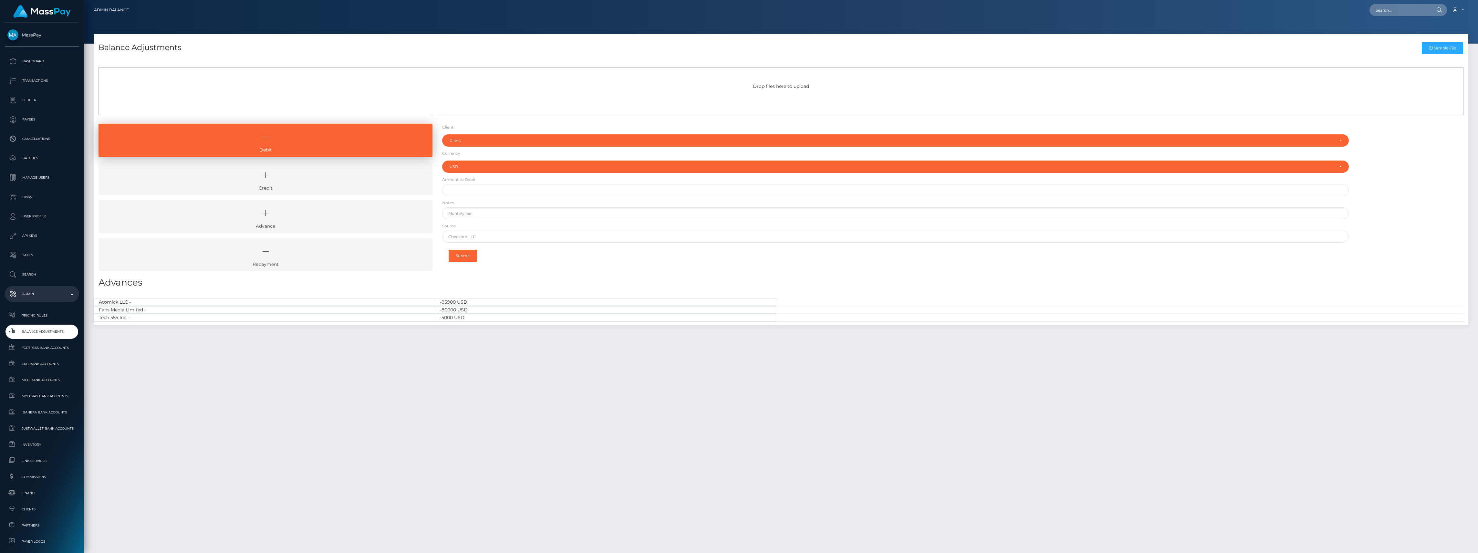
select select "USD"
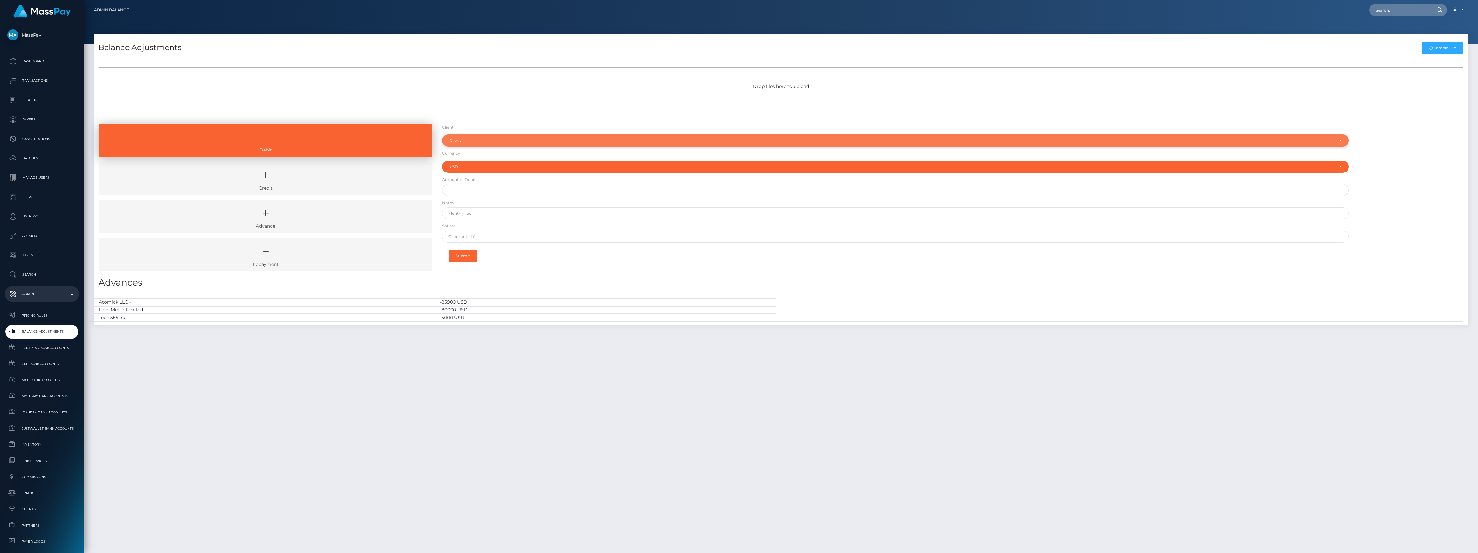
click at [512, 145] on div "Client" at bounding box center [895, 140] width 907 height 12
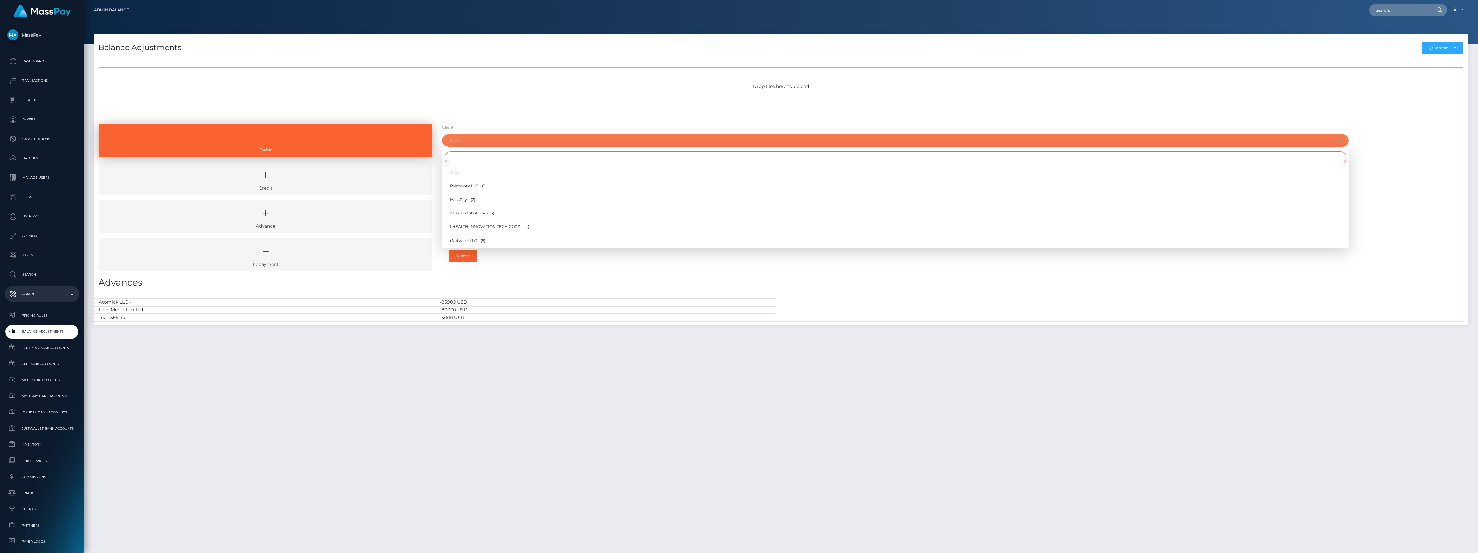
click at [507, 153] on input "Search" at bounding box center [896, 157] width 902 height 12
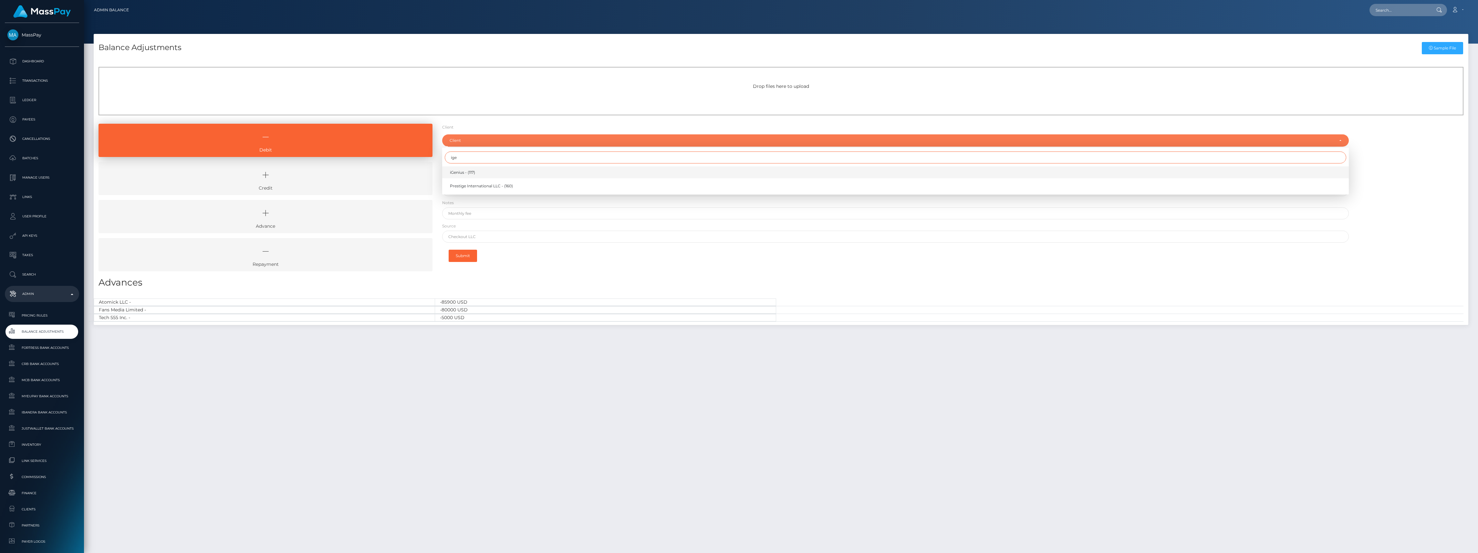
type input "ige"
click at [501, 168] on link "iGenius - (117)" at bounding box center [895, 172] width 907 height 12
select select "117"
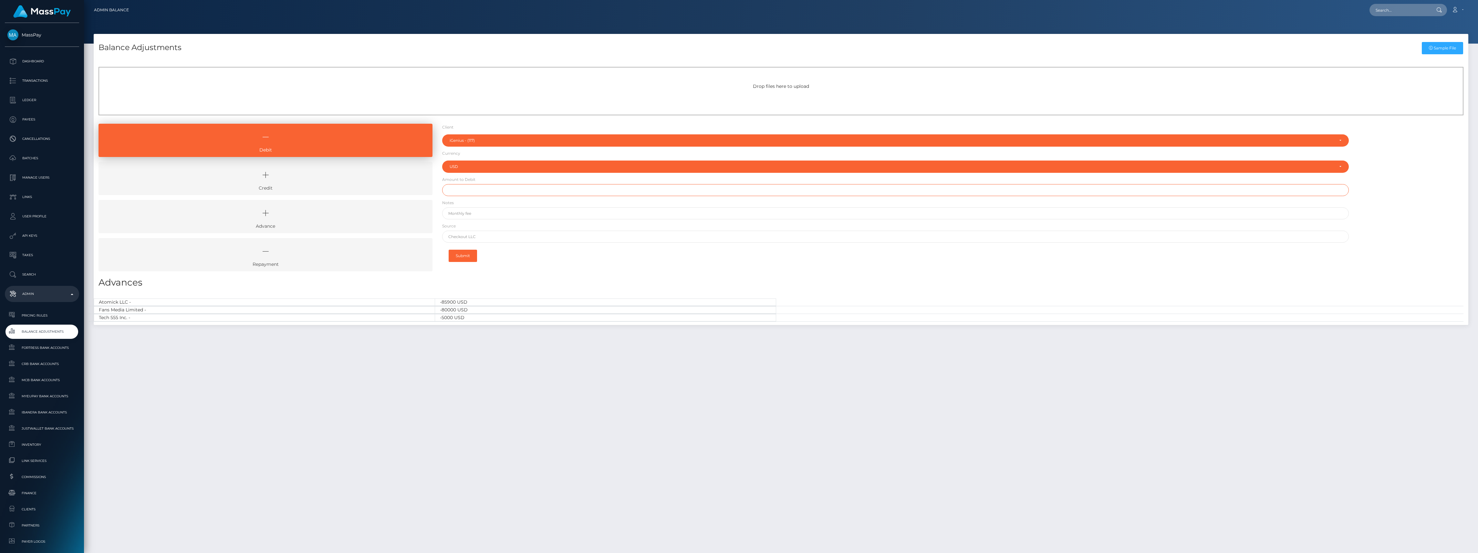
click at [504, 191] on input "text" at bounding box center [895, 190] width 907 height 12
paste input "329,673.52"
type input "$329,673.52"
click at [528, 413] on div "Balance Adjustments Sample File Drop files here to upload Debit" at bounding box center [781, 290] width 1394 height 513
click at [468, 211] on input "text" at bounding box center [895, 213] width 907 height 12
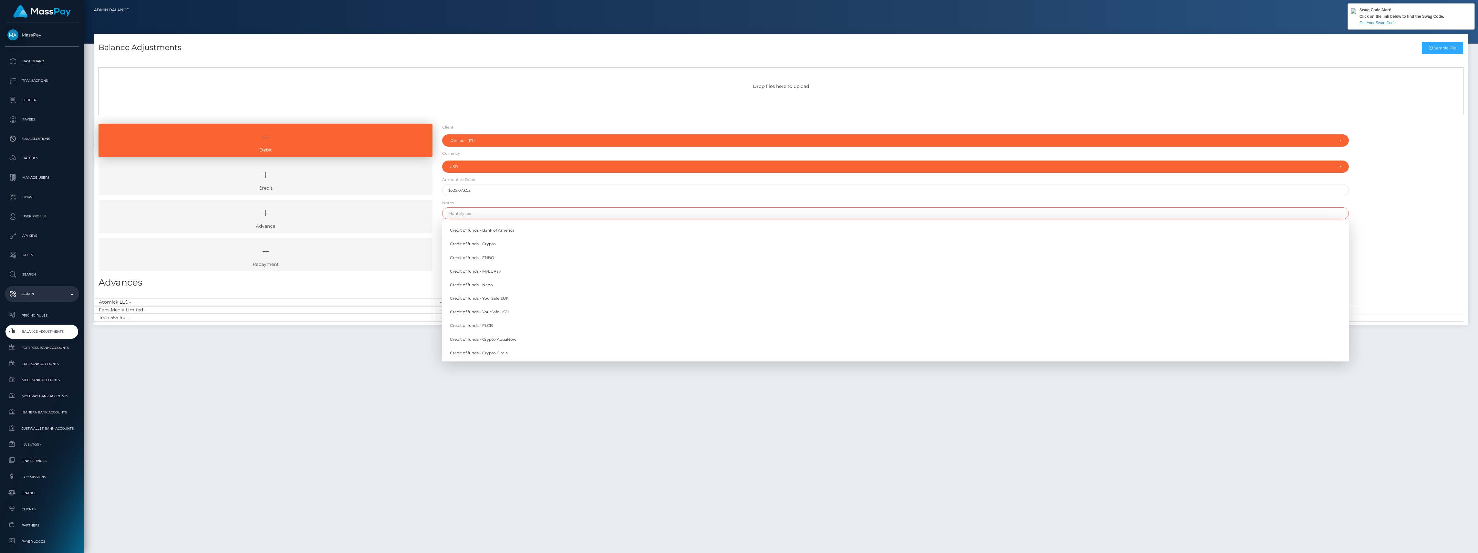
paste input "Wire - Borealis Invoice 0000430 + fee (Ref #GRN3015)"
type input "Credit of funds - Crypto"
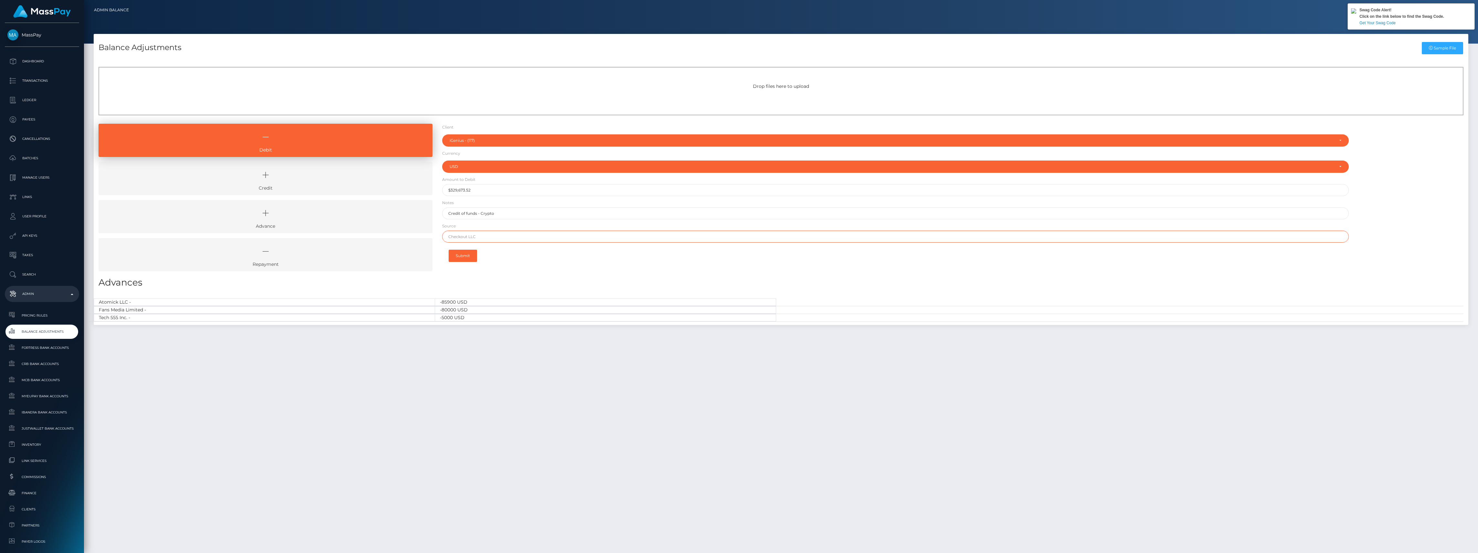
click at [461, 239] on input "text" at bounding box center [895, 237] width 907 height 12
click at [677, 458] on div "Balance Adjustments Sample File Drop files here to upload Debit" at bounding box center [781, 290] width 1394 height 513
click at [522, 220] on form "Client Client RNetwork LLC - (1) MassPay - (2) Atlas Distributions - (3) I HEAL…" at bounding box center [895, 195] width 907 height 142
click at [521, 214] on input "Credit of funds - Crypto" at bounding box center [895, 213] width 907 height 12
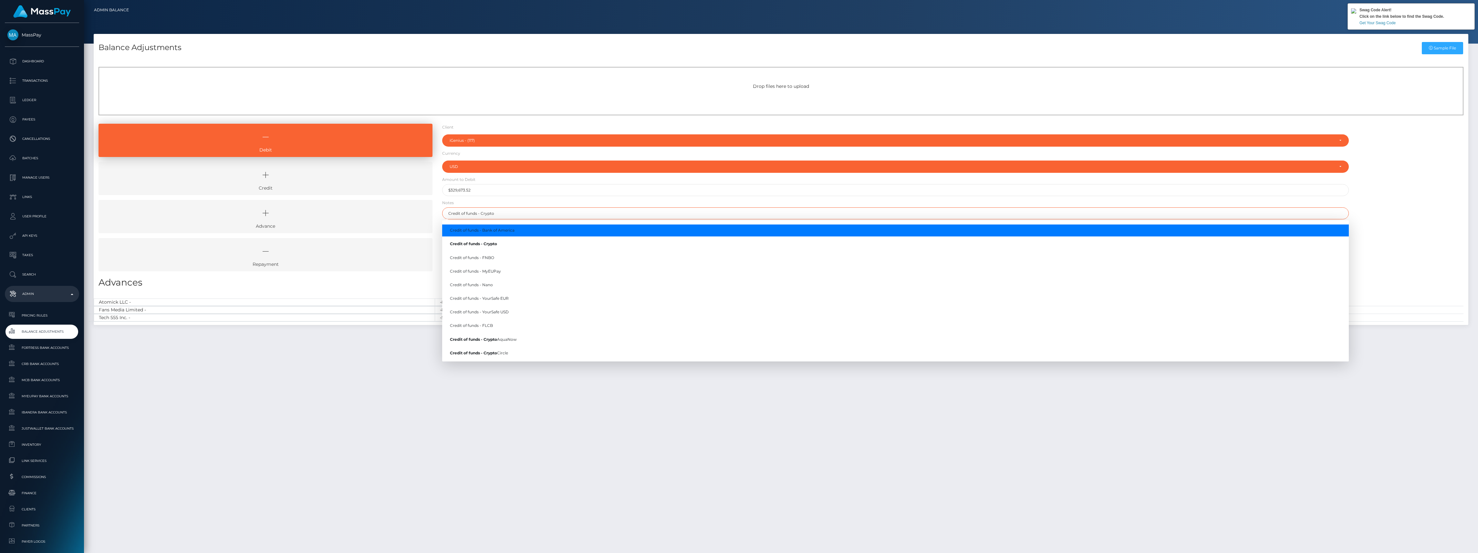
click at [527, 212] on input "Credit of funds - Crypto" at bounding box center [895, 213] width 907 height 12
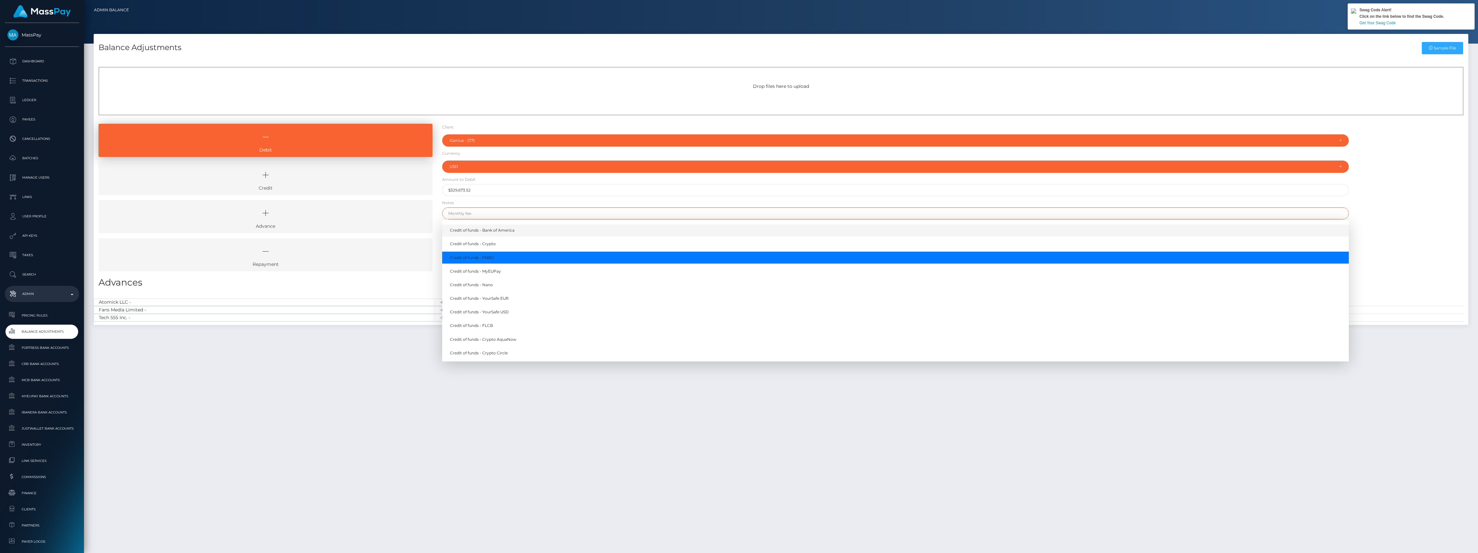
paste input "Wire - Borealis Invoice 0000430 + fee (Ref #GRN3015)"
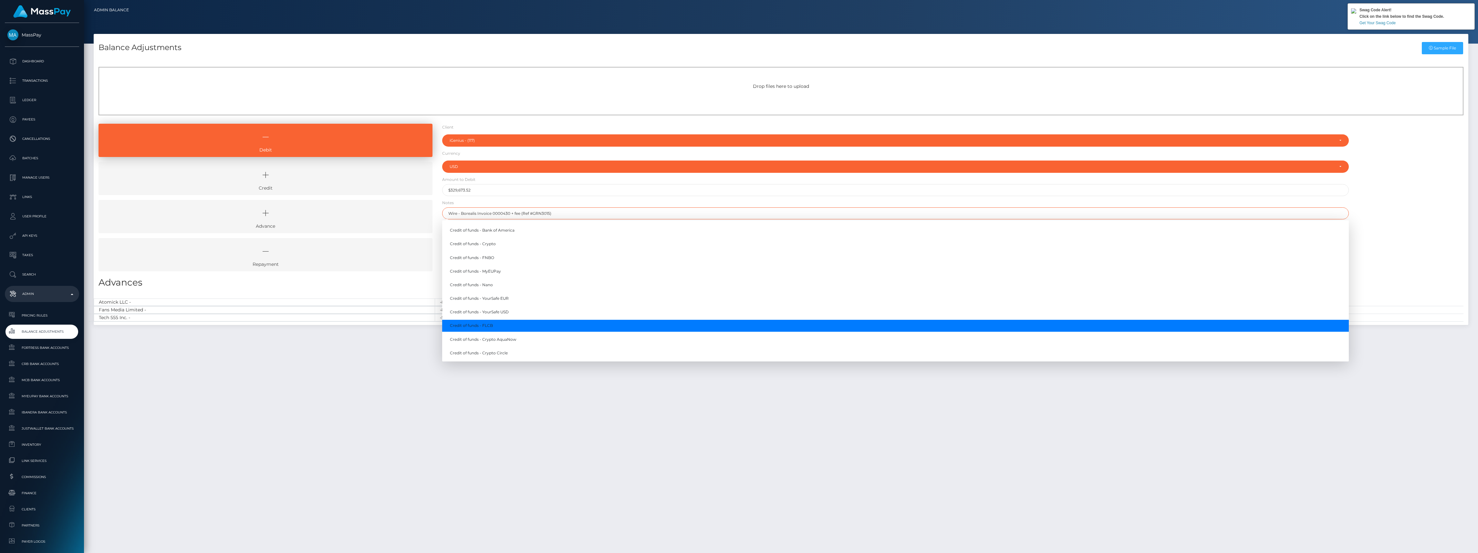
type input "Wire - Borealis Invoice 0000430 + fee (Ref #GRN3015)"
click at [521, 448] on div "Balance Adjustments Sample File Drop files here to upload Debit" at bounding box center [781, 290] width 1394 height 513
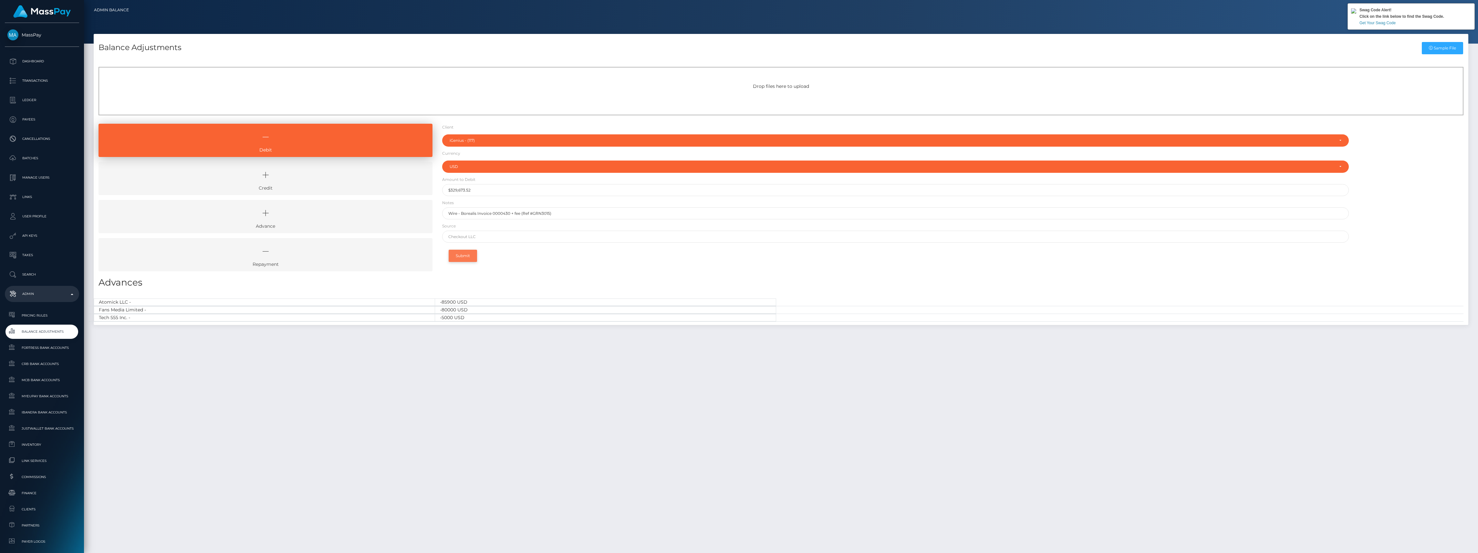
click at [467, 254] on button "Submit" at bounding box center [463, 256] width 28 height 12
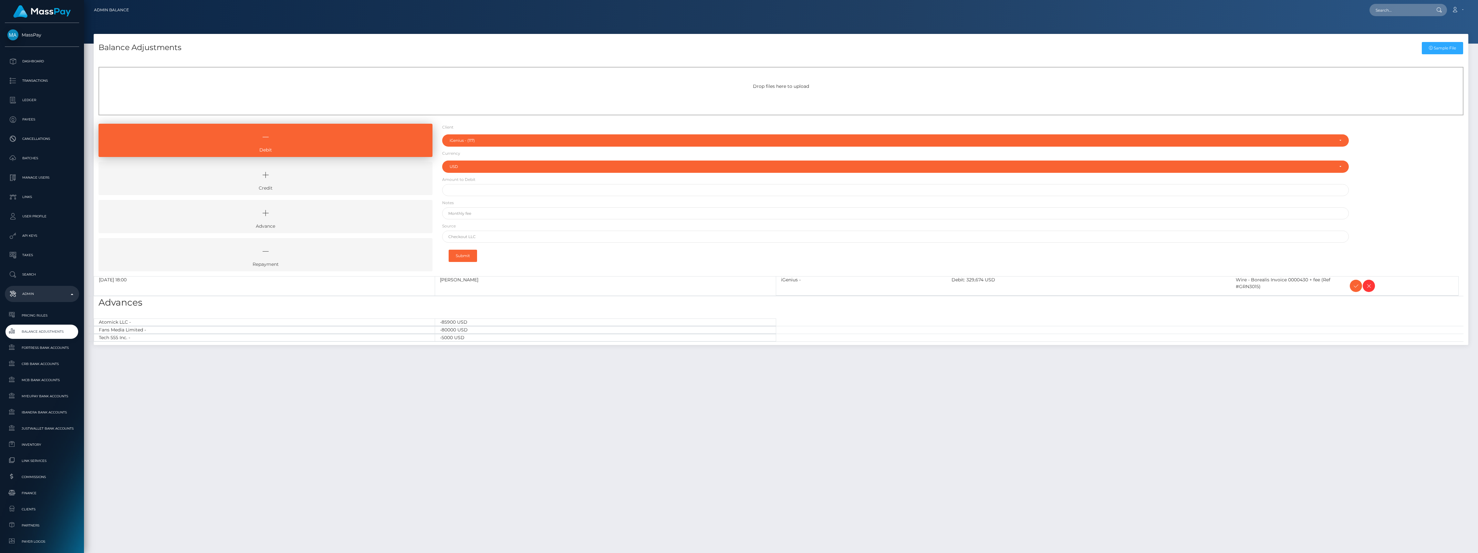
select select "117"
select select "USD"
click at [1355, 284] on icon at bounding box center [1356, 286] width 8 height 8
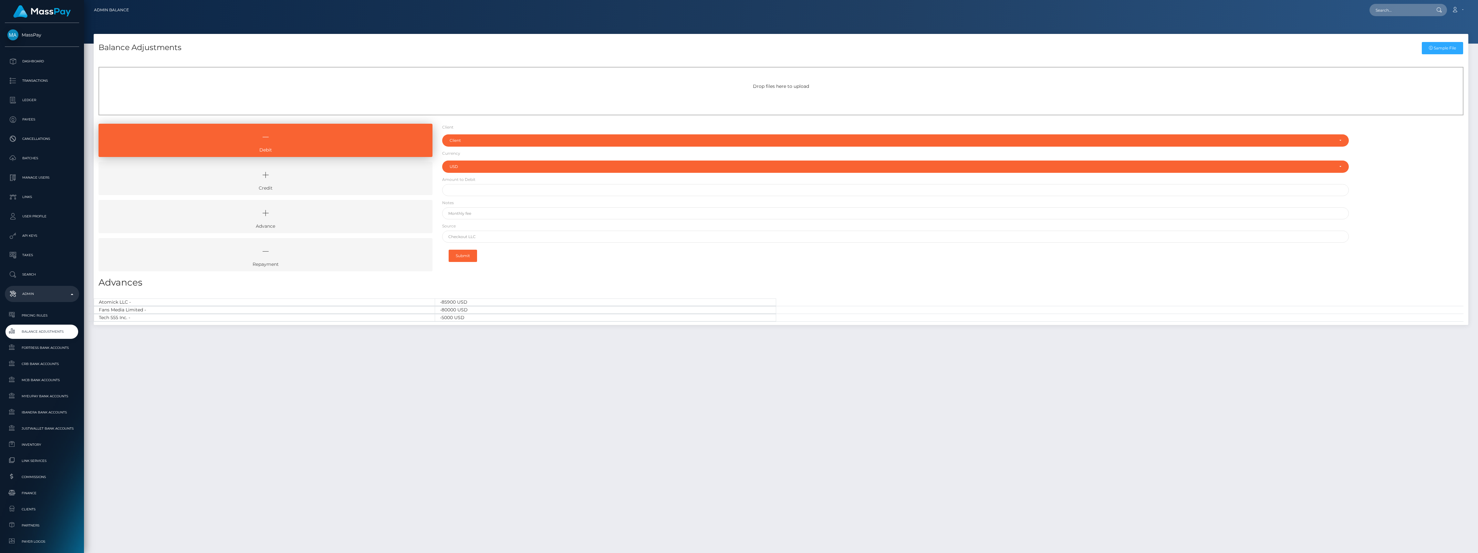
select select "USD"
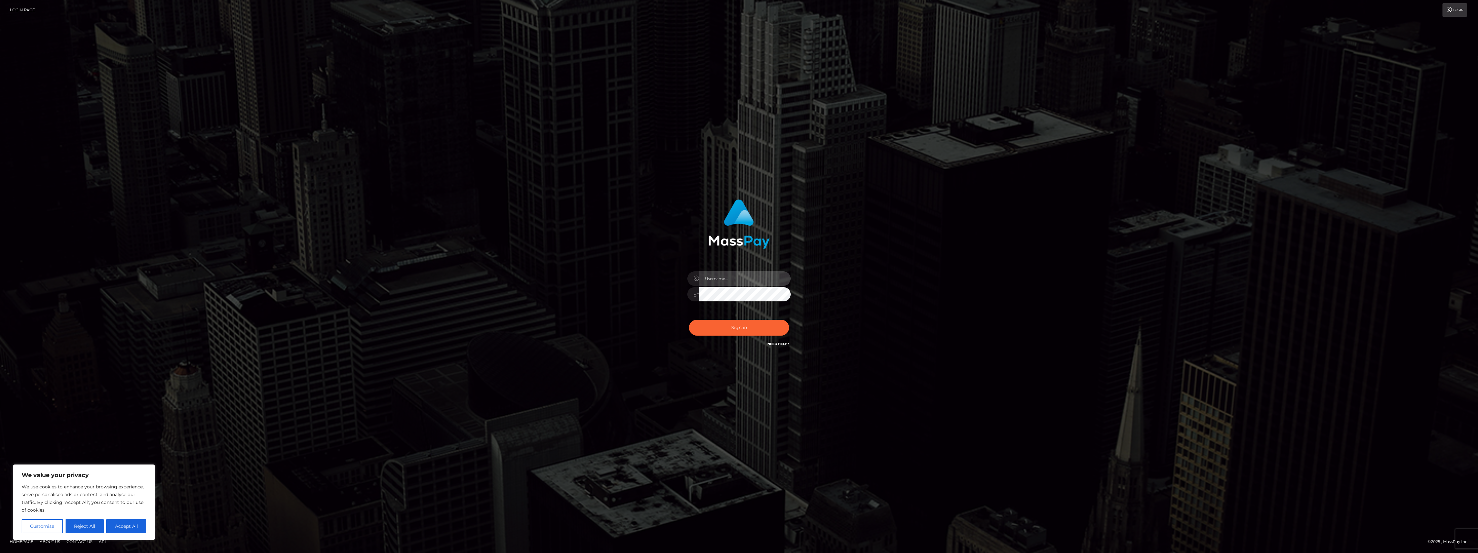
type input "bengreen"
click at [715, 321] on div "Sign in Need Help?" at bounding box center [739, 330] width 113 height 29
type input "bengreen"
click at [726, 334] on button "Sign in" at bounding box center [739, 328] width 100 height 16
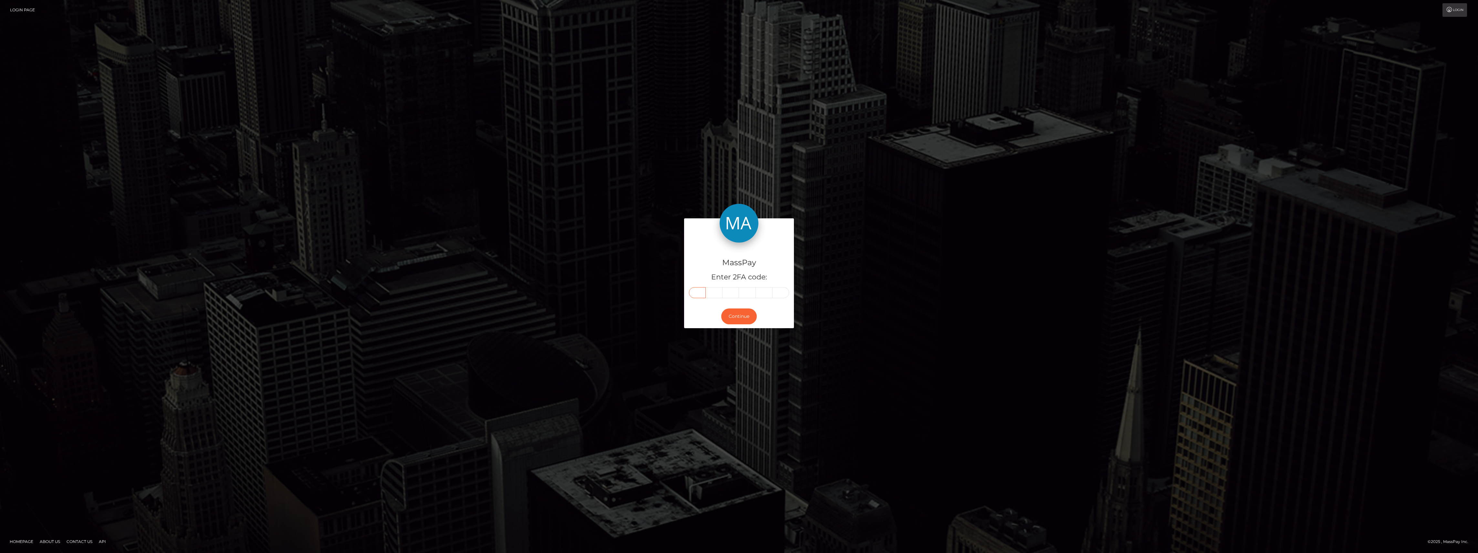
click at [701, 287] on input "text" at bounding box center [697, 292] width 17 height 11
paste input "0"
type input "0"
type input "7"
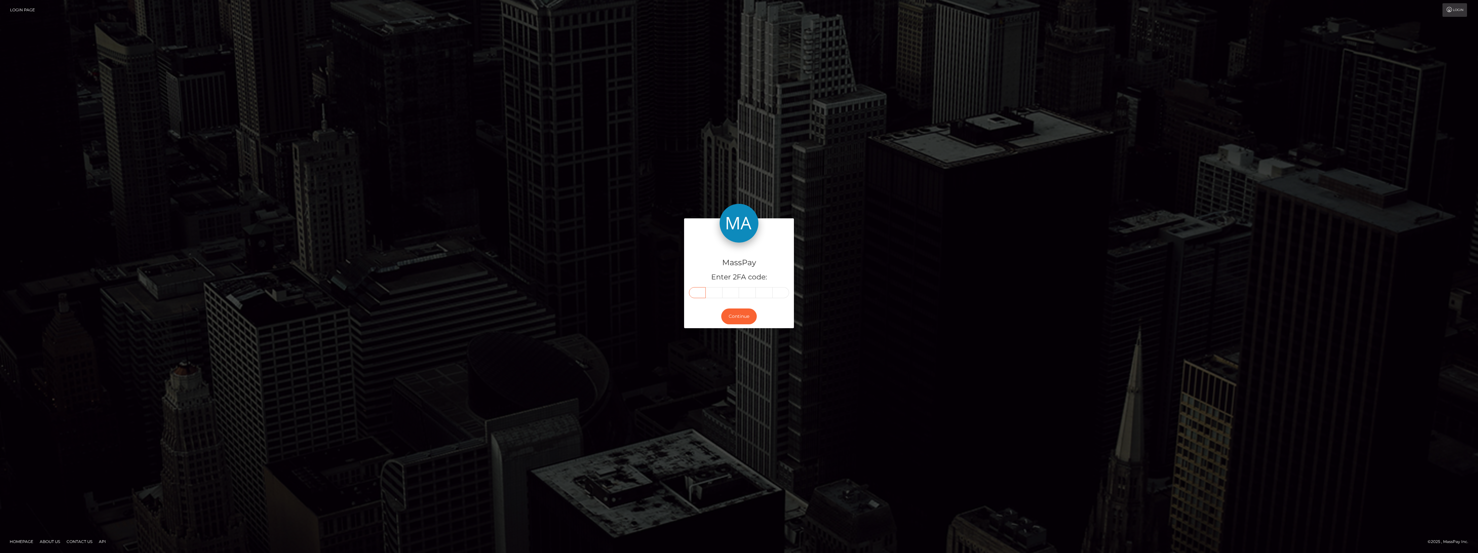
type input "1"
type input "3"
click at [737, 318] on button "Continue" at bounding box center [739, 316] width 36 height 16
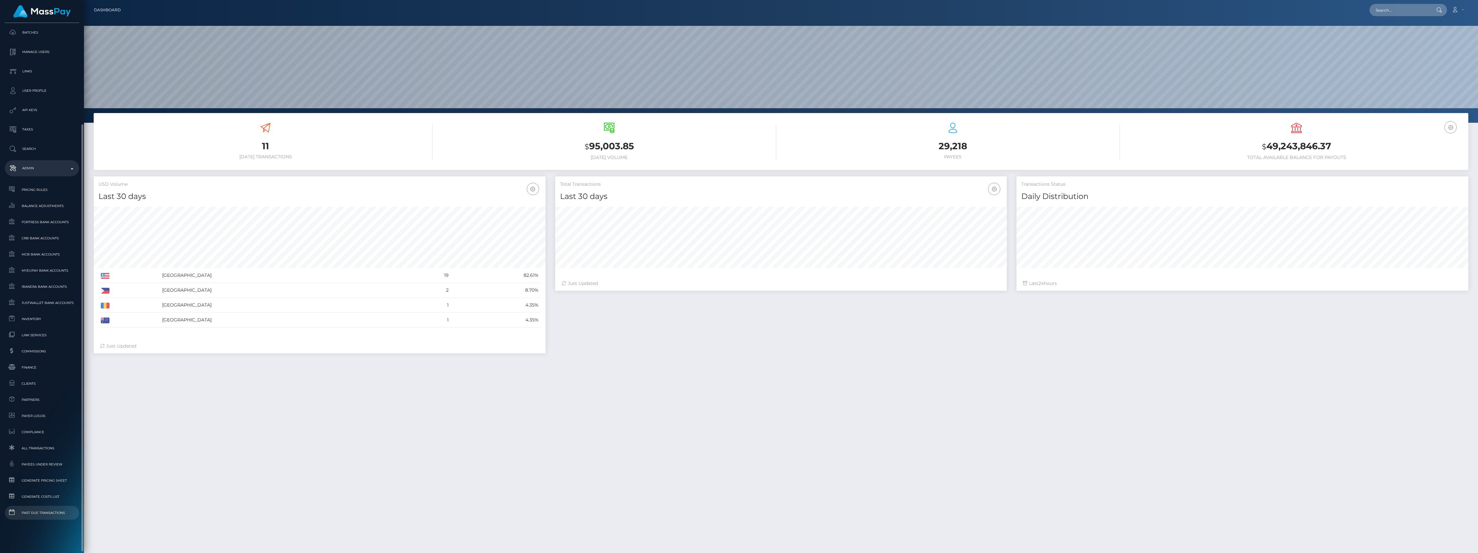
scroll to position [114, 452]
click at [47, 390] on link "Clients" at bounding box center [42, 384] width 74 height 14
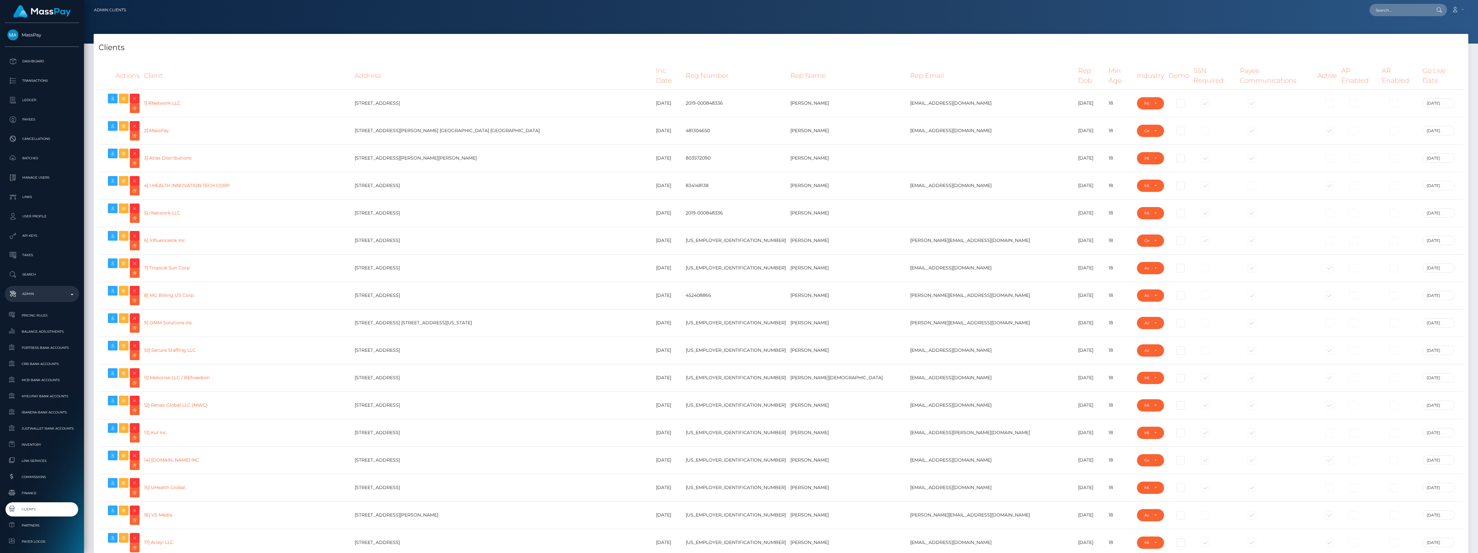
select select "223"
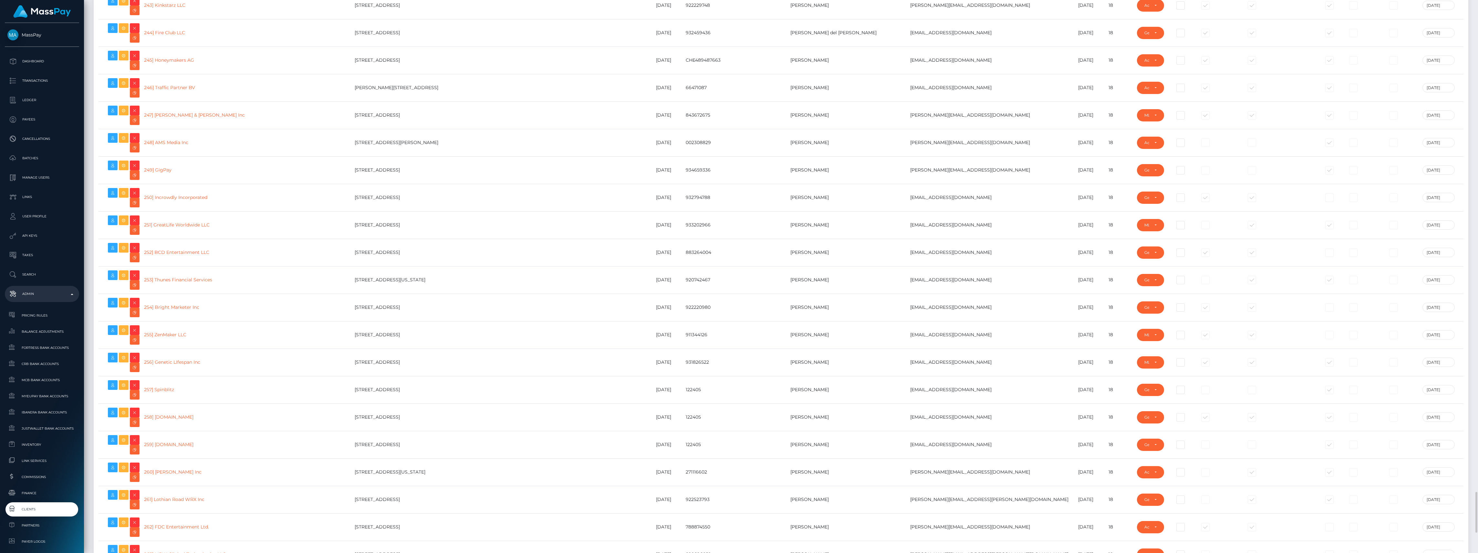
scroll to position [6590, 0]
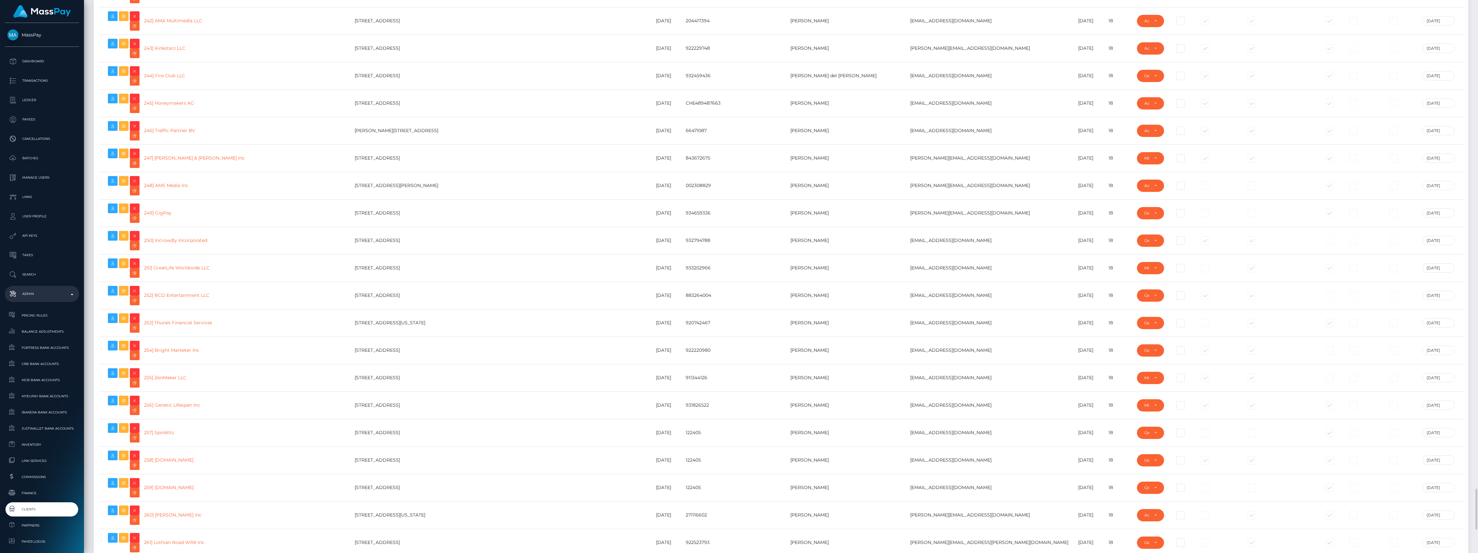
drag, startPoint x: 497, startPoint y: 333, endPoint x: 392, endPoint y: 334, distance: 106.0
drag, startPoint x: 391, startPoint y: 334, endPoint x: 369, endPoint y: 336, distance: 22.4
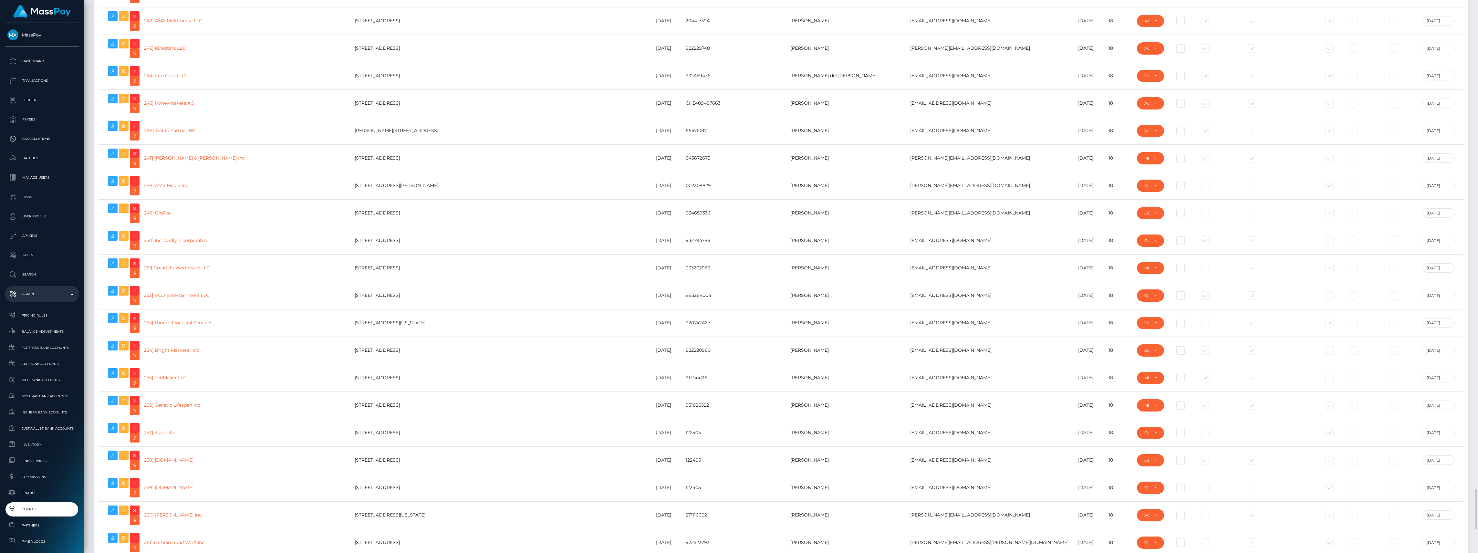
type input "bengreen"
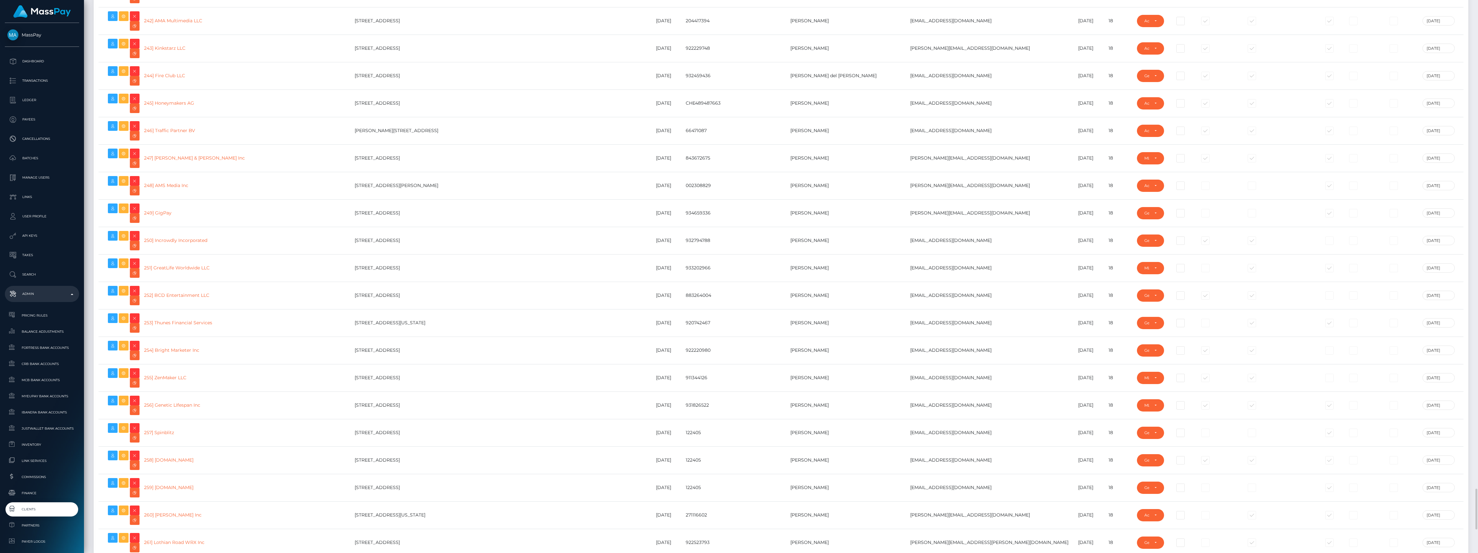
drag, startPoint x: 400, startPoint y: 339, endPoint x: 391, endPoint y: 333, distance: 10.4
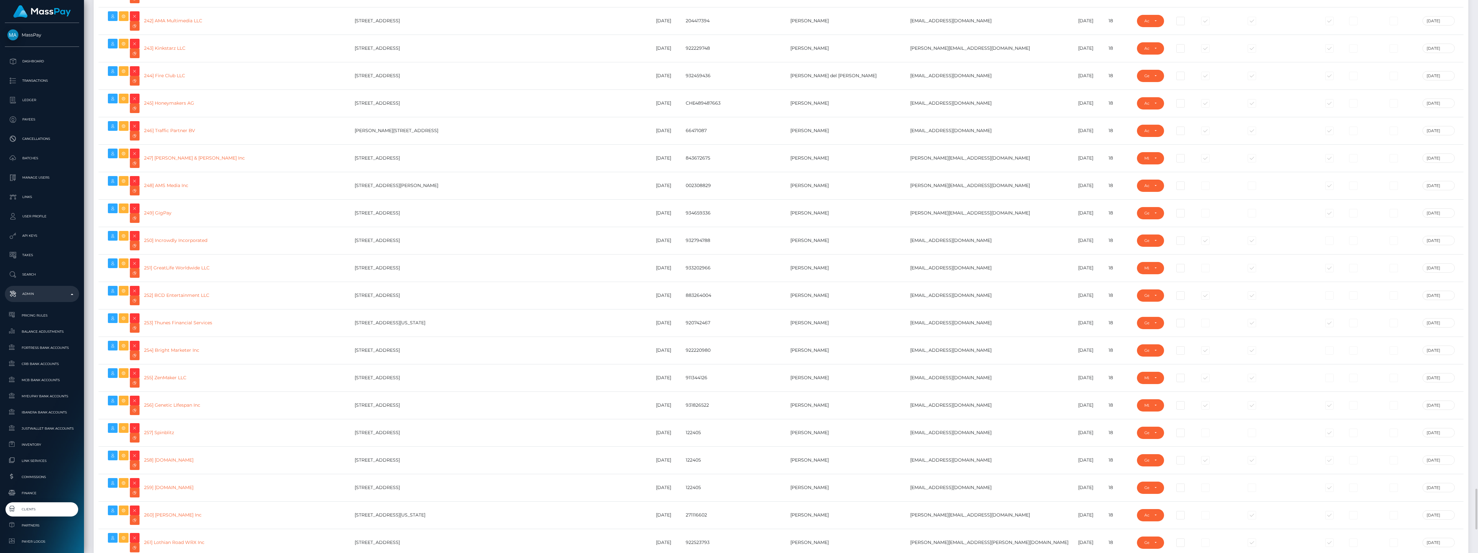
copy td "300 Kent Avenue , Brooklyn, NY 11249 United States"
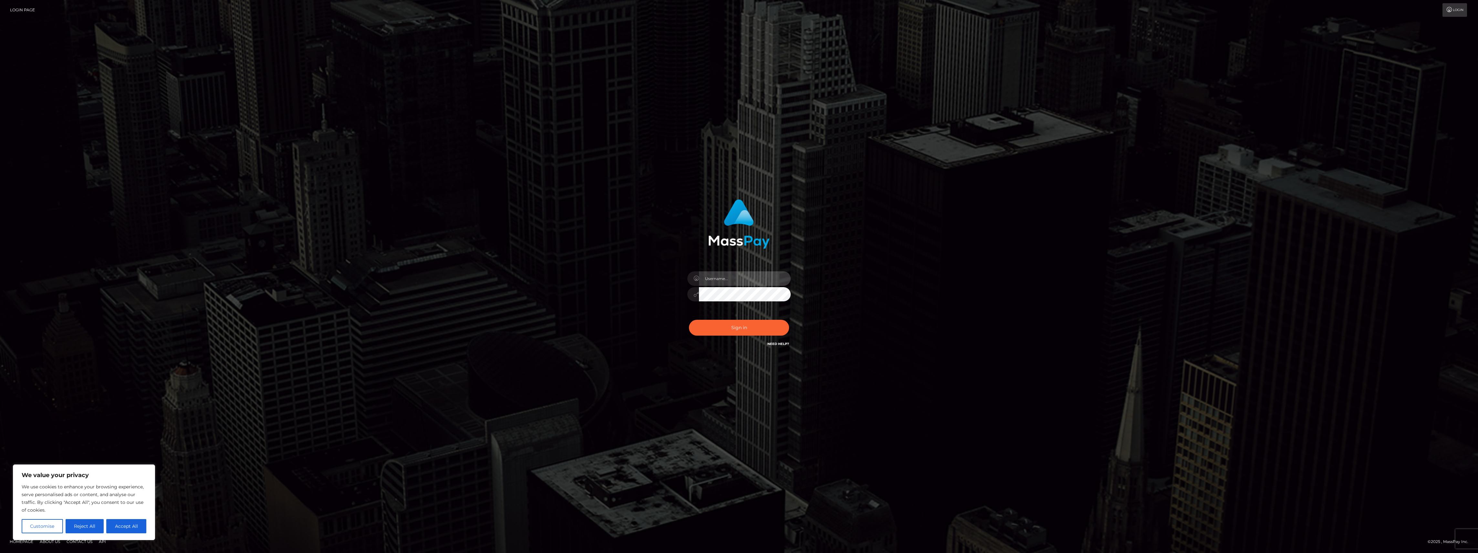
type input "bengreen"
click at [744, 325] on div "0cAFcWeA5l7AWUX3sukkc3NvU6jS37KzlnXK9rAOsjwraUvDuosXbAsIJx_aksFequSbYptUsVlRsrL…" at bounding box center [739, 330] width 113 height 29
type input "bengreen"
click at [706, 327] on button "Sign in" at bounding box center [739, 328] width 100 height 16
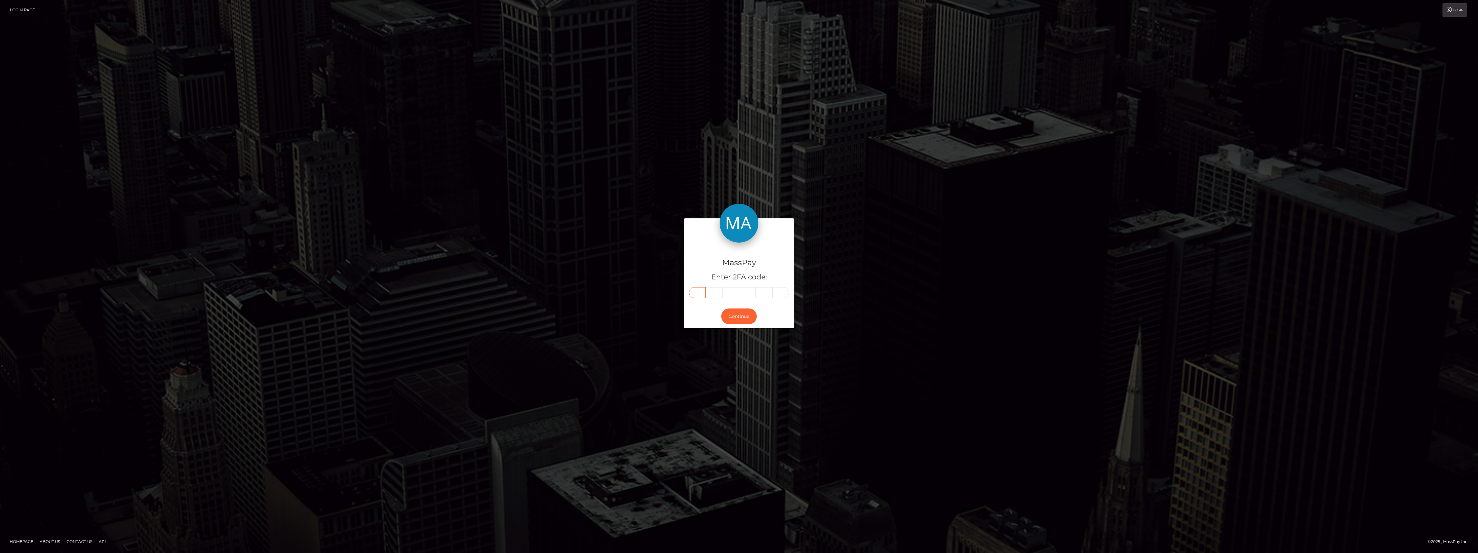
click at [694, 294] on input "text" at bounding box center [697, 292] width 17 height 11
paste input "1"
type input "1"
type input "7"
type input "3"
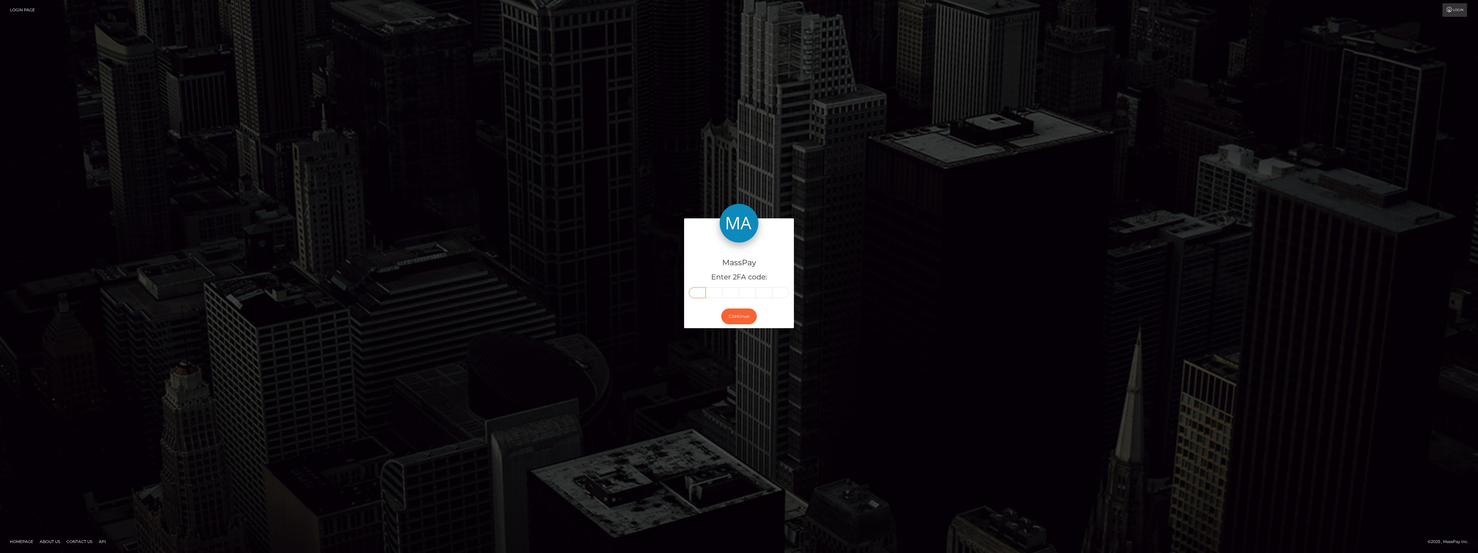
type input "5"
type input "9"
type input "4"
click at [737, 314] on button "Continue" at bounding box center [739, 316] width 36 height 16
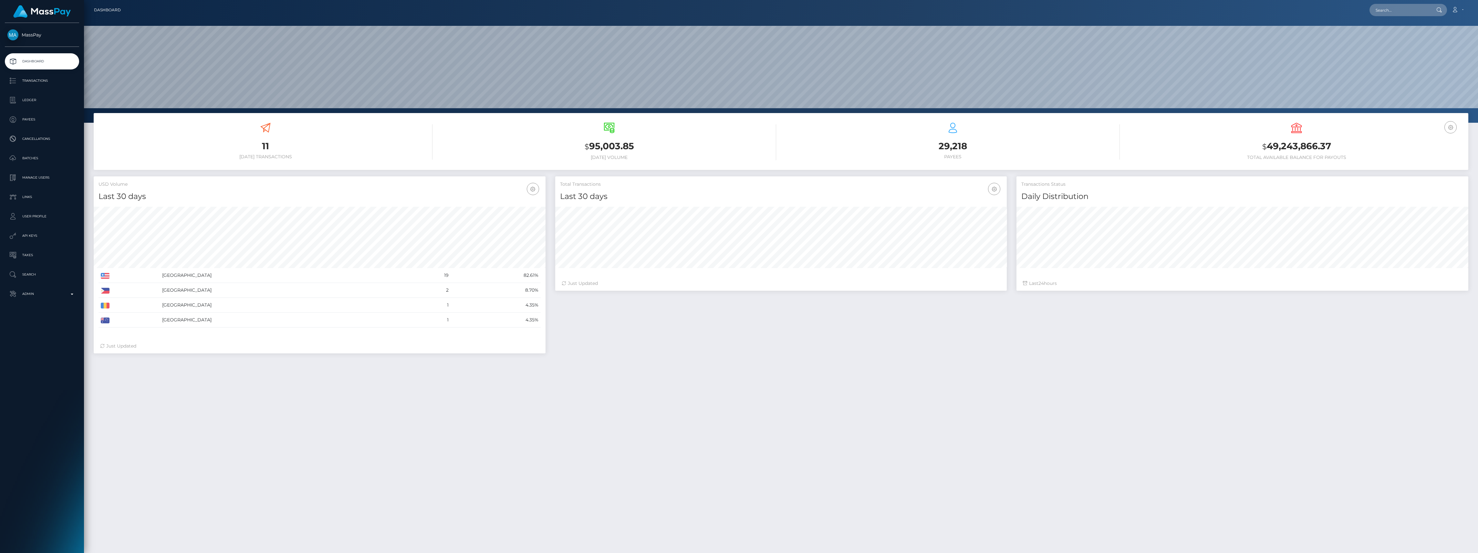
scroll to position [114, 452]
click at [34, 295] on p "Admin" at bounding box center [41, 294] width 69 height 10
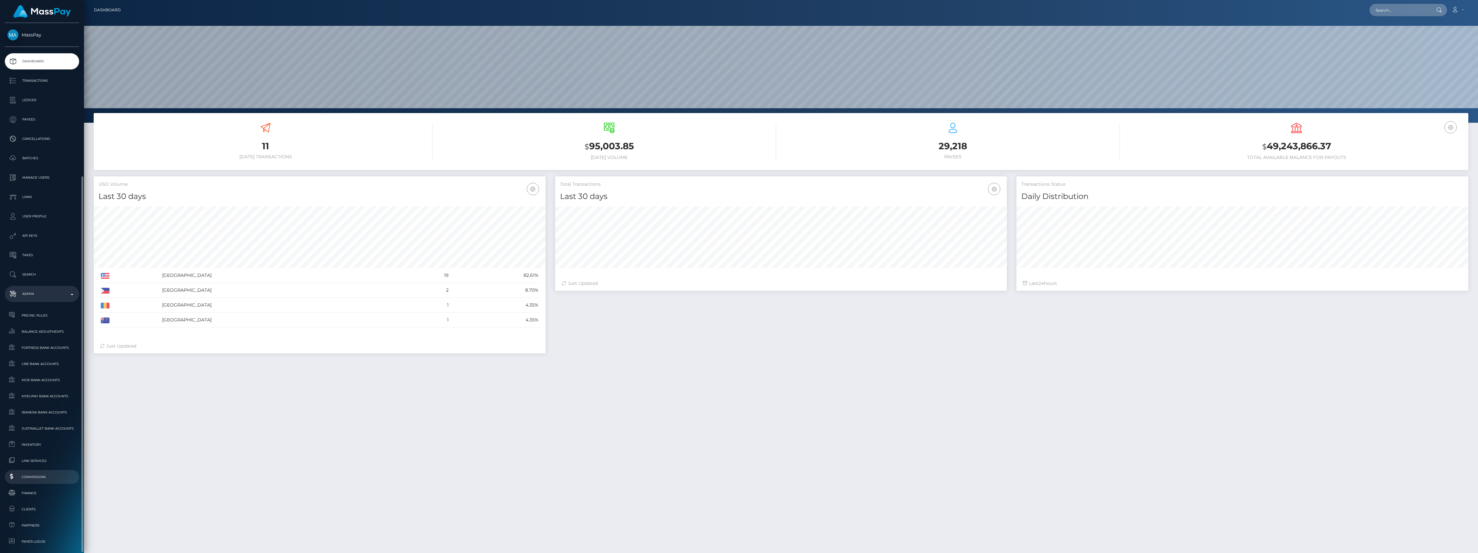
scroll to position [143, 0]
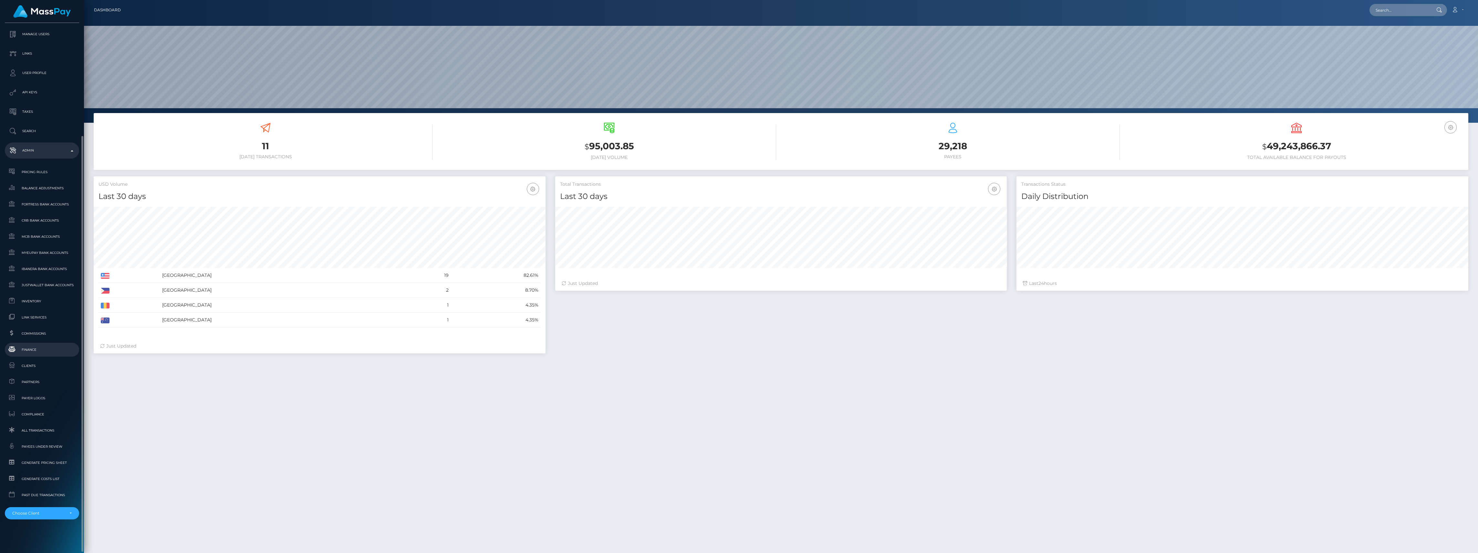
click at [44, 344] on link "Finance" at bounding box center [42, 350] width 74 height 14
